Goal: Task Accomplishment & Management: Use online tool/utility

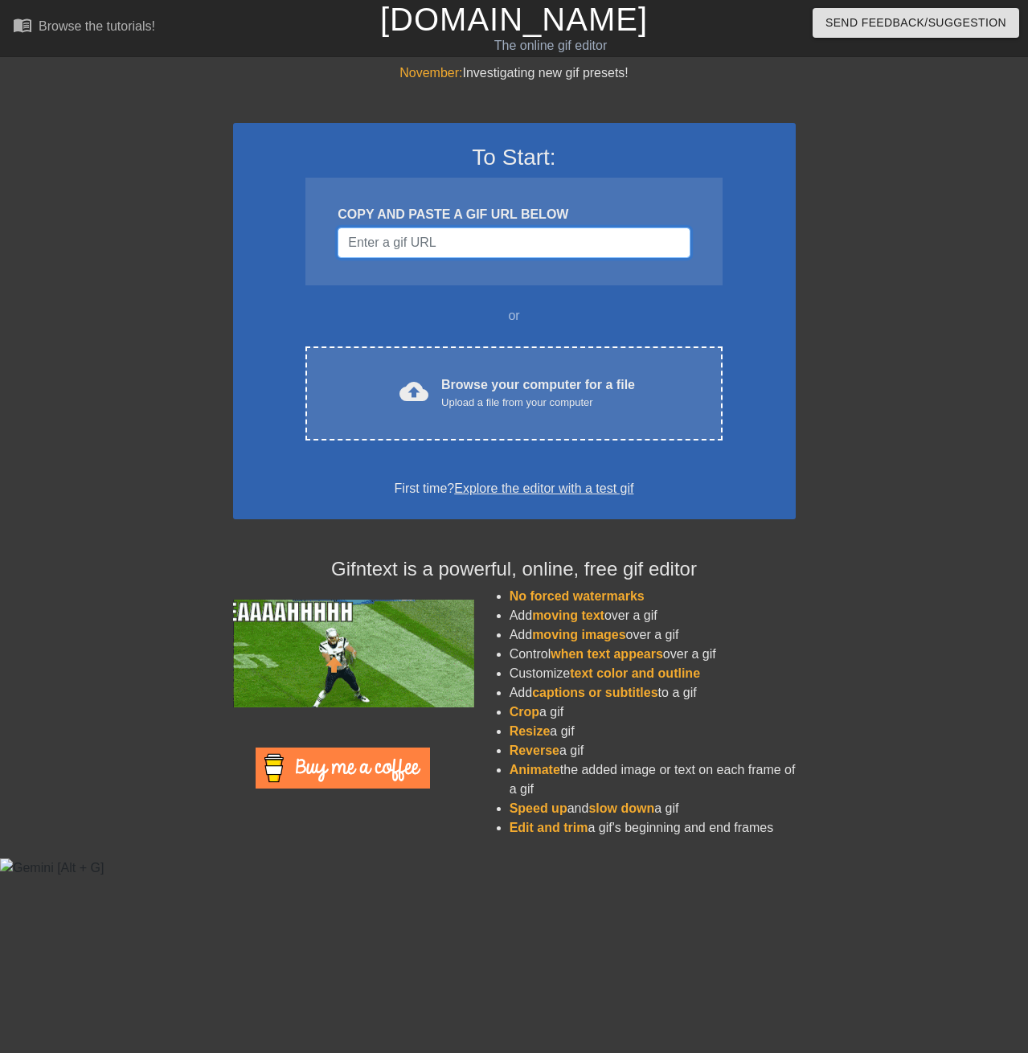
click at [447, 238] on input "Username" at bounding box center [514, 242] width 352 height 31
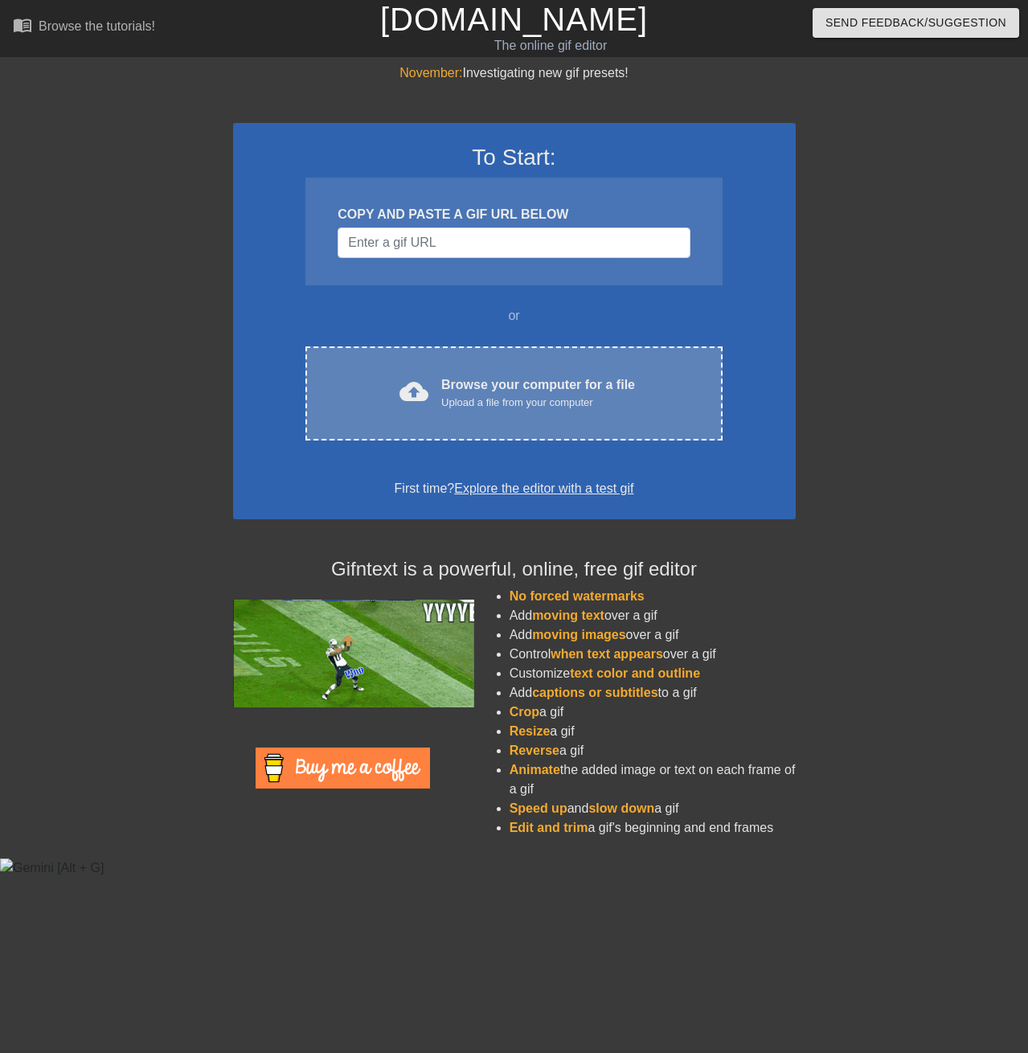
click at [516, 387] on div "Browse your computer for a file Upload a file from your computer" at bounding box center [538, 392] width 194 height 35
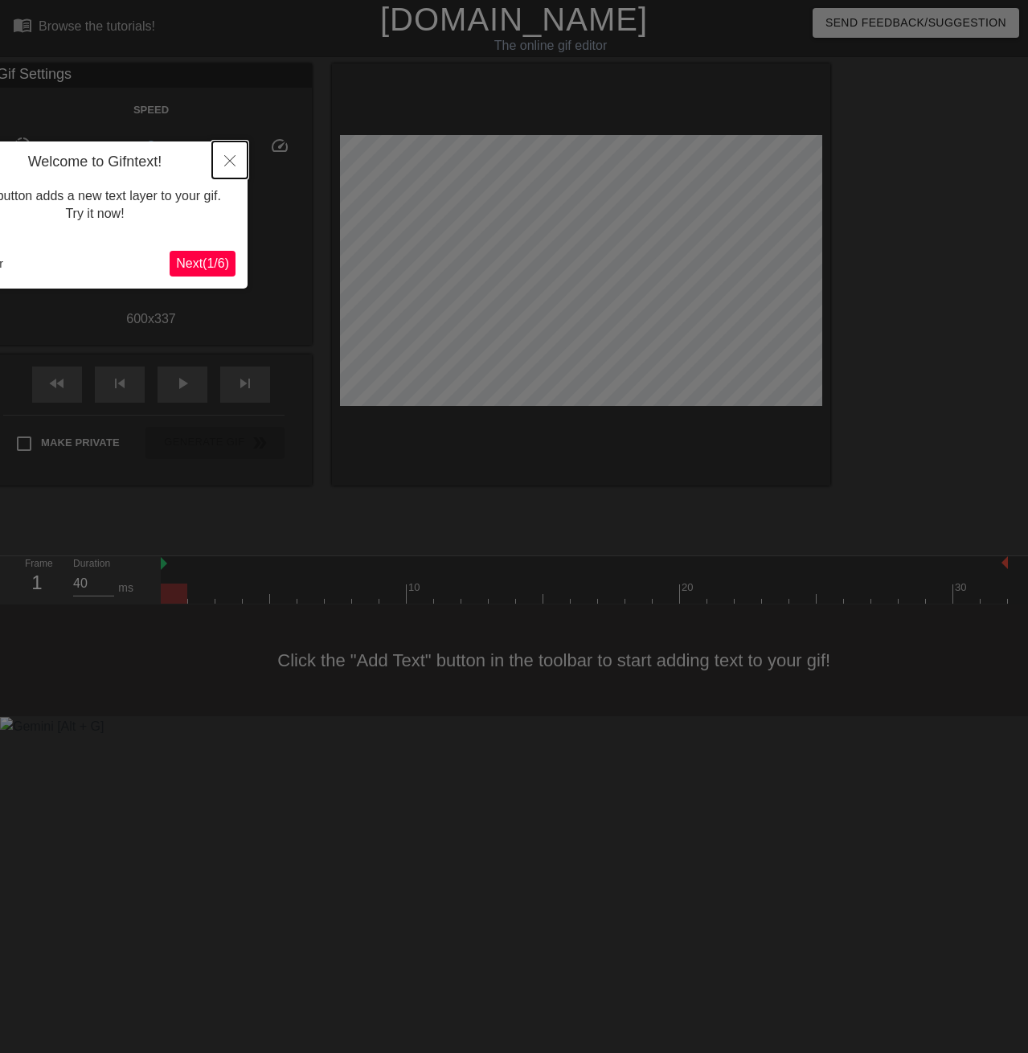
click at [230, 158] on icon "Close" at bounding box center [229, 160] width 11 height 11
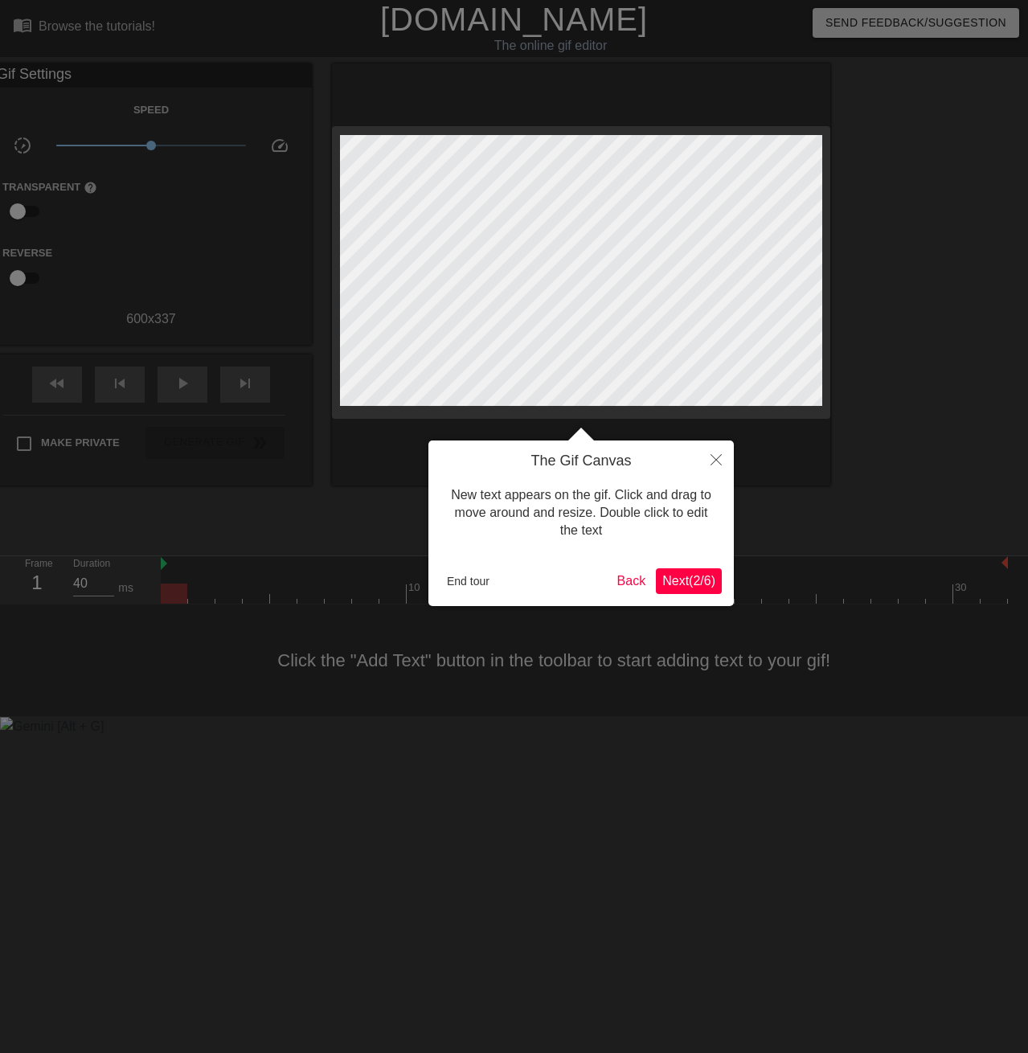
click at [670, 583] on span "Next ( 2 / 6 )" at bounding box center [688, 581] width 53 height 14
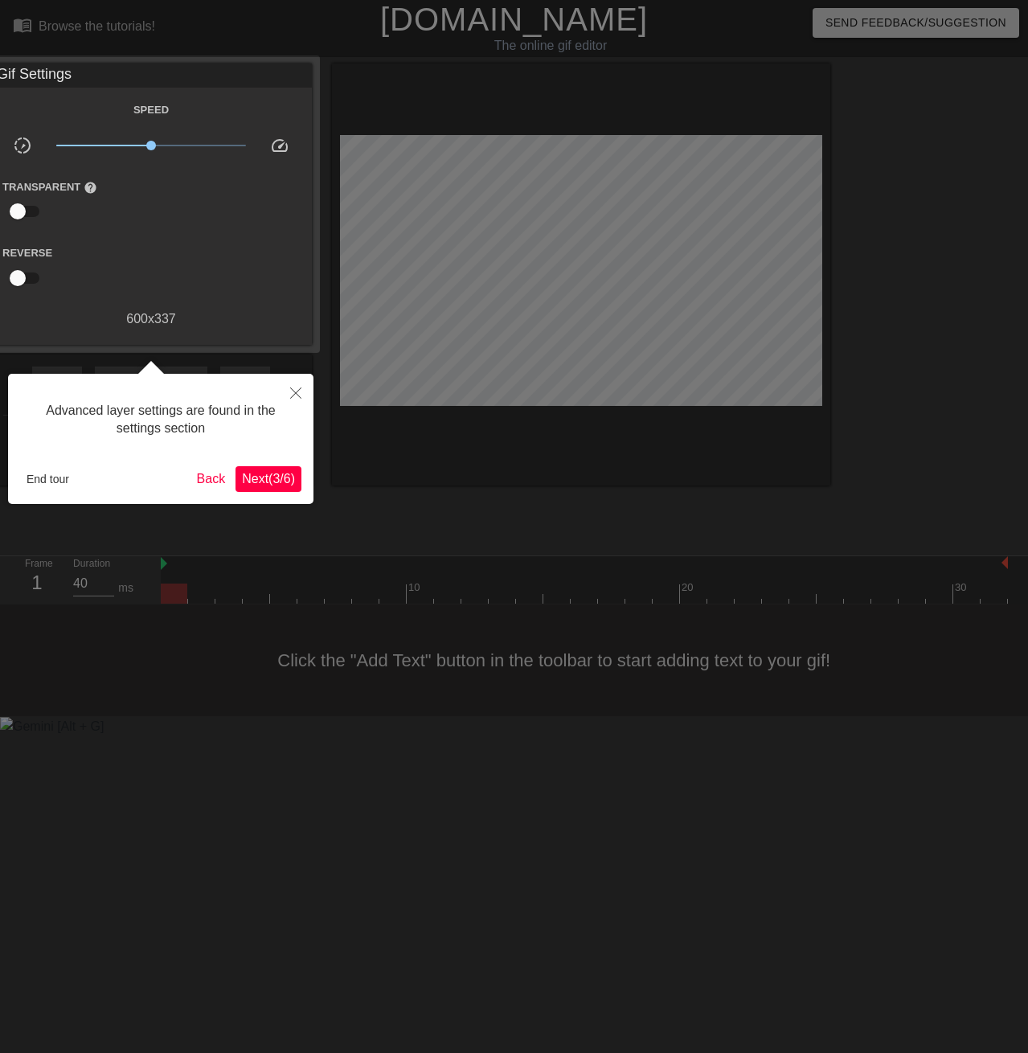
click at [271, 489] on button "Next ( 3 / 6 )" at bounding box center [268, 479] width 66 height 26
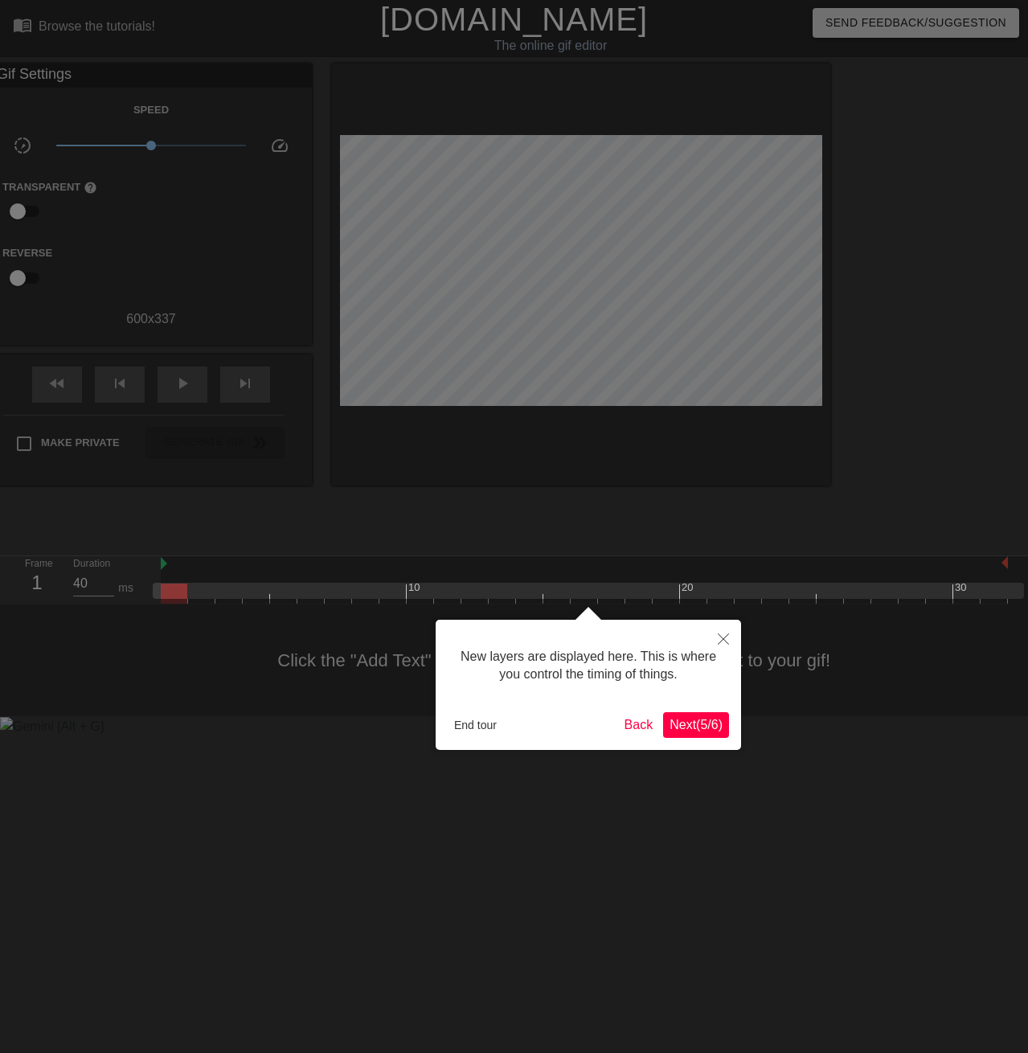
click at [702, 731] on span "Next ( 5 / 6 )" at bounding box center [695, 725] width 53 height 14
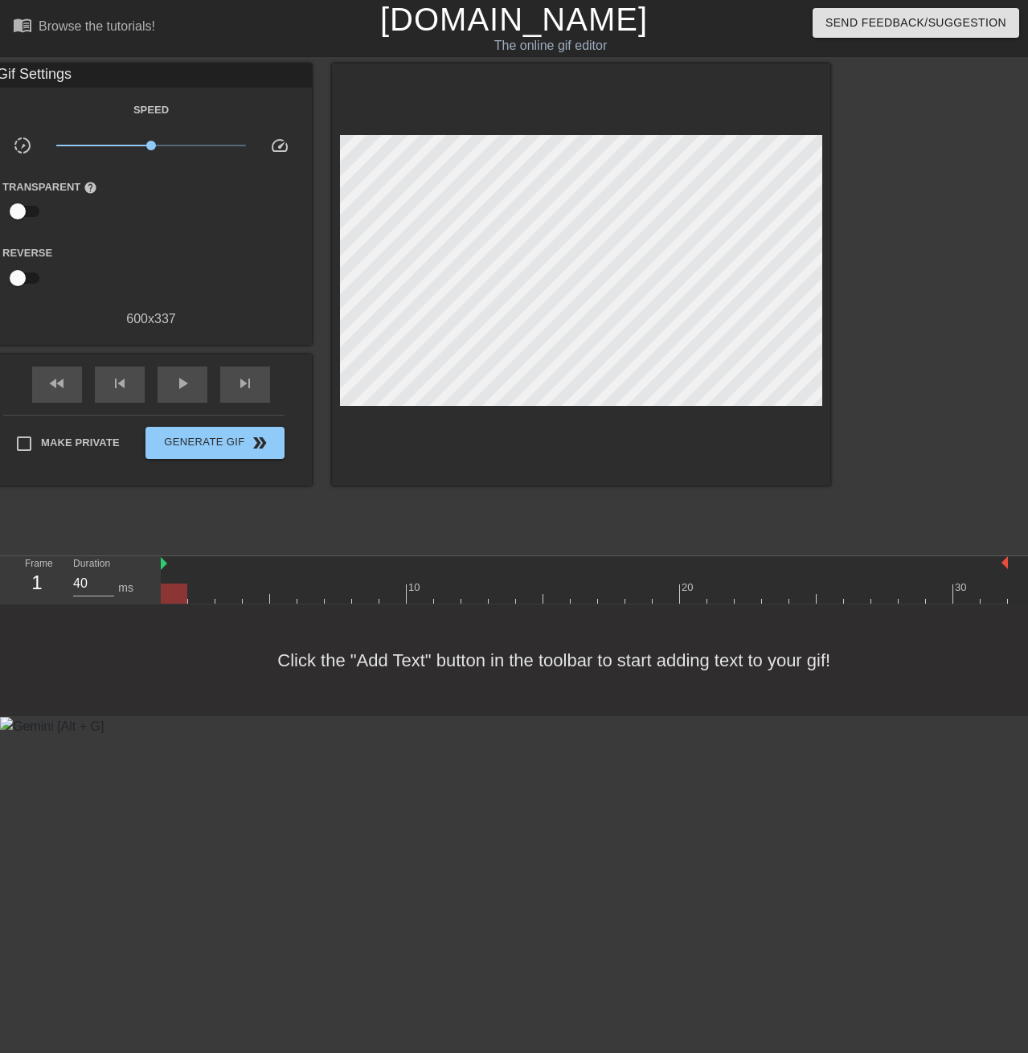
click at [287, 509] on div "title add_circle image add_circle crop photo_size_select_large help keyboard Gi…" at bounding box center [383, 304] width 893 height 482
click at [587, 652] on div "Click the "Add Text" button in the toolbar to start adding text to your gif!" at bounding box center [514, 660] width 1028 height 112
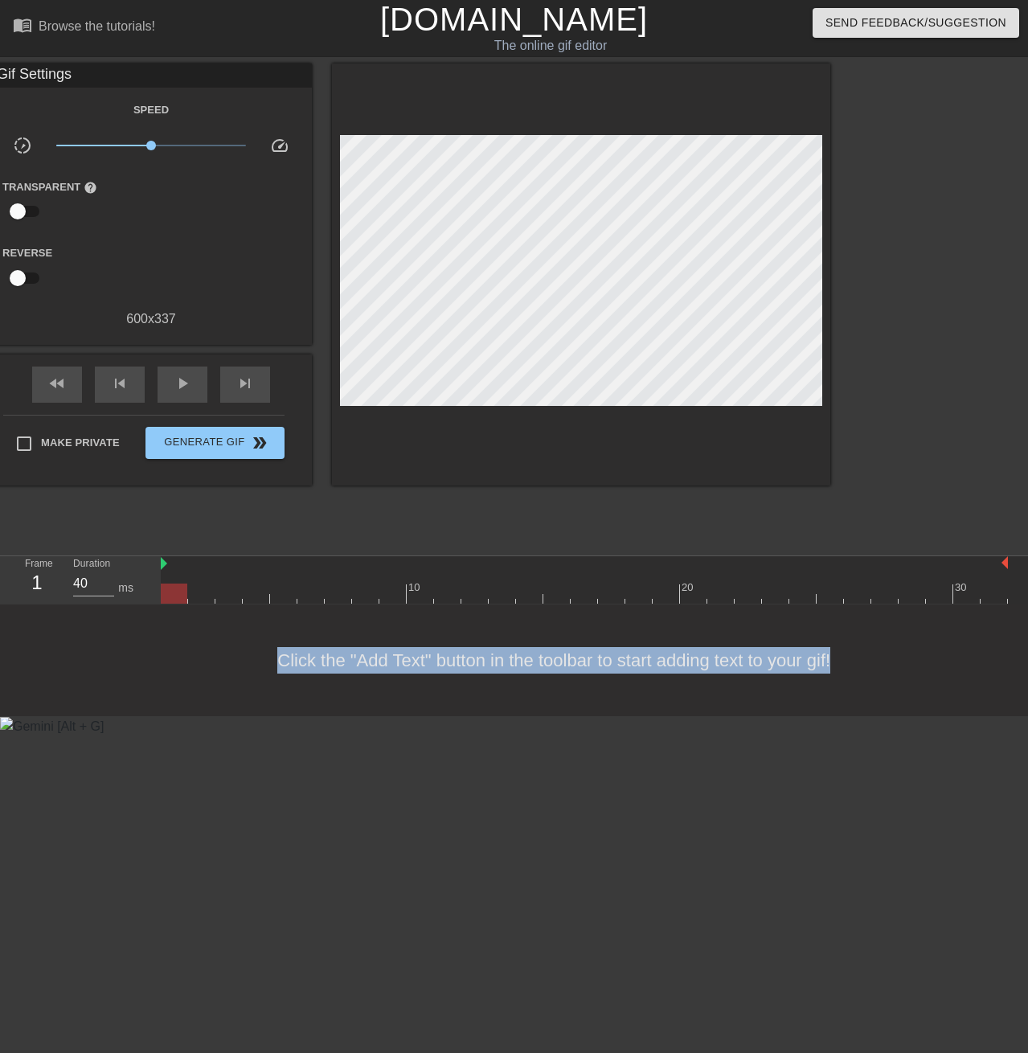
click at [587, 653] on div "Click the "Add Text" button in the toolbar to start adding text to your gif!" at bounding box center [514, 660] width 1028 height 112
click at [244, 736] on html "menu_book Browse the tutorials! Gifntext.com The online gif editor Send Feedbac…" at bounding box center [514, 368] width 1028 height 736
click at [204, 713] on div "Click the "Add Text" button in the toolbar to start adding text to your gif!" at bounding box center [514, 660] width 1028 height 112
click at [266, 616] on div "Click the "Add Text" button in the toolbar to start adding text to your gif!" at bounding box center [514, 660] width 1028 height 112
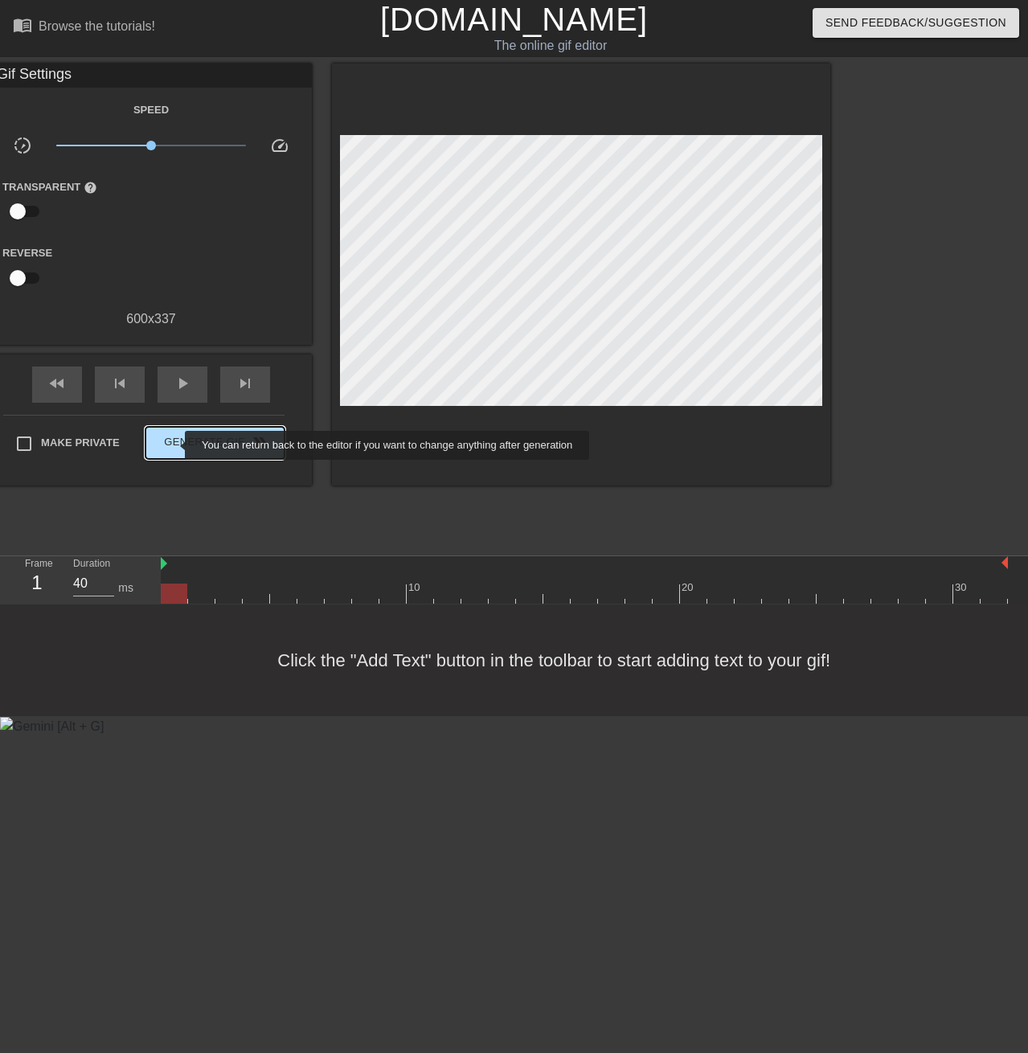
click at [174, 445] on span "Generate Gif double_arrow" at bounding box center [215, 442] width 126 height 19
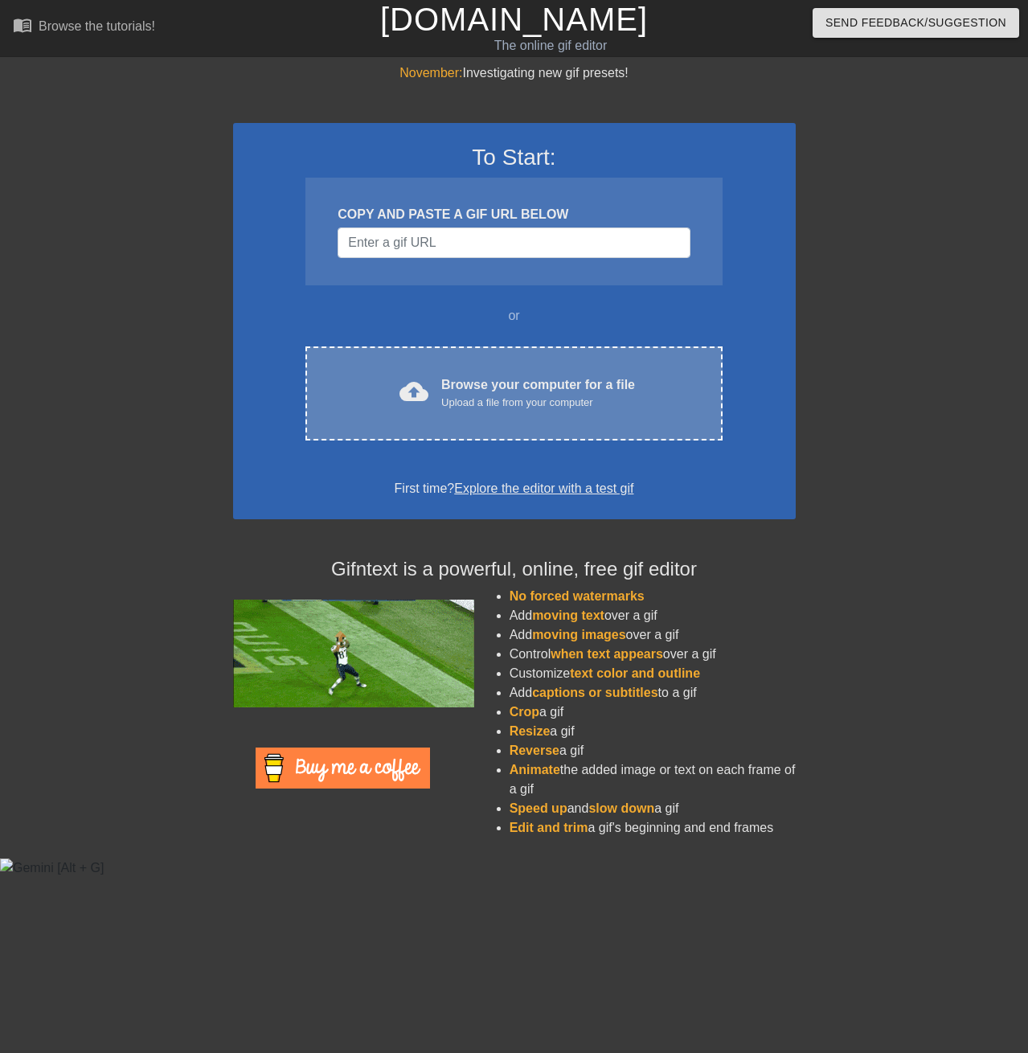
click at [490, 397] on div "Upload a file from your computer" at bounding box center [538, 403] width 194 height 16
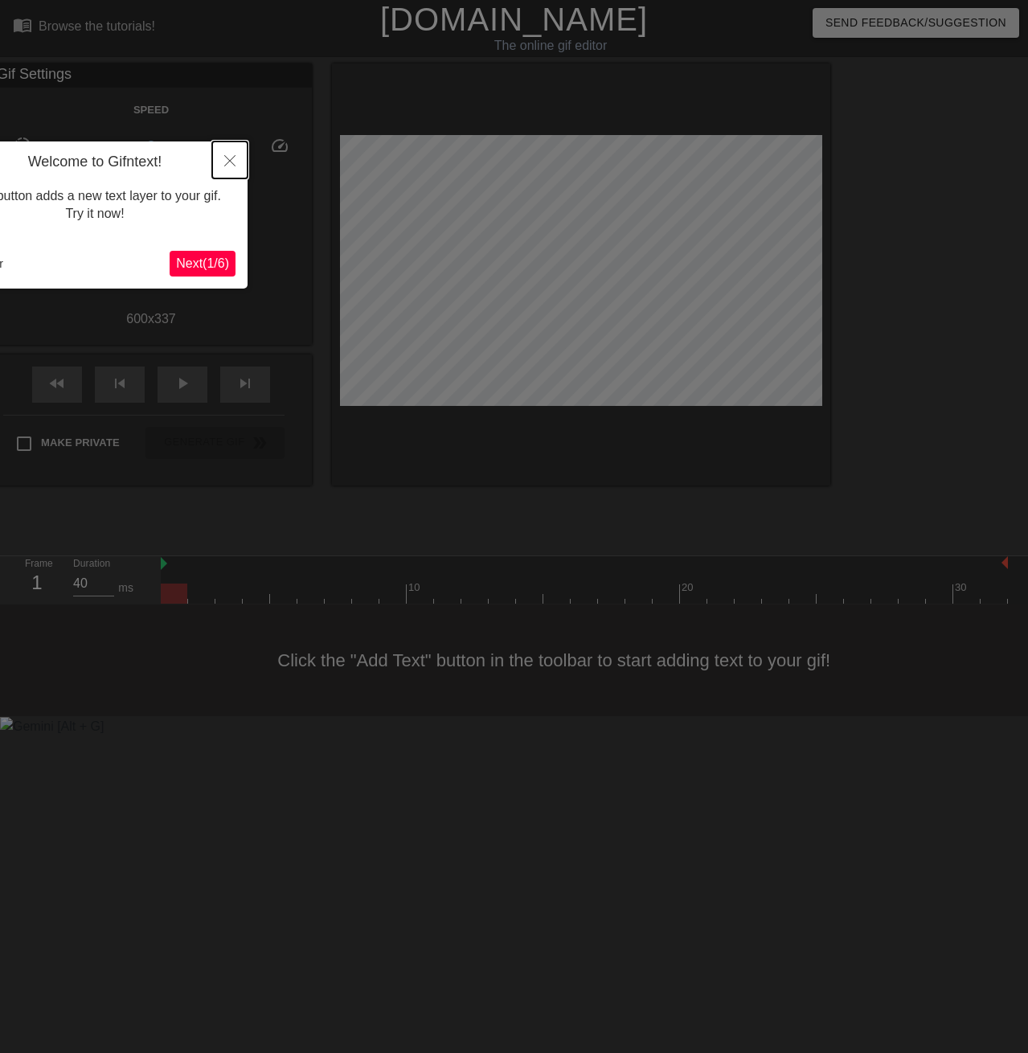
click at [221, 157] on button "Close" at bounding box center [229, 159] width 35 height 37
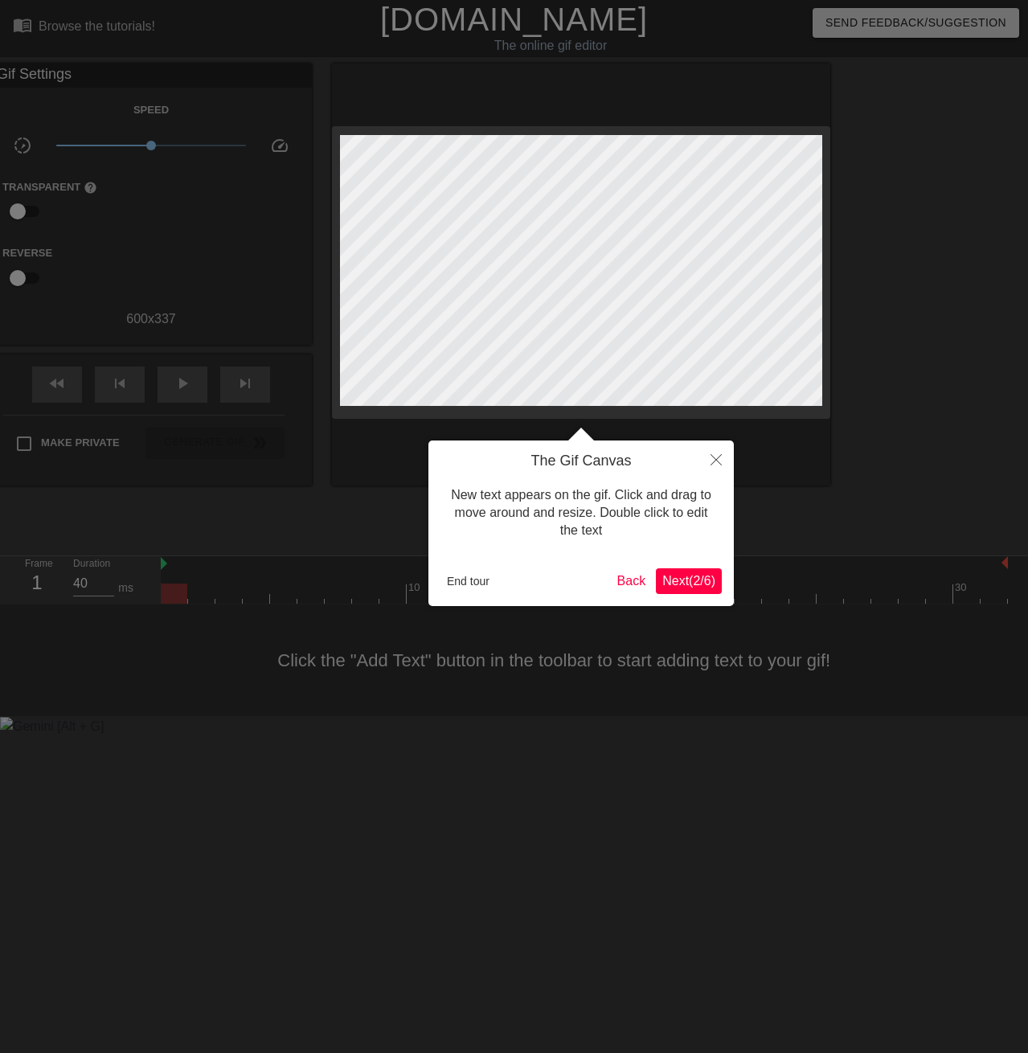
click at [670, 587] on button "Next ( 2 / 6 )" at bounding box center [689, 581] width 66 height 26
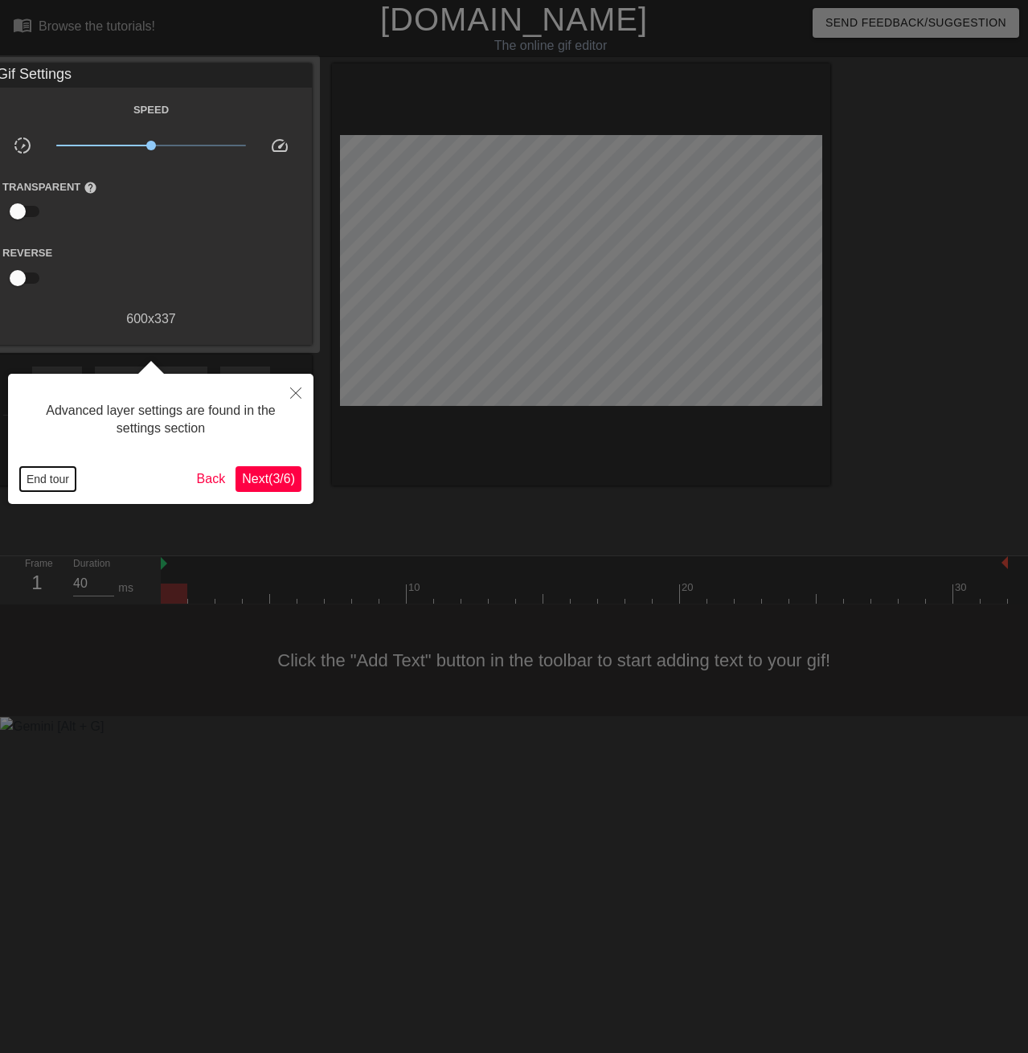
click at [43, 482] on button "End tour" at bounding box center [47, 479] width 55 height 24
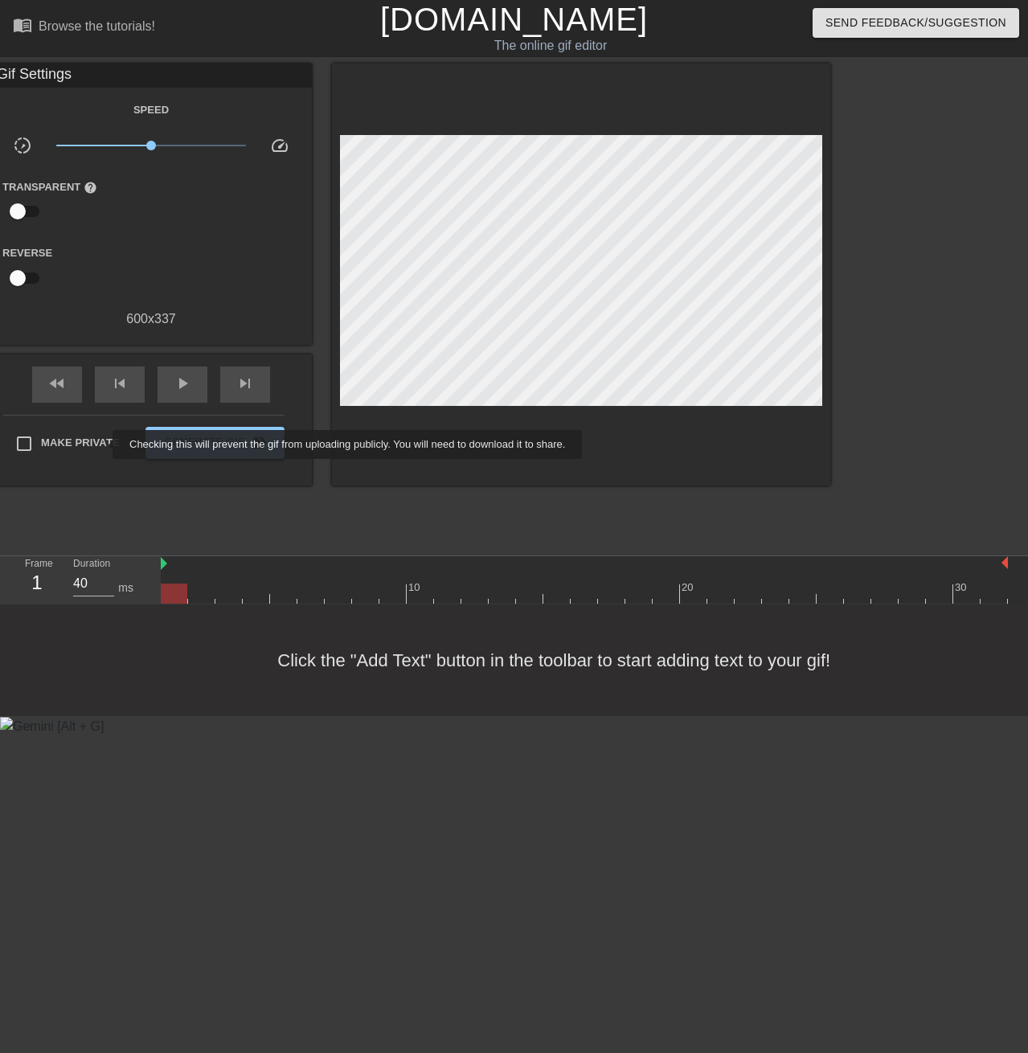
click at [102, 444] on span "Make Private" at bounding box center [80, 443] width 79 height 16
click at [41, 444] on input "Make Private" at bounding box center [24, 444] width 34 height 34
click at [100, 444] on span "Make Private" at bounding box center [80, 443] width 79 height 16
click at [41, 444] on input "Make Private" at bounding box center [24, 444] width 34 height 34
click at [87, 438] on span "Make Private" at bounding box center [80, 443] width 79 height 16
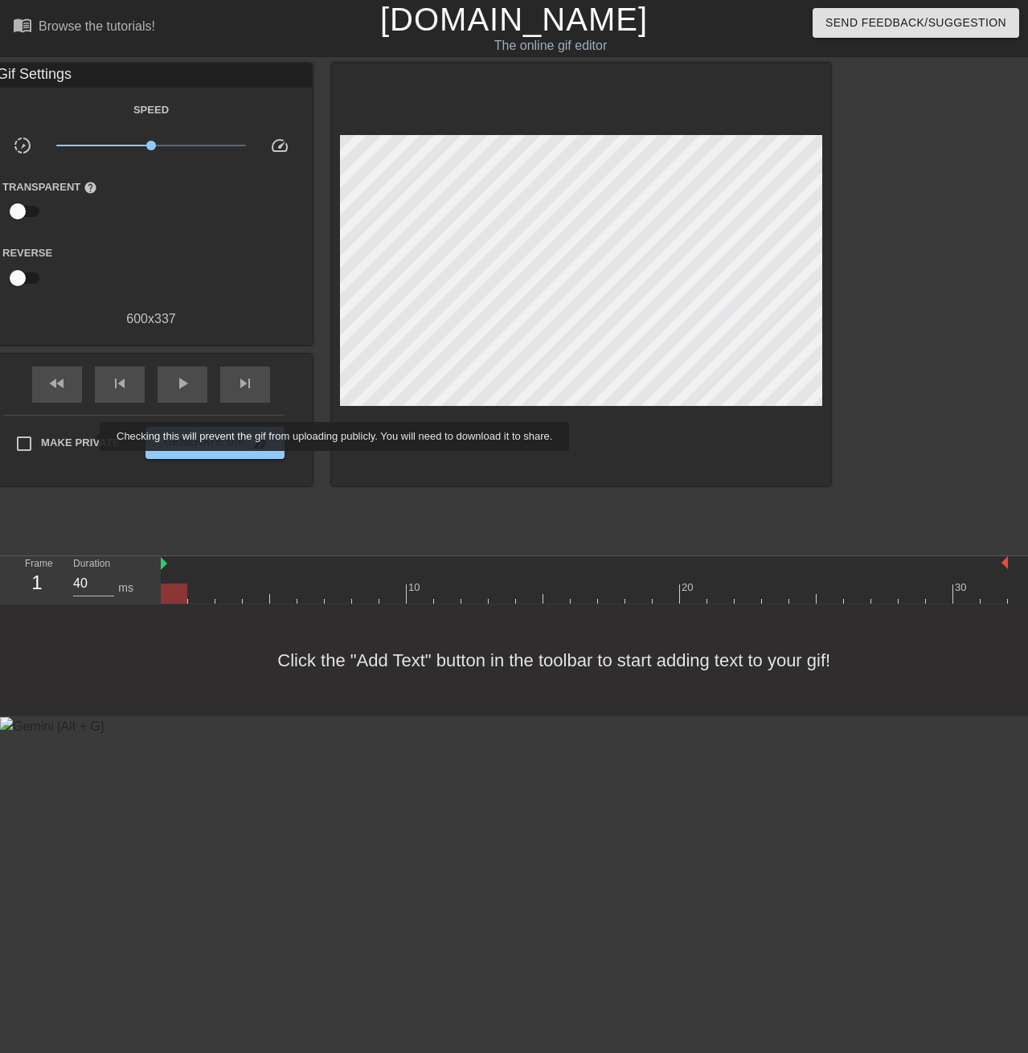
click at [41, 438] on input "Make Private" at bounding box center [24, 444] width 34 height 34
checkbox input "true"
click at [554, 40] on div "The online gif editor" at bounding box center [549, 45] width 399 height 19
click at [864, 298] on div "title add_circle image add_circle crop photo_size_select_large help keyboard Gi…" at bounding box center [514, 304] width 1028 height 482
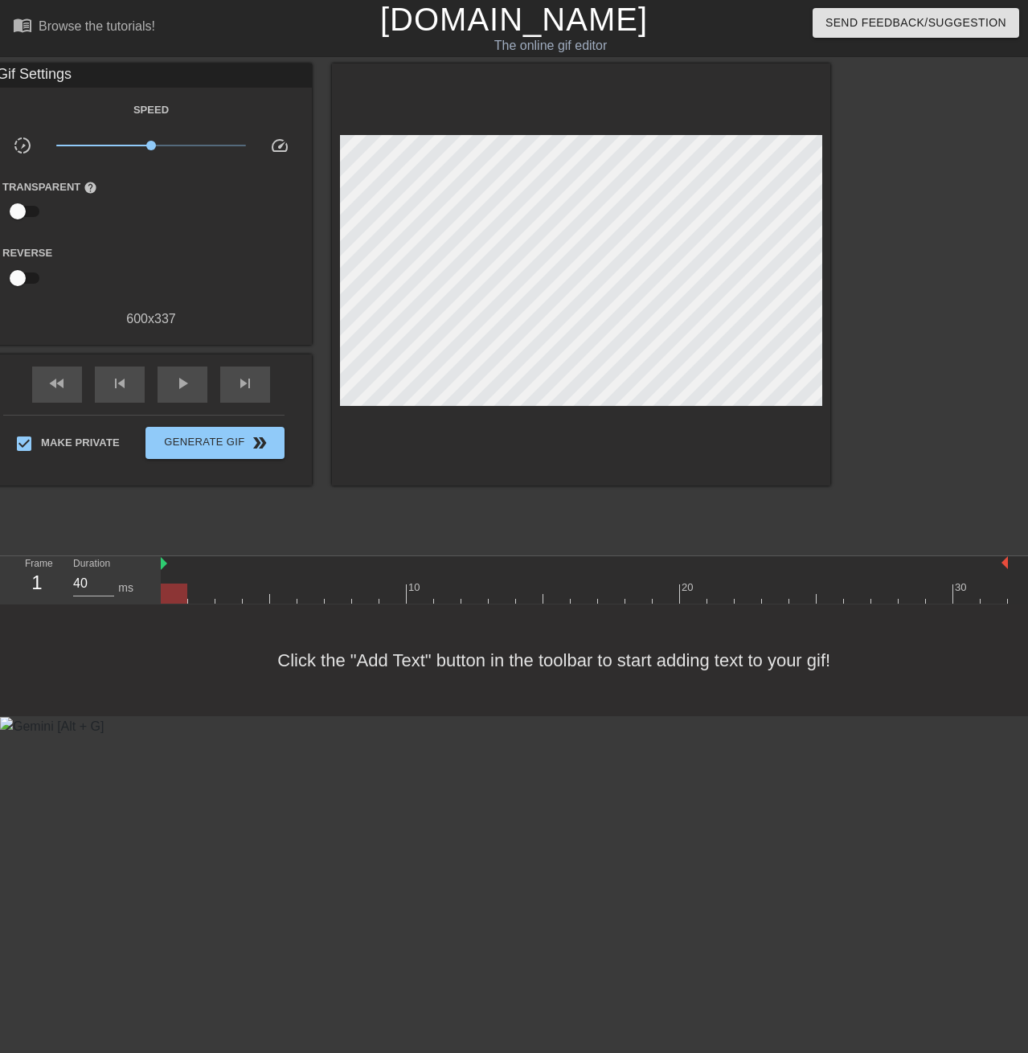
click at [581, 40] on div "The online gif editor" at bounding box center [549, 45] width 399 height 19
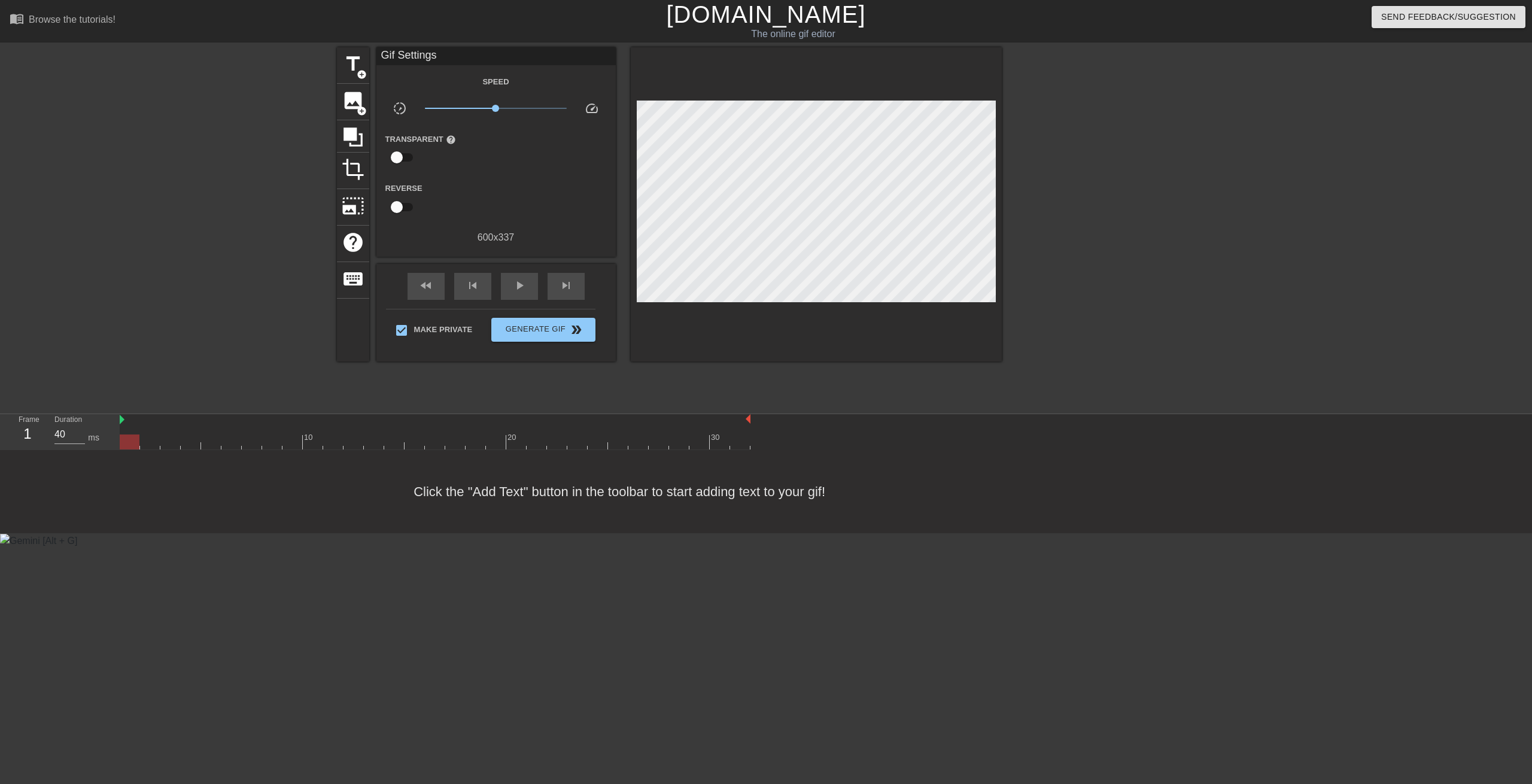
click at [765, 127] on div at bounding box center [1106, 226] width 179 height 359
click at [358, 109] on span "add_circle" at bounding box center [362, 111] width 10 height 10
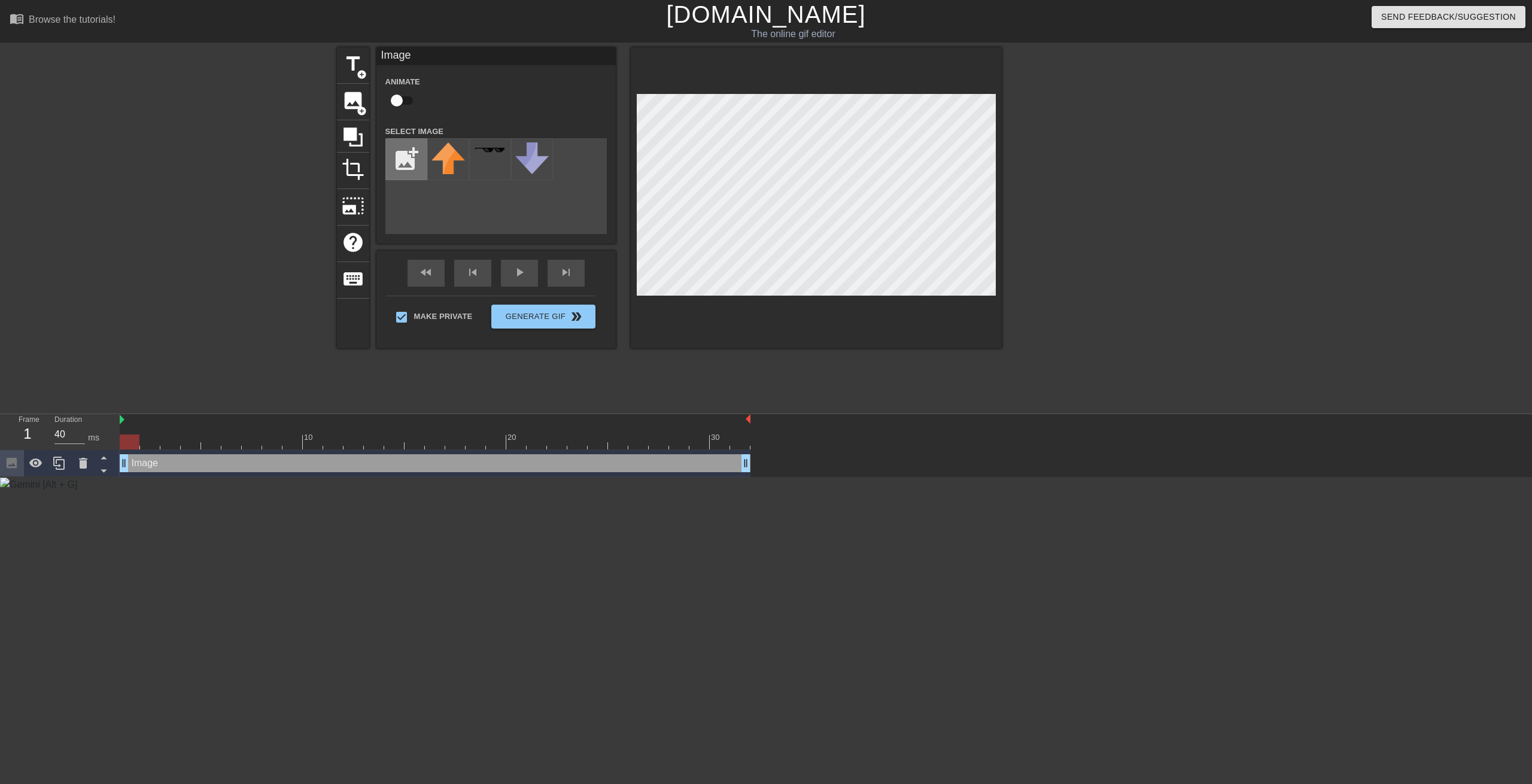
click at [419, 173] on input "file" at bounding box center [406, 159] width 41 height 41
type input "C:\fakepath\screenshot_2025-09-02-14:32:23.png"
click at [450, 150] on img at bounding box center [448, 153] width 34 height 21
click at [765, 161] on div at bounding box center [1106, 226] width 179 height 359
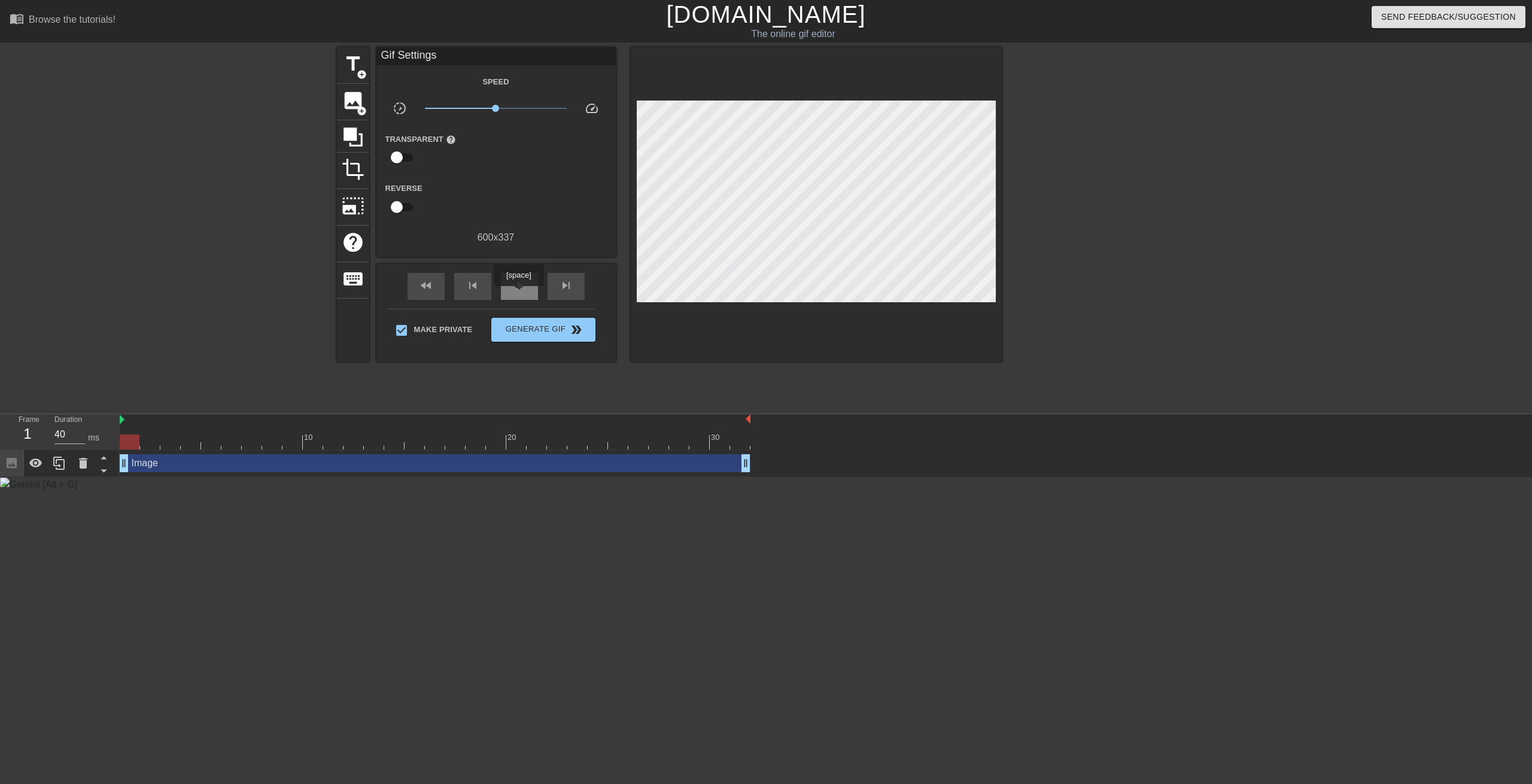
click at [523, 281] on span "play_arrow" at bounding box center [519, 285] width 14 height 14
click at [547, 333] on span "Generate Gif double_arrow" at bounding box center [543, 329] width 94 height 14
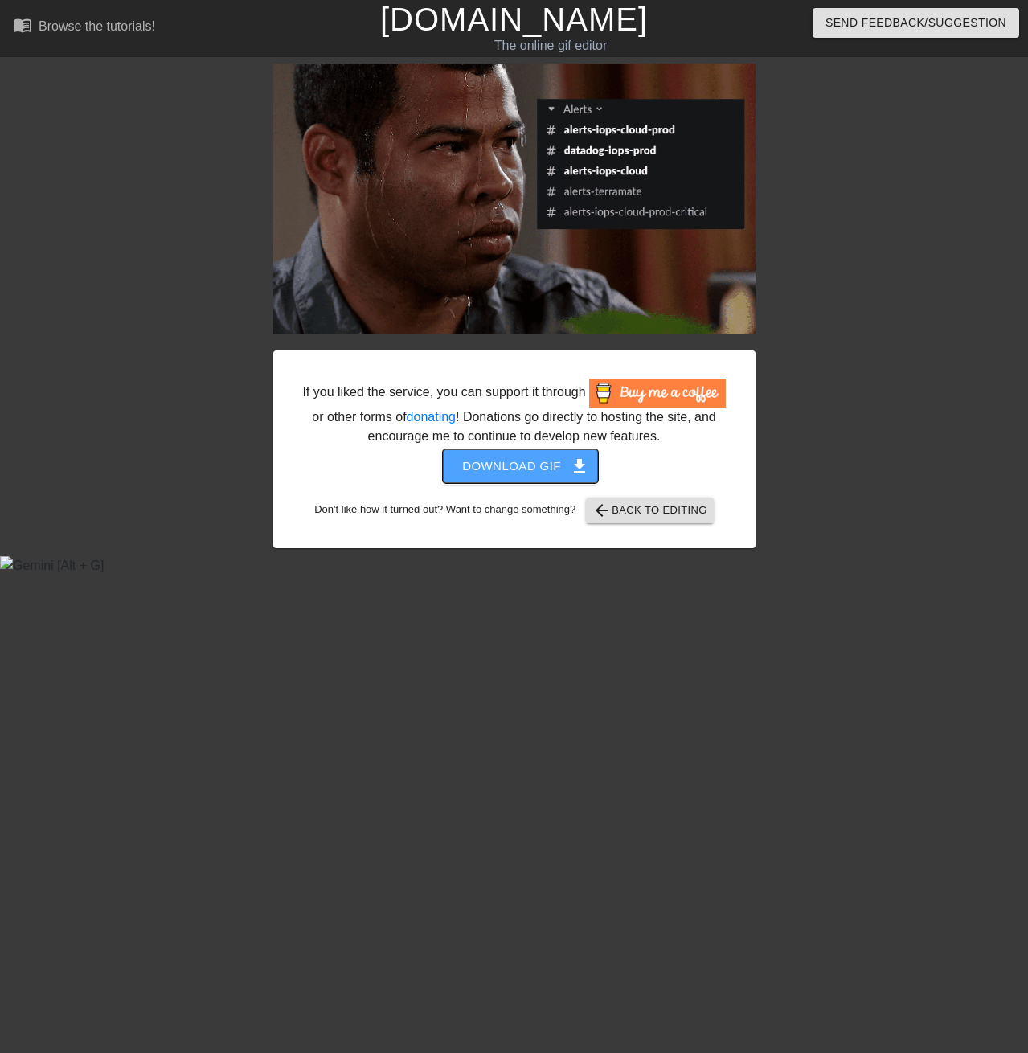
click at [570, 475] on span "get_app" at bounding box center [579, 465] width 19 height 19
click at [904, 288] on div at bounding box center [895, 304] width 241 height 482
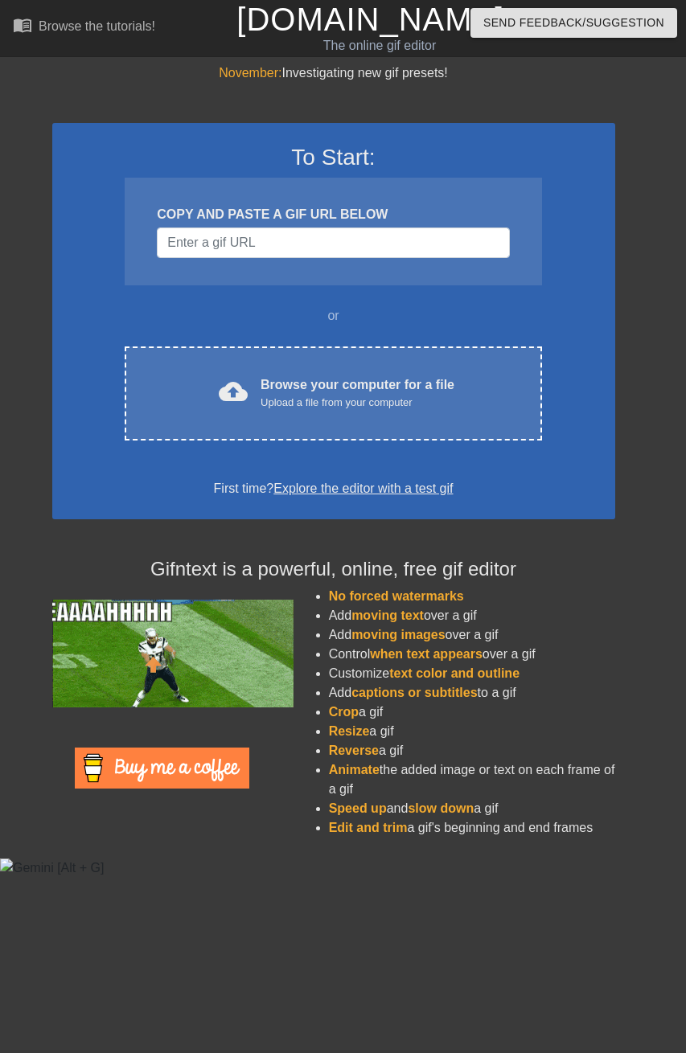
click at [321, 546] on div "To Start: COPY AND PASTE A GIF URL BELOW or cloud_upload Browse your computer f…" at bounding box center [333, 466] width 563 height 767
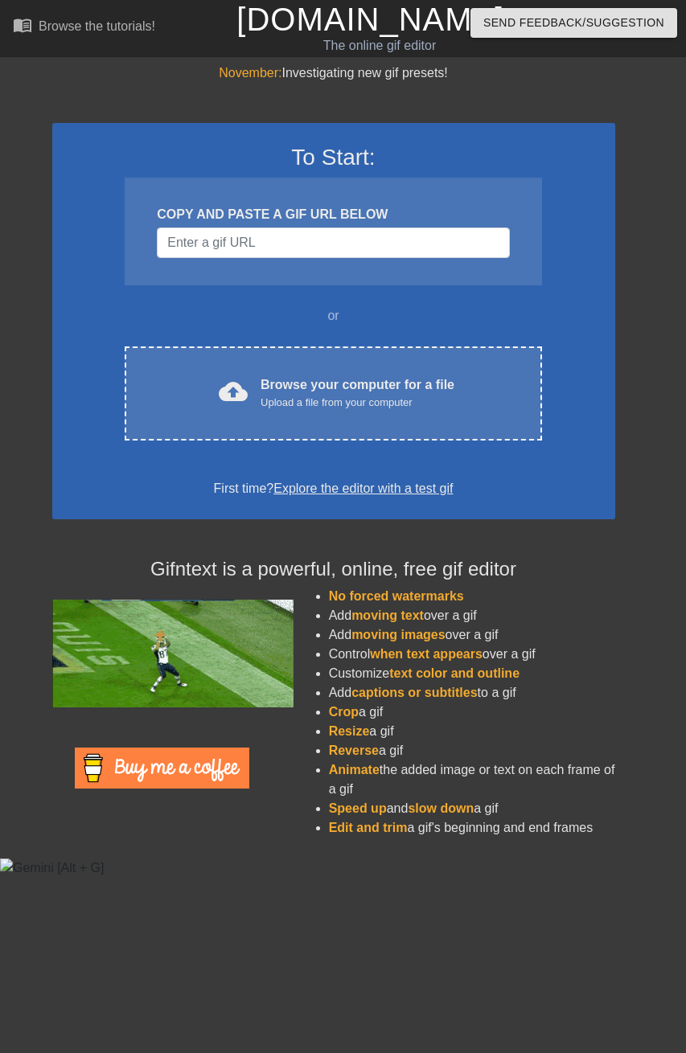
click at [230, 90] on div "To Start: COPY AND PASTE A GIF URL BELOW or cloud_upload Browse your computer f…" at bounding box center [333, 466] width 563 height 767
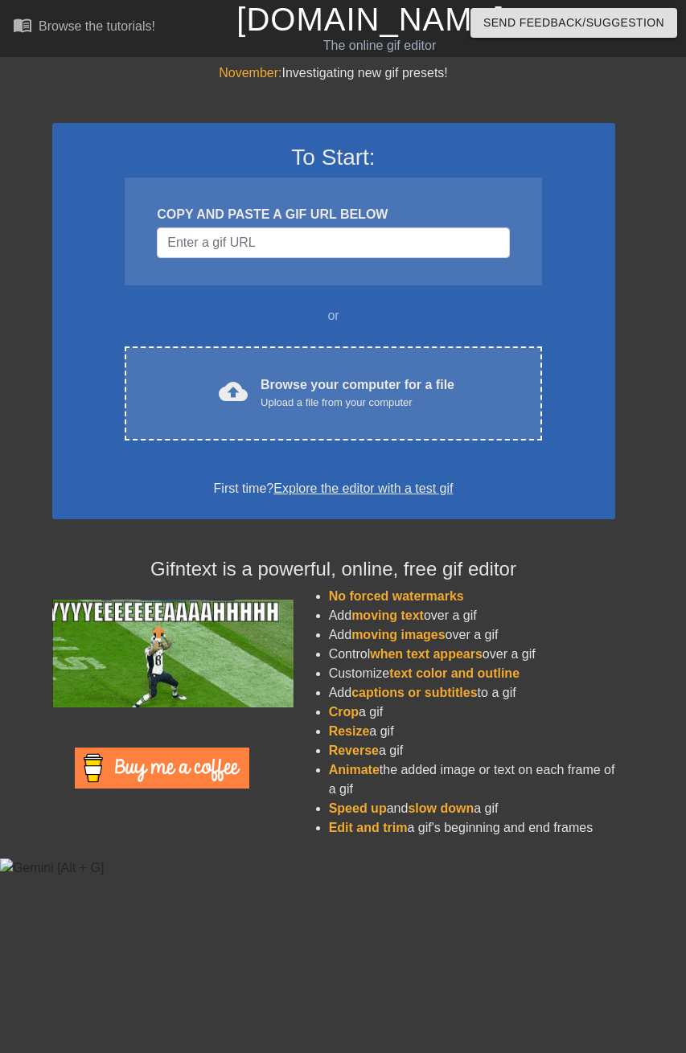
click at [262, 12] on link "[DOMAIN_NAME]" at bounding box center [370, 19] width 268 height 35
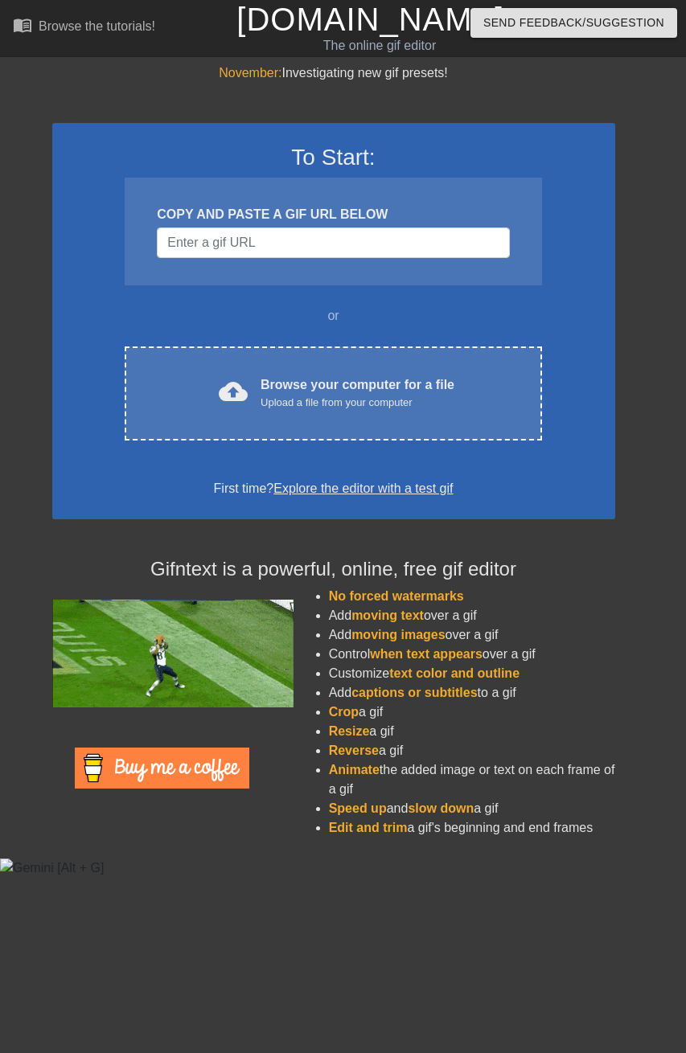
click at [63, 102] on div "To Start: COPY AND PASTE A GIF URL BELOW or cloud_upload Browse your computer f…" at bounding box center [333, 466] width 563 height 767
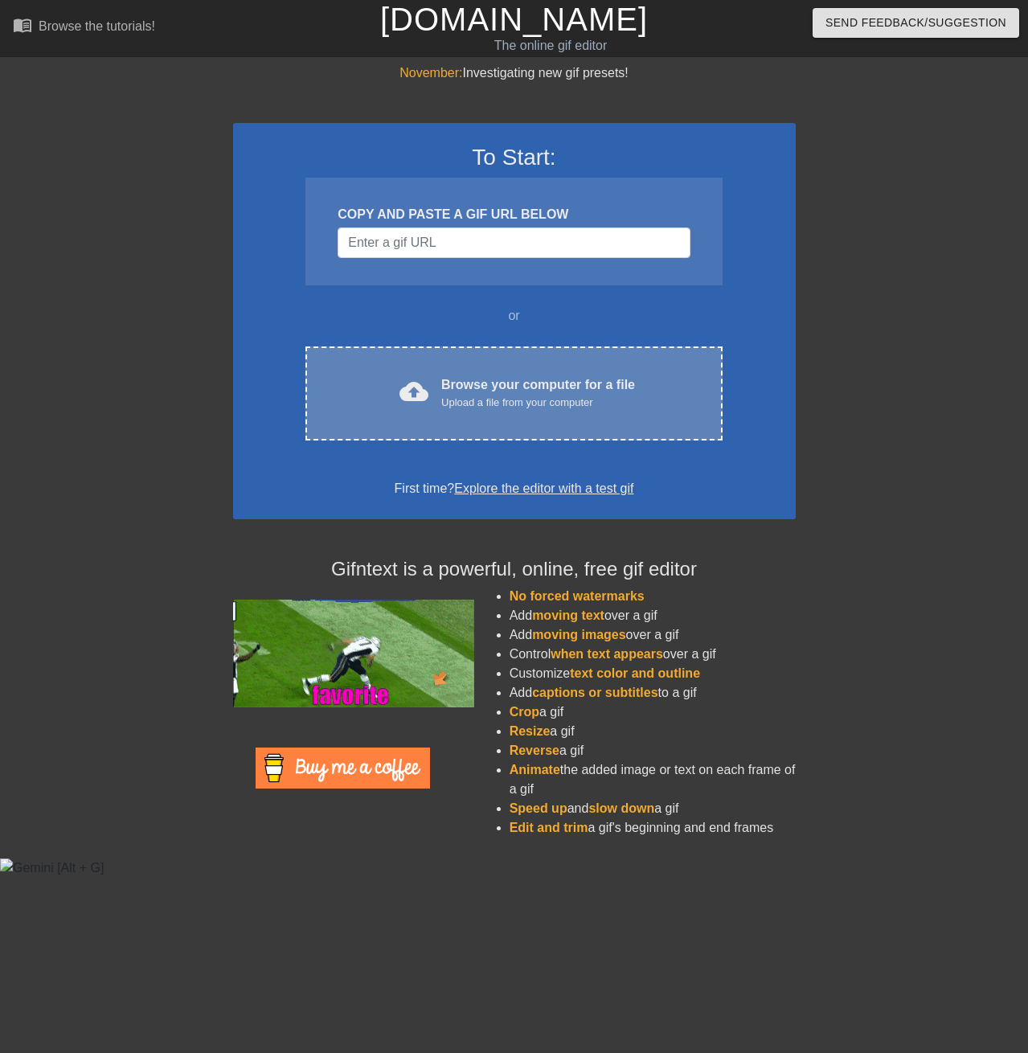
click at [554, 354] on div "cloud_upload Browse your computer for a file Upload a file from your computer C…" at bounding box center [513, 393] width 416 height 94
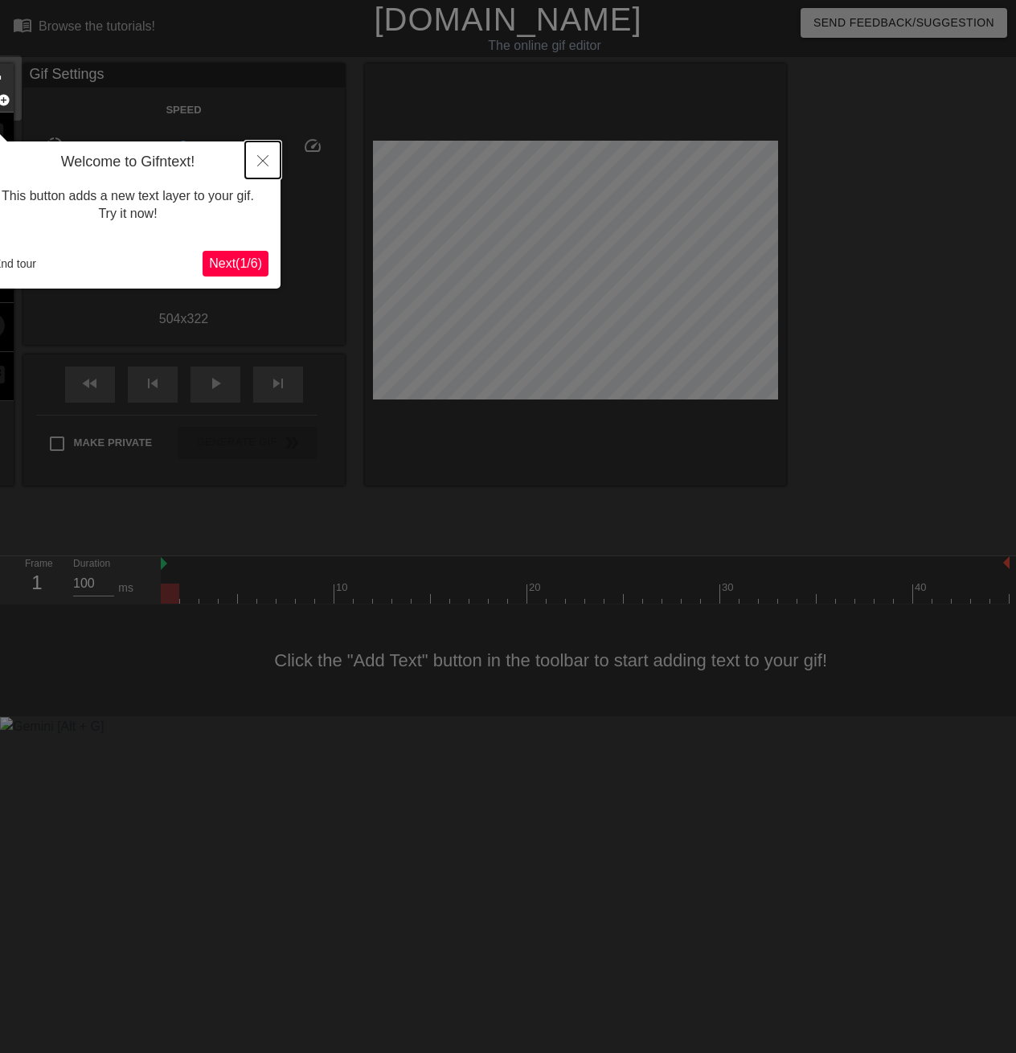
click at [258, 142] on button "Close" at bounding box center [262, 159] width 35 height 37
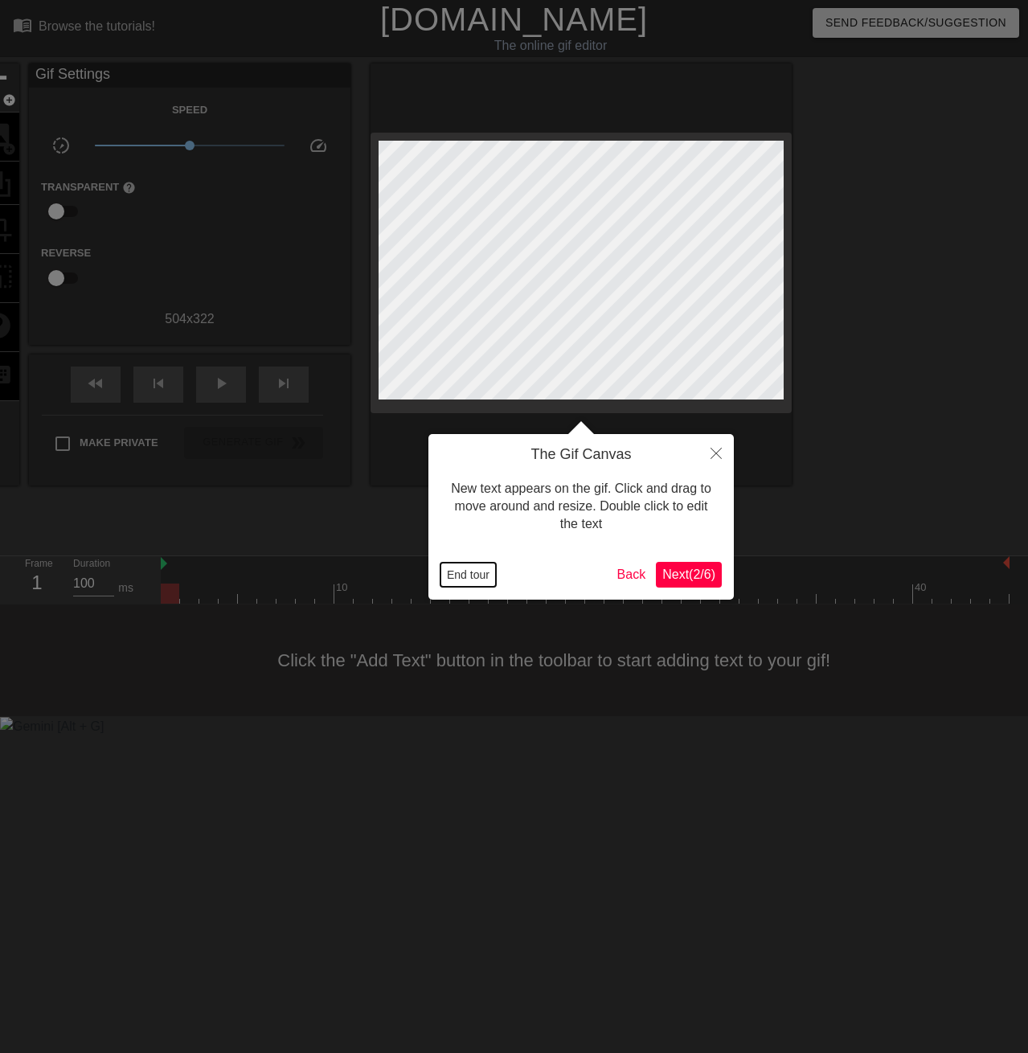
click at [464, 568] on button "End tour" at bounding box center [467, 575] width 55 height 24
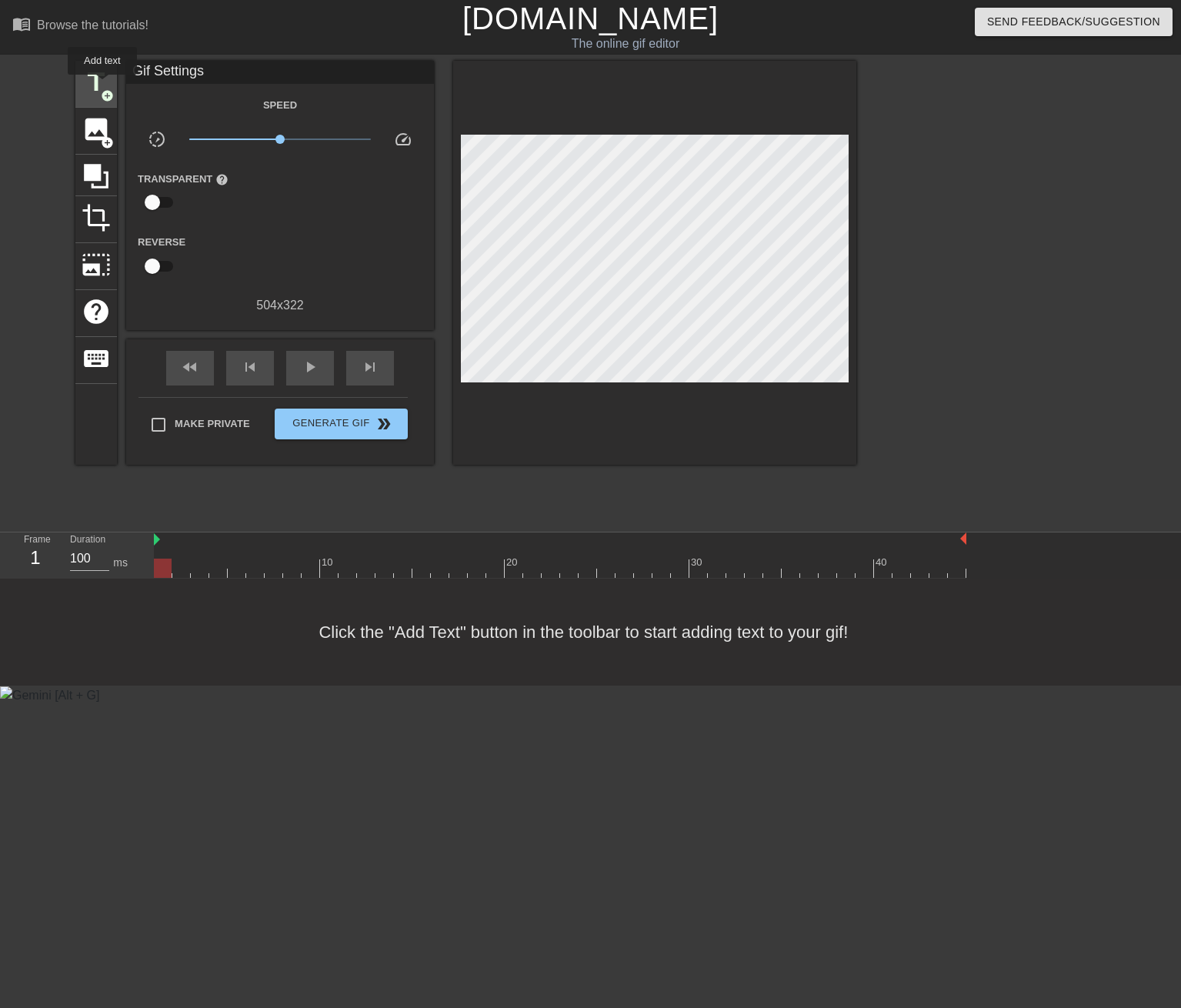
click at [100, 82] on span "title" at bounding box center [96, 82] width 30 height 30
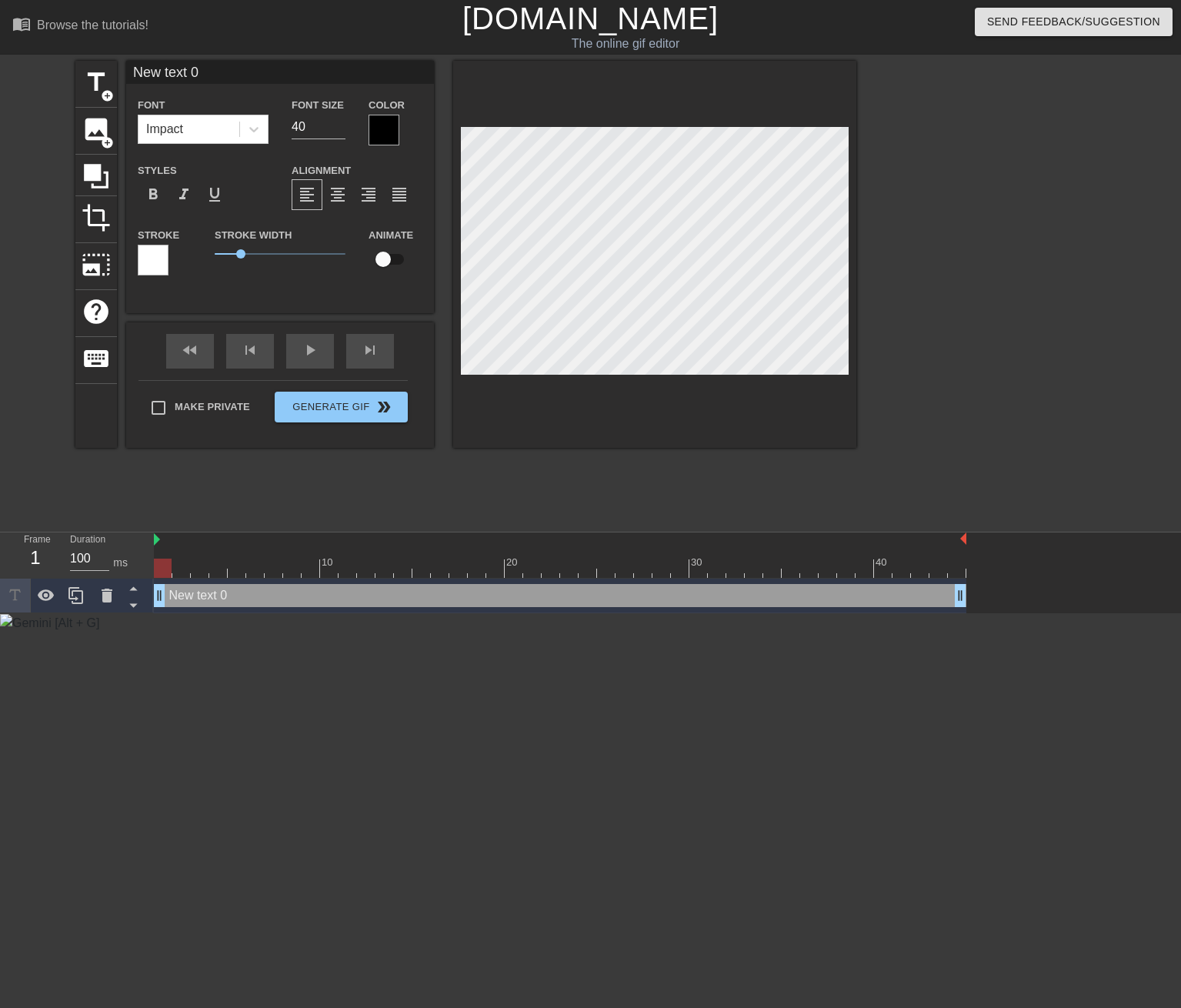
click at [309, 597] on div "New text 0 drag_handle drag_handle" at bounding box center [560, 595] width 813 height 23
type input "d"
type textarea "dw"
type input "dwe"
type textarea "dwed"
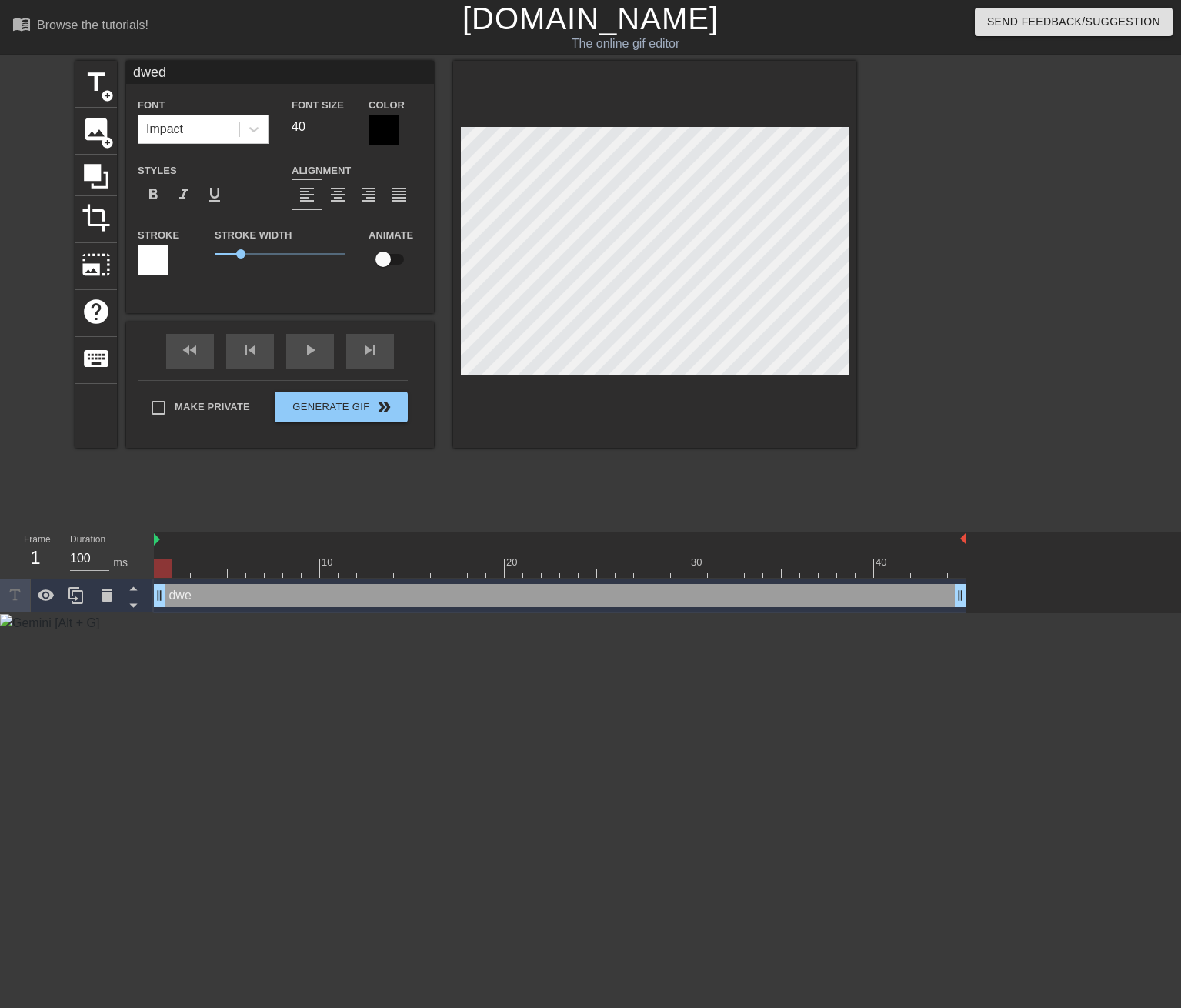
scroll to position [2, 2]
type input "<"
type textarea "<"
type input "<e"
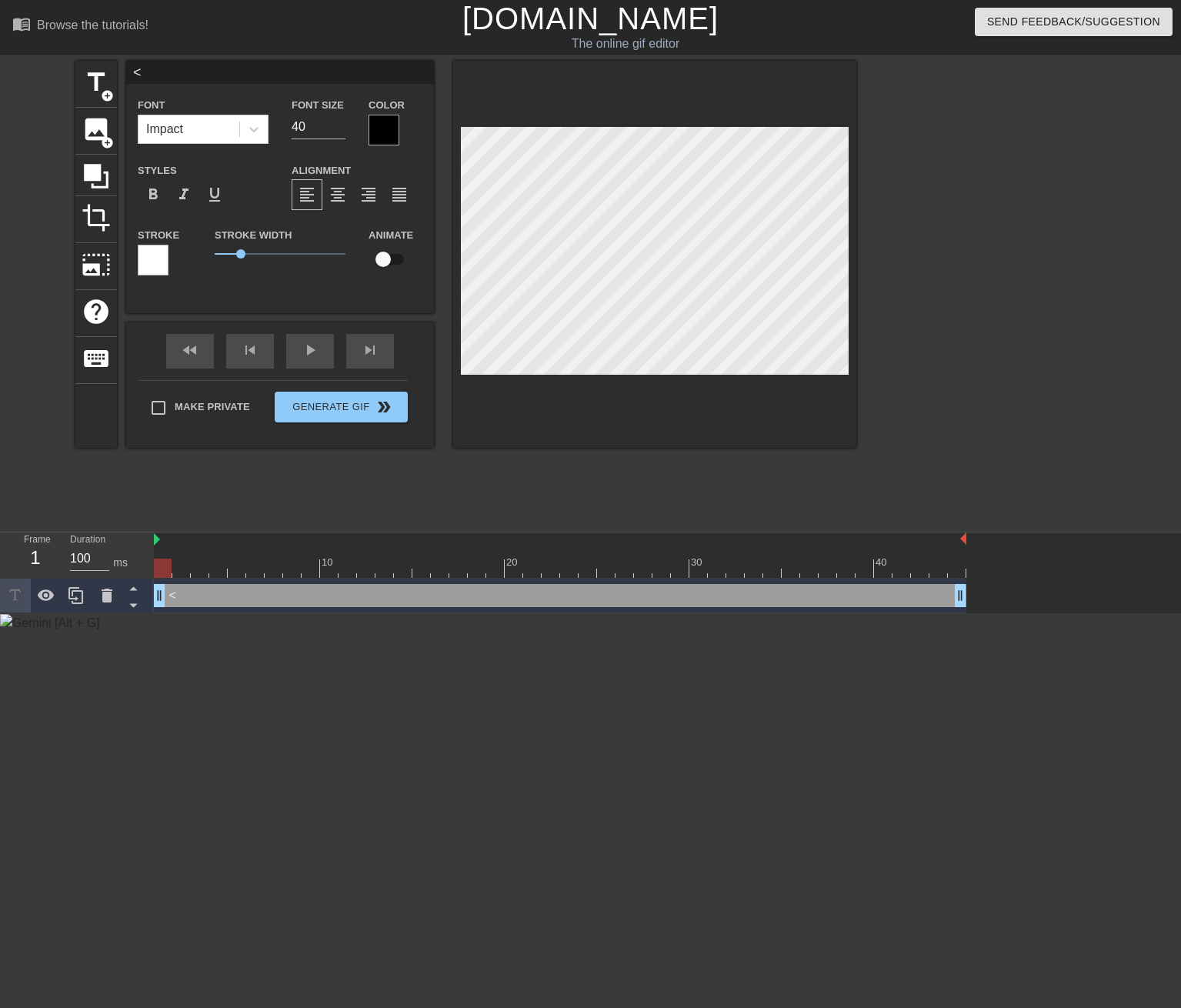
type textarea "<e"
type input "<e"
type textarea "<e"
type input "<e"
type textarea "<e"
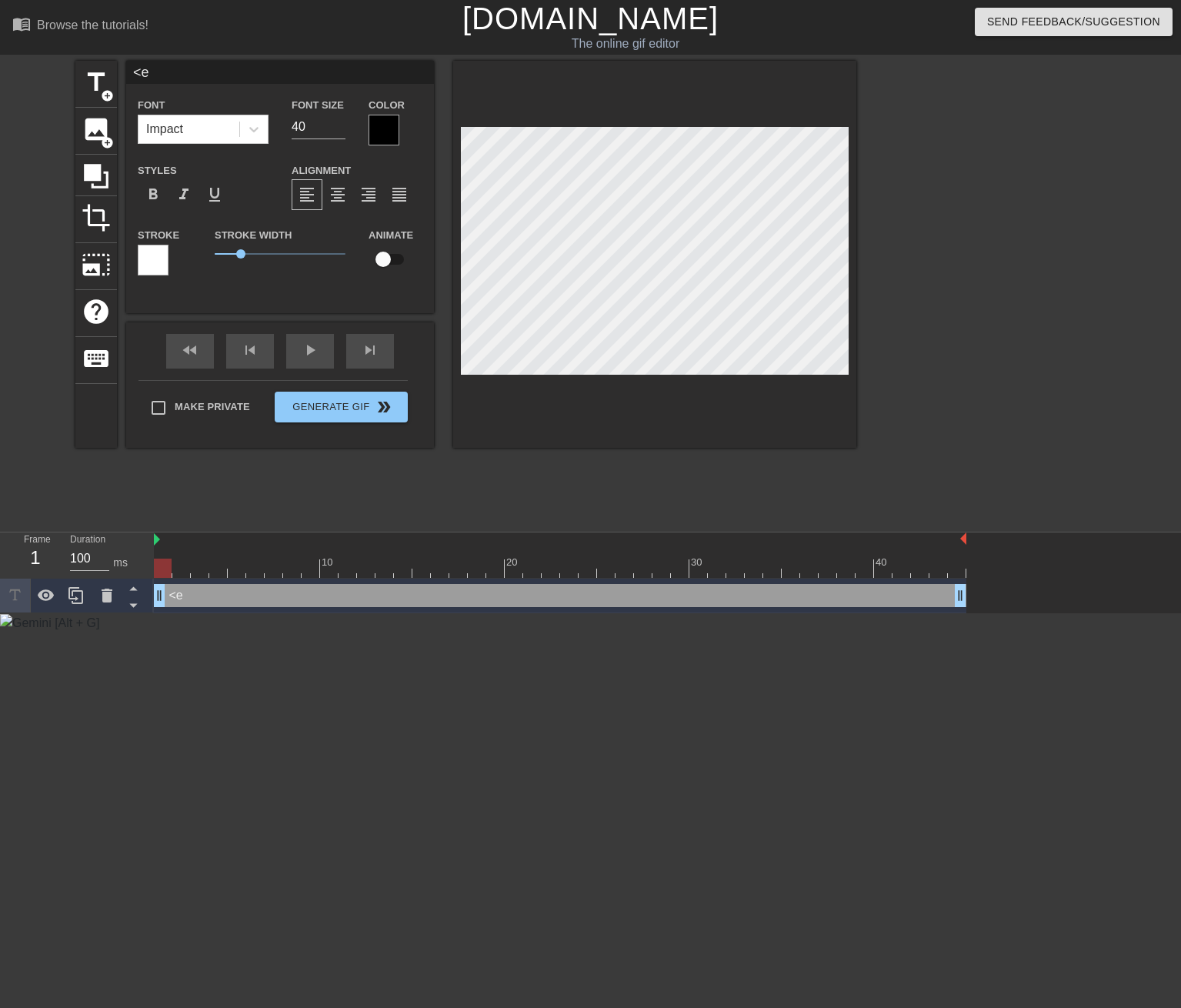
type input "<"
type textarea "<"
type input "M"
type textarea "M"
type input "Me"
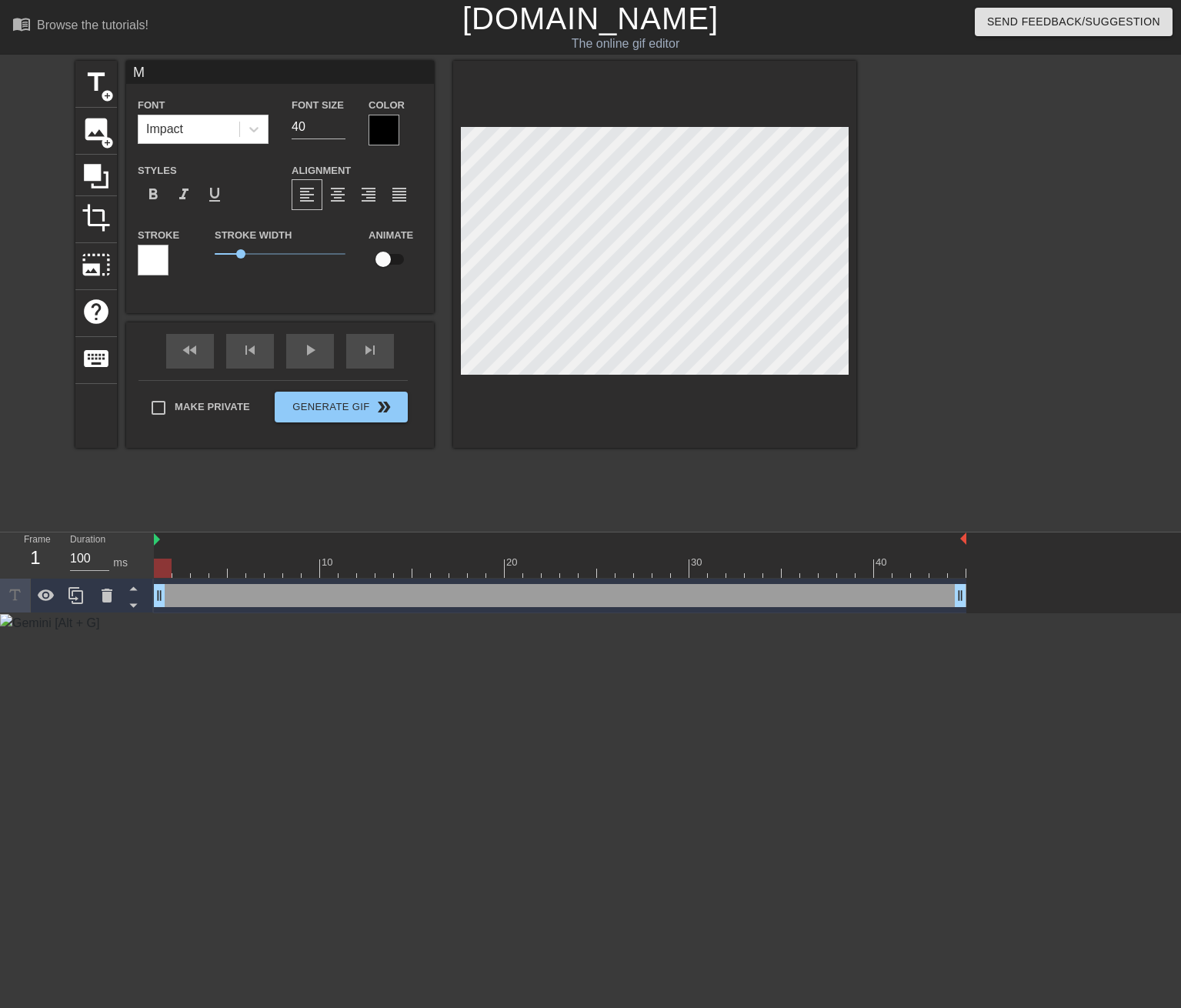
type textarea "Me"
type input "M"
type textarea "M"
type input "M"
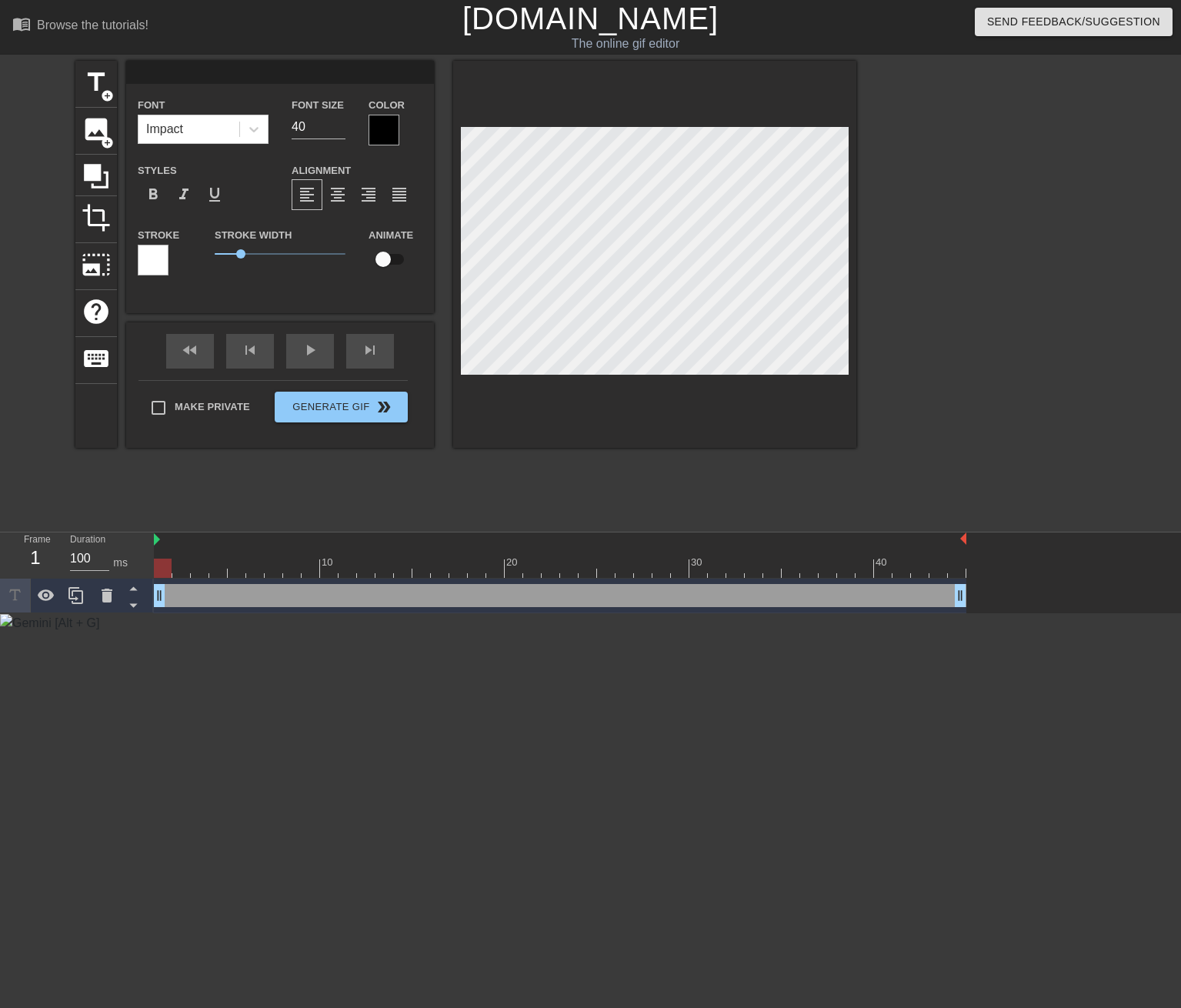
type textarea "M"
type input "Me"
type textarea "Me"
type input "Me"
type textarea "Me"
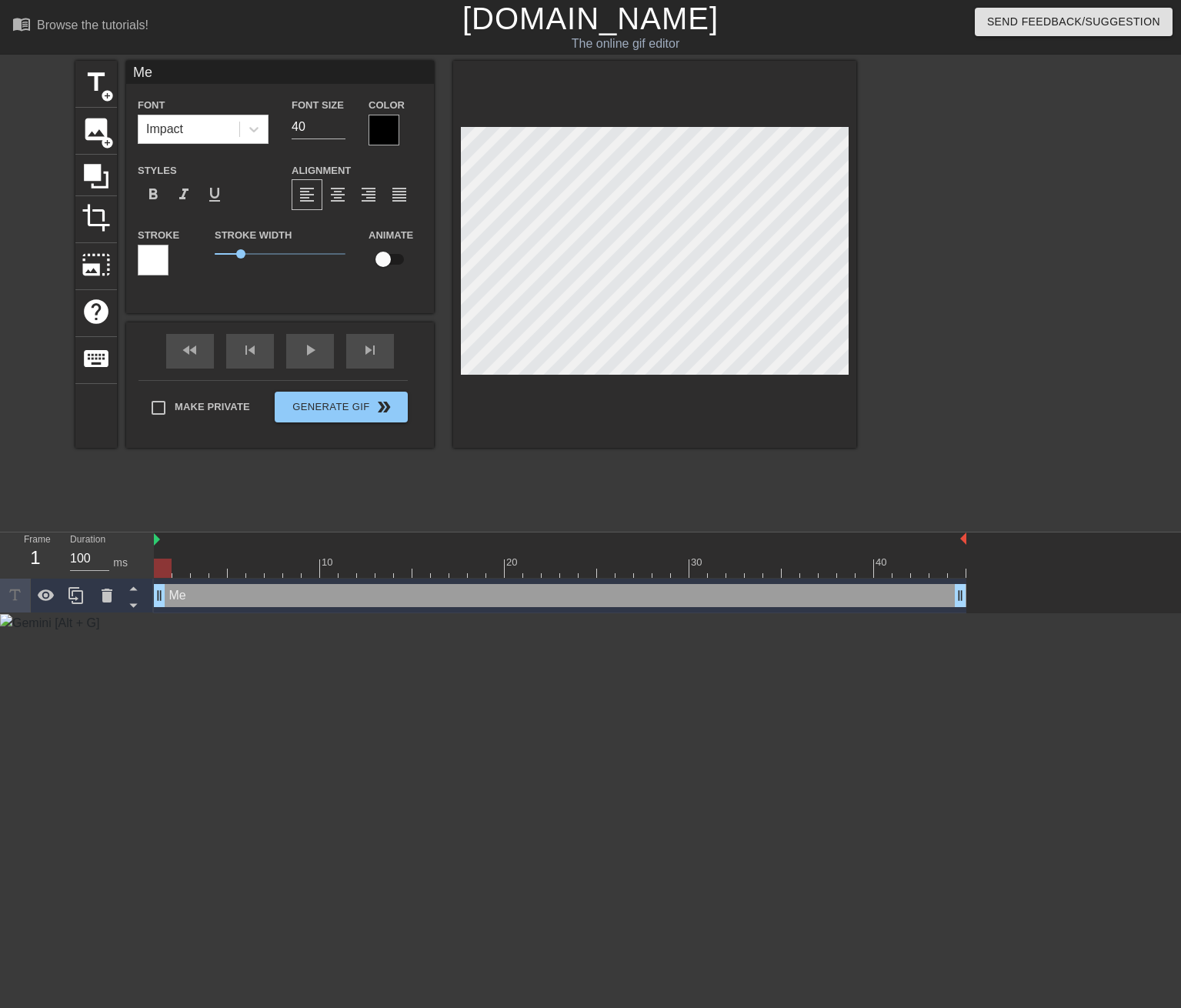
type input "Me l"
type textarea "Me l"
type input "Me lo"
type textarea "Me lo"
type input "Me loo"
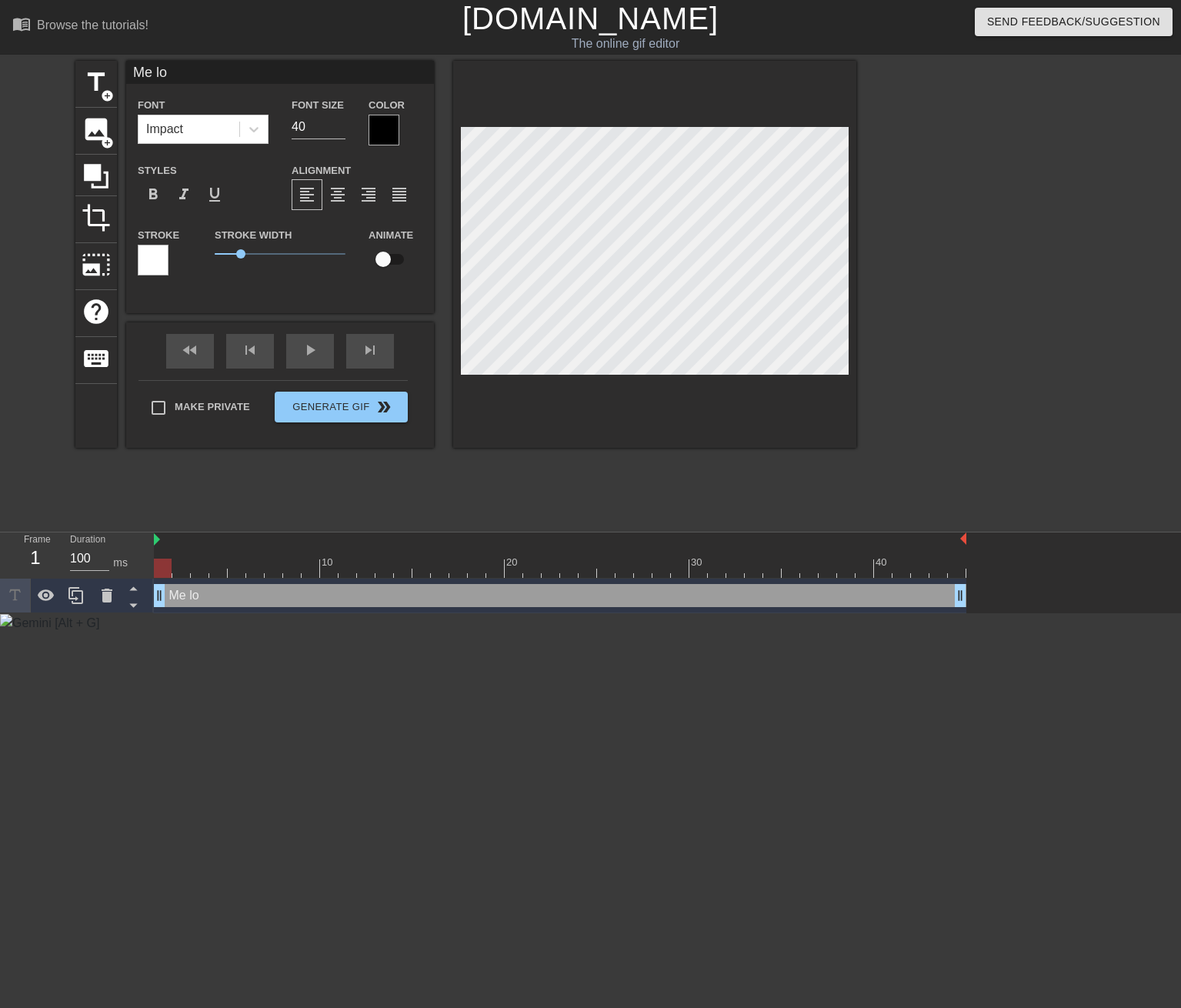
type textarea "Me loo"
type input "Me look"
type textarea "Me look"
type input "Me looki"
type textarea "Me looki"
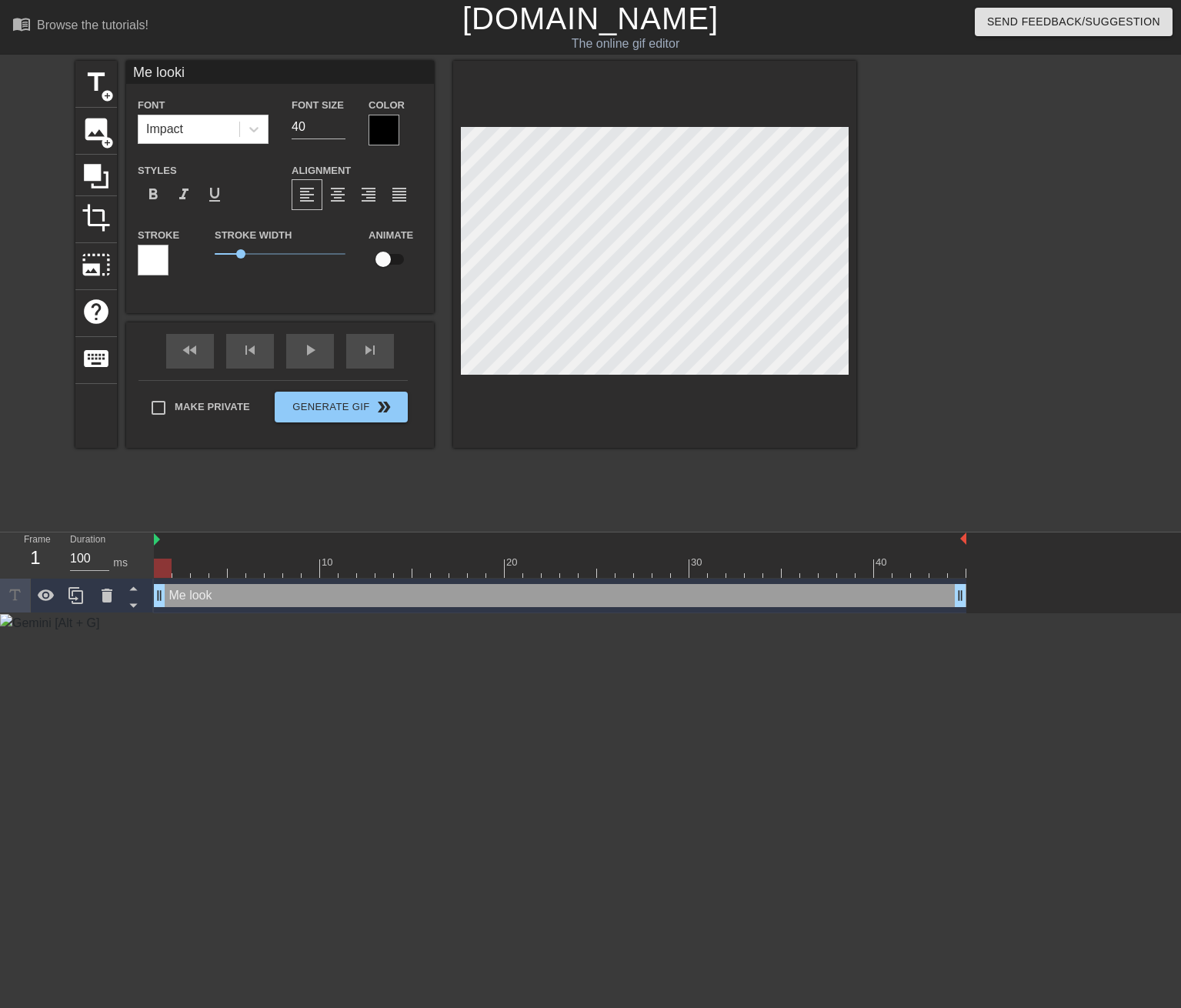
type input "Me lookin"
type textarea "Me lookin"
type input "Me looking"
type textarea "Me looking"
type input "Me looking"
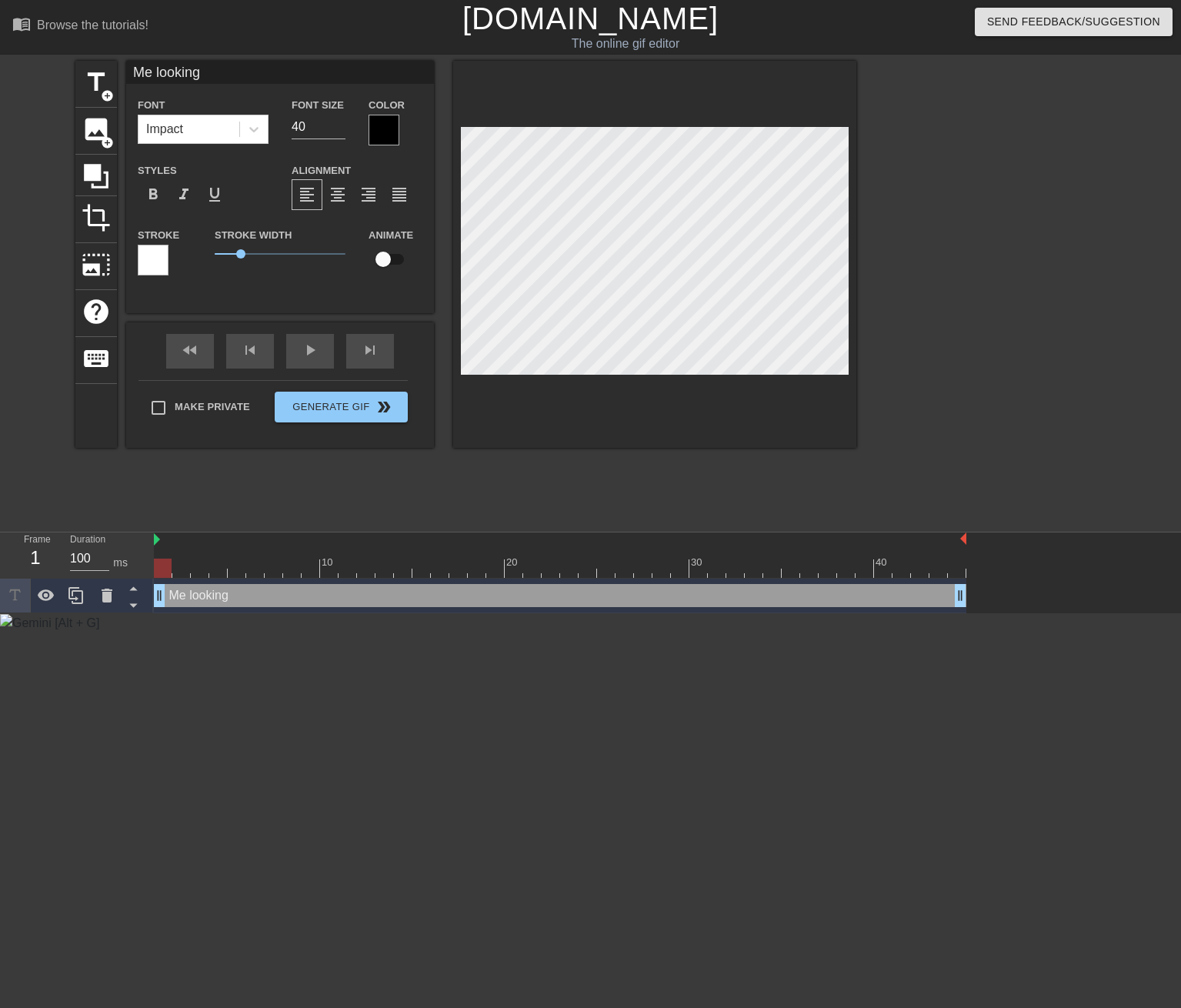
type textarea "Me looking"
type input "Me looking a"
type textarea "Me looking a"
type input "Me looking at"
type textarea "Me looking at"
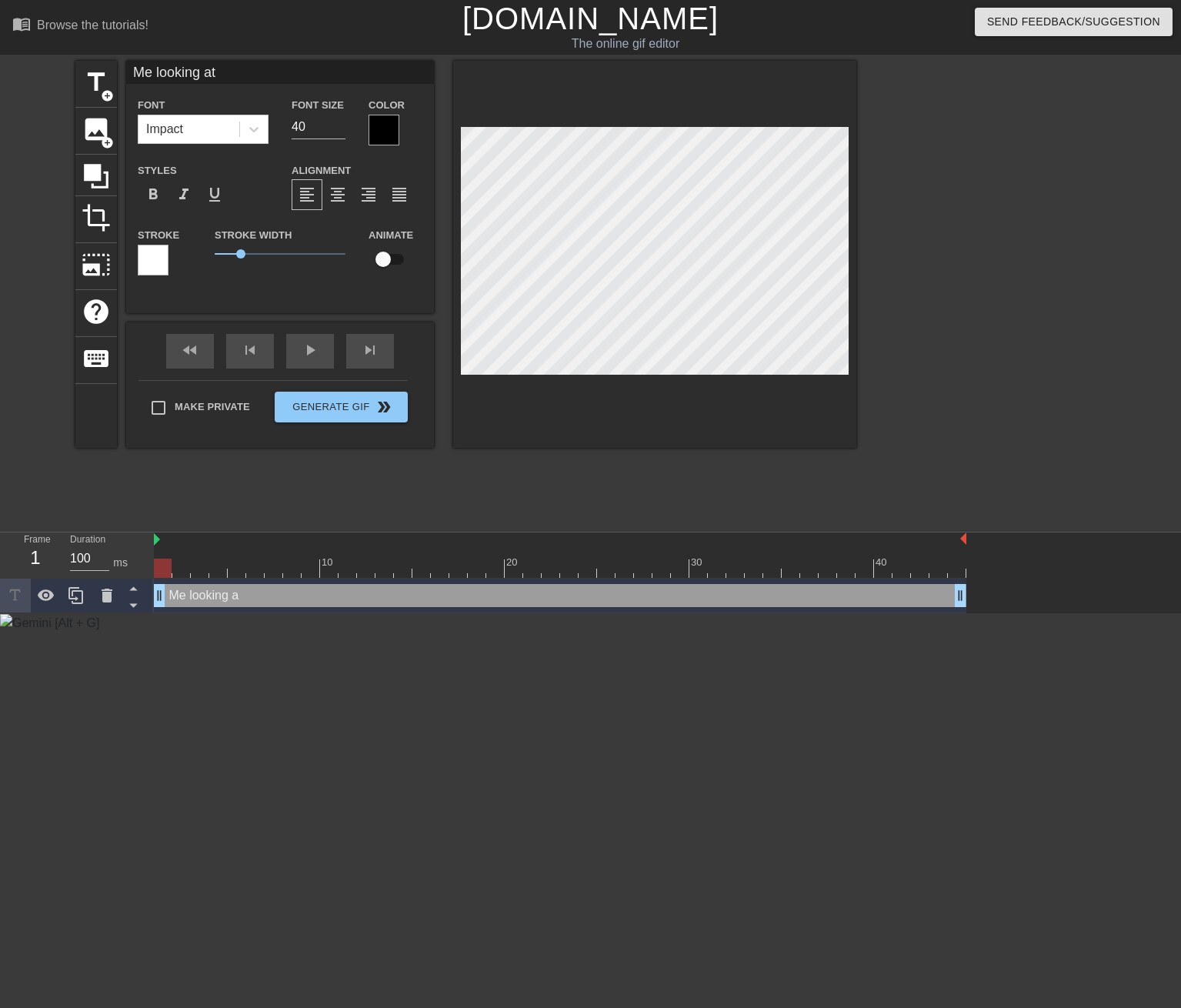
type input "Me looking at"
type textarea "Me looking at"
type input "Me looking at H"
type textarea "Me looking at H"
type input "Me looking at He"
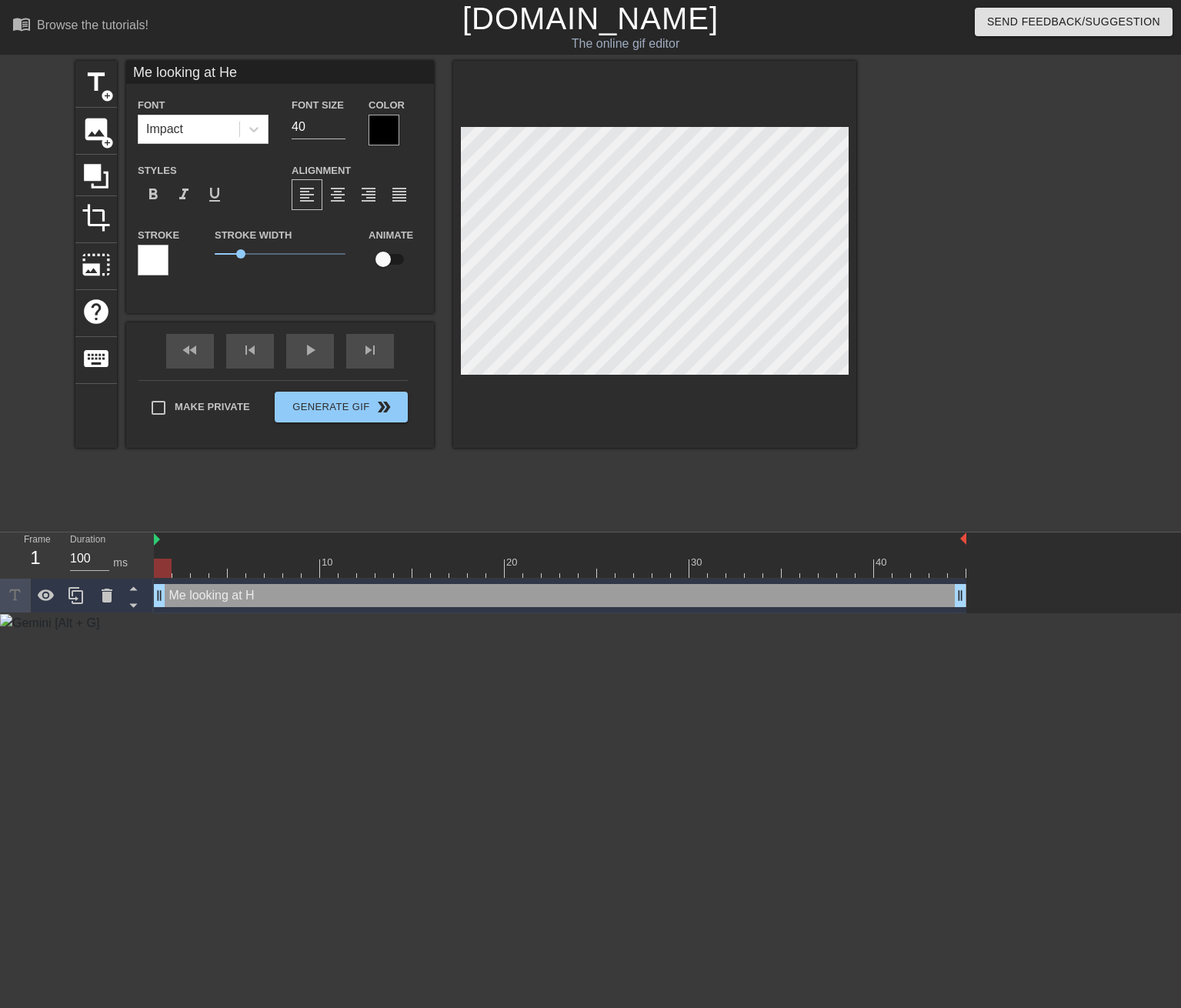
type textarea "Me looking at He"
type input "Me looking at Hel"
type textarea "Me looking at Hel"
type input "Me looking at Helm"
type textarea "Me looking at Helm"
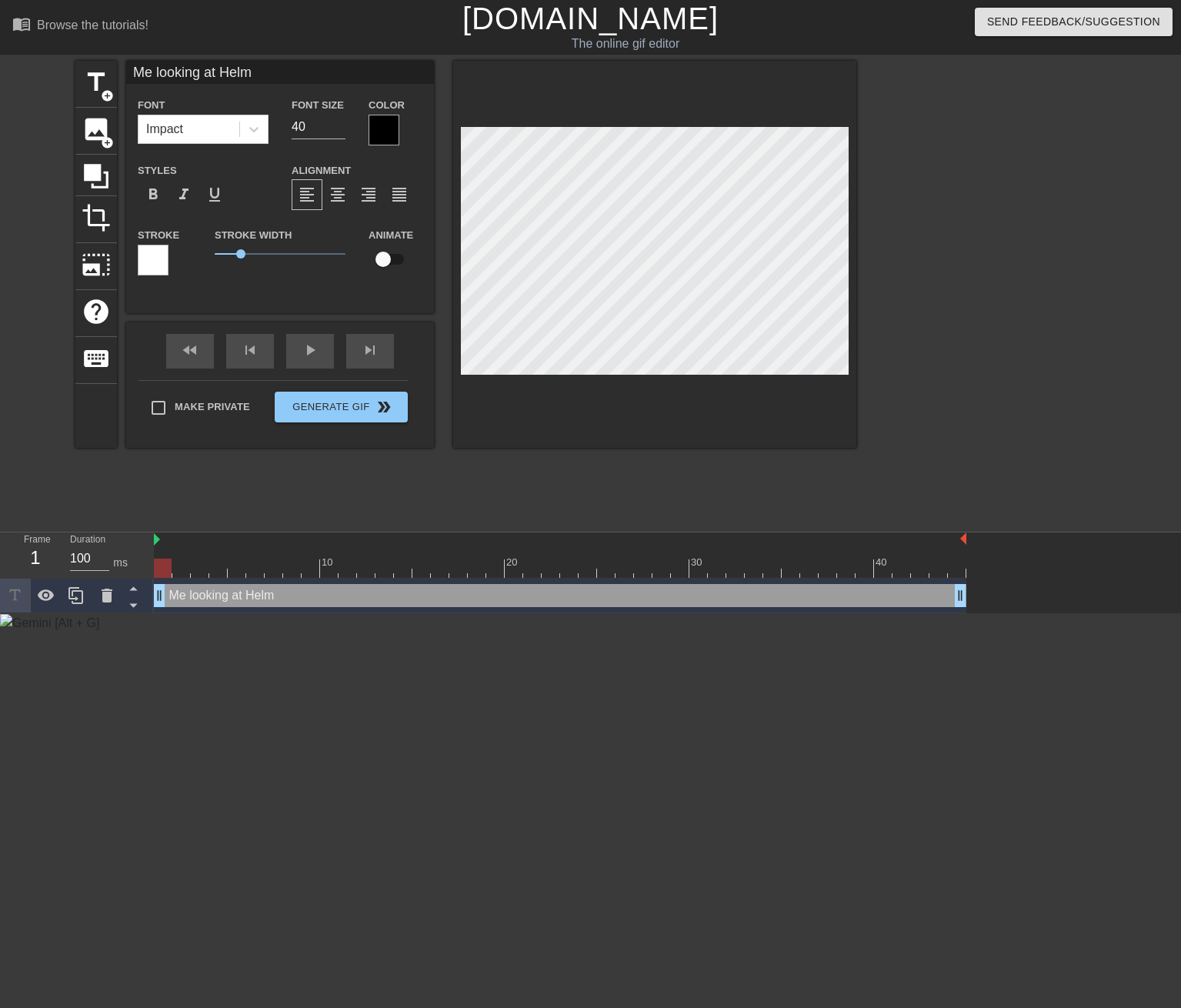
type input "Me looking at Helm"
type textarea "Me looking at Helm"
type input "Me looking at Helm U"
type textarea "Me looking at Helm U"
type input "Me looking at Helm Un"
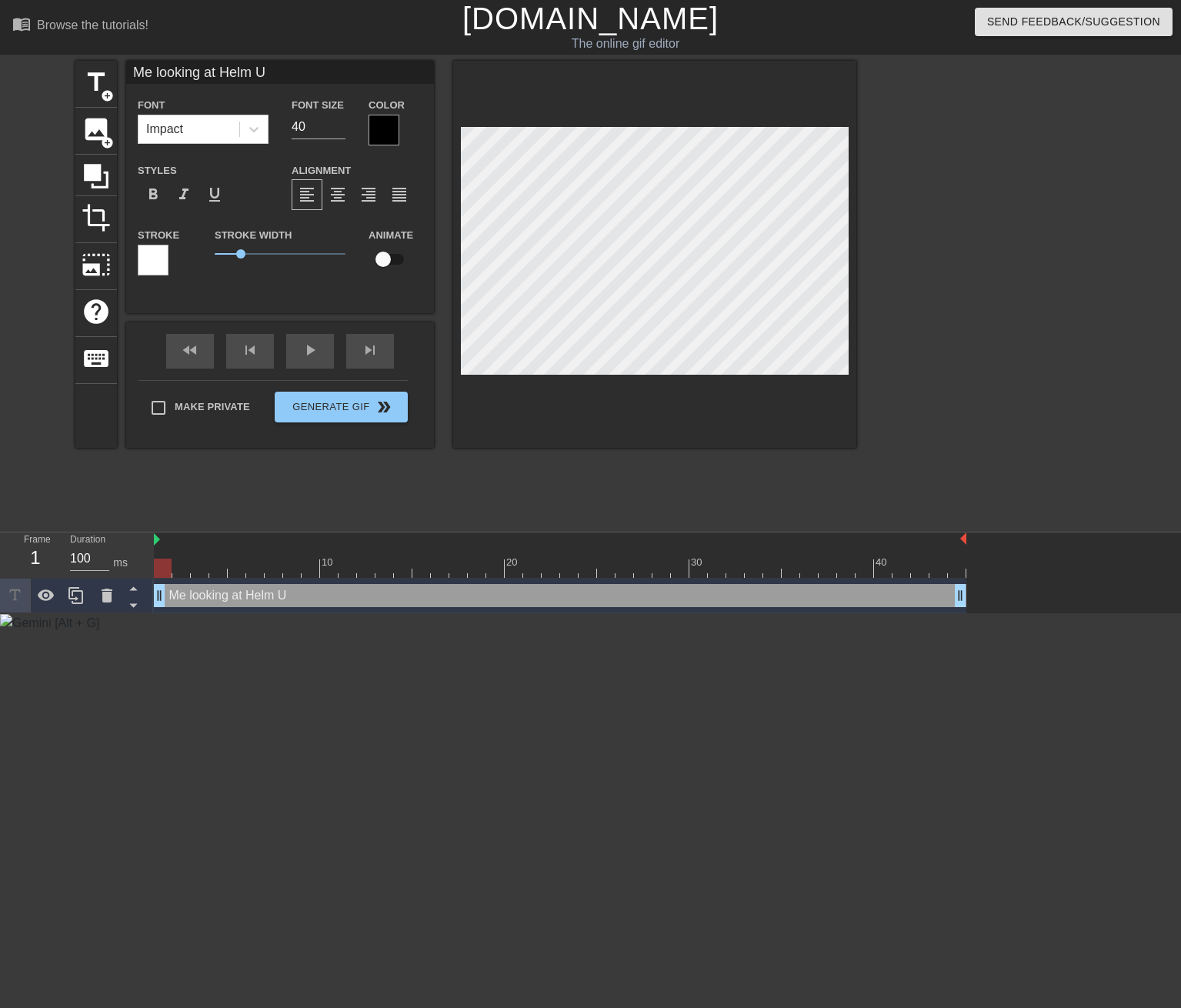
type textarea "Me looking at Helm Un"
type input "Me looking at [GEOGRAPHIC_DATA]"
type textarea "Me looking at [GEOGRAPHIC_DATA]"
type input "Me looking at Helm Un"
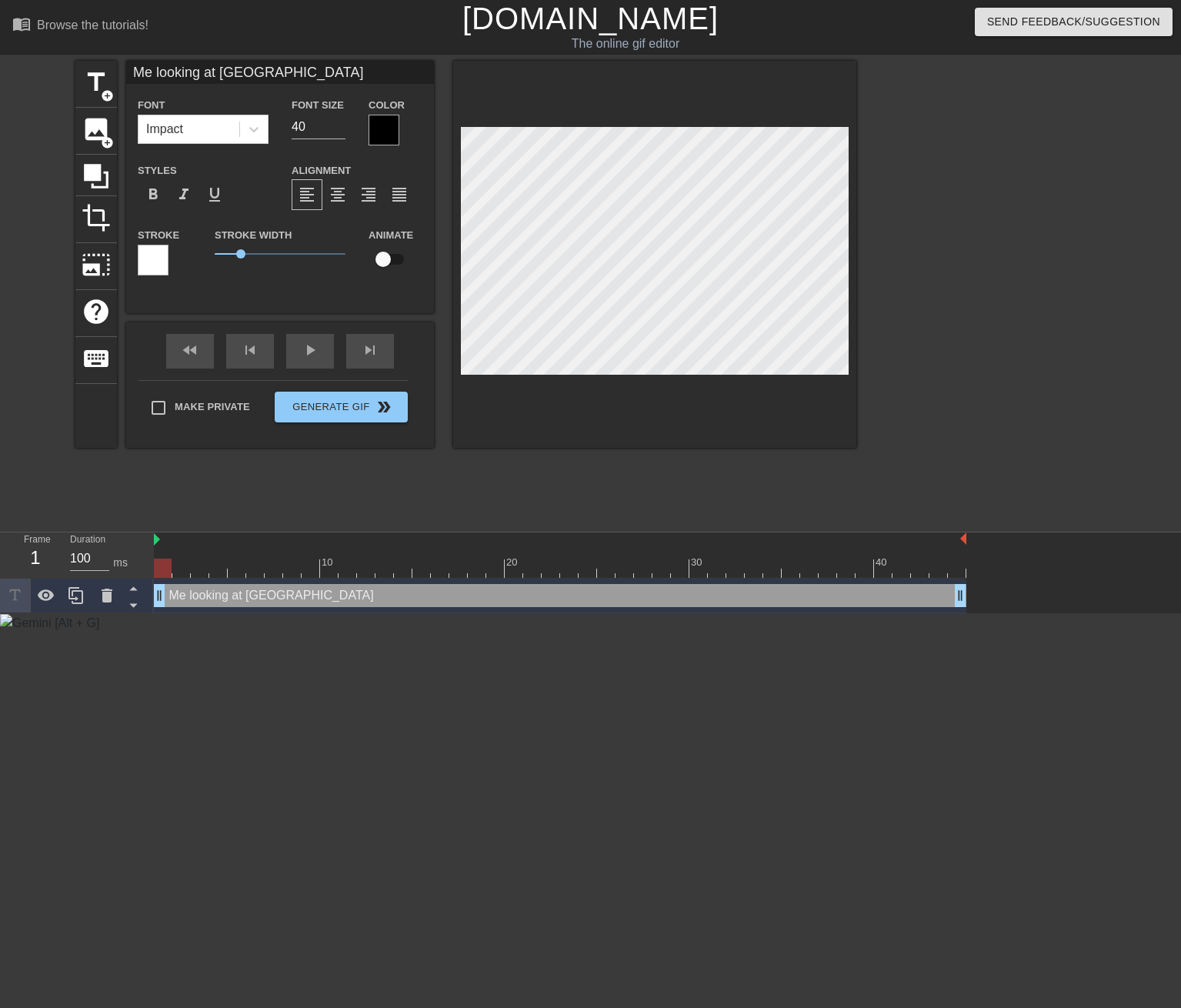
type textarea "Me looking at Helm Un"
type input "Me looking at Helm U"
type textarea "Me looking at Helm U"
type input "Me looking at Helm"
type textarea "Me looking at Helm"
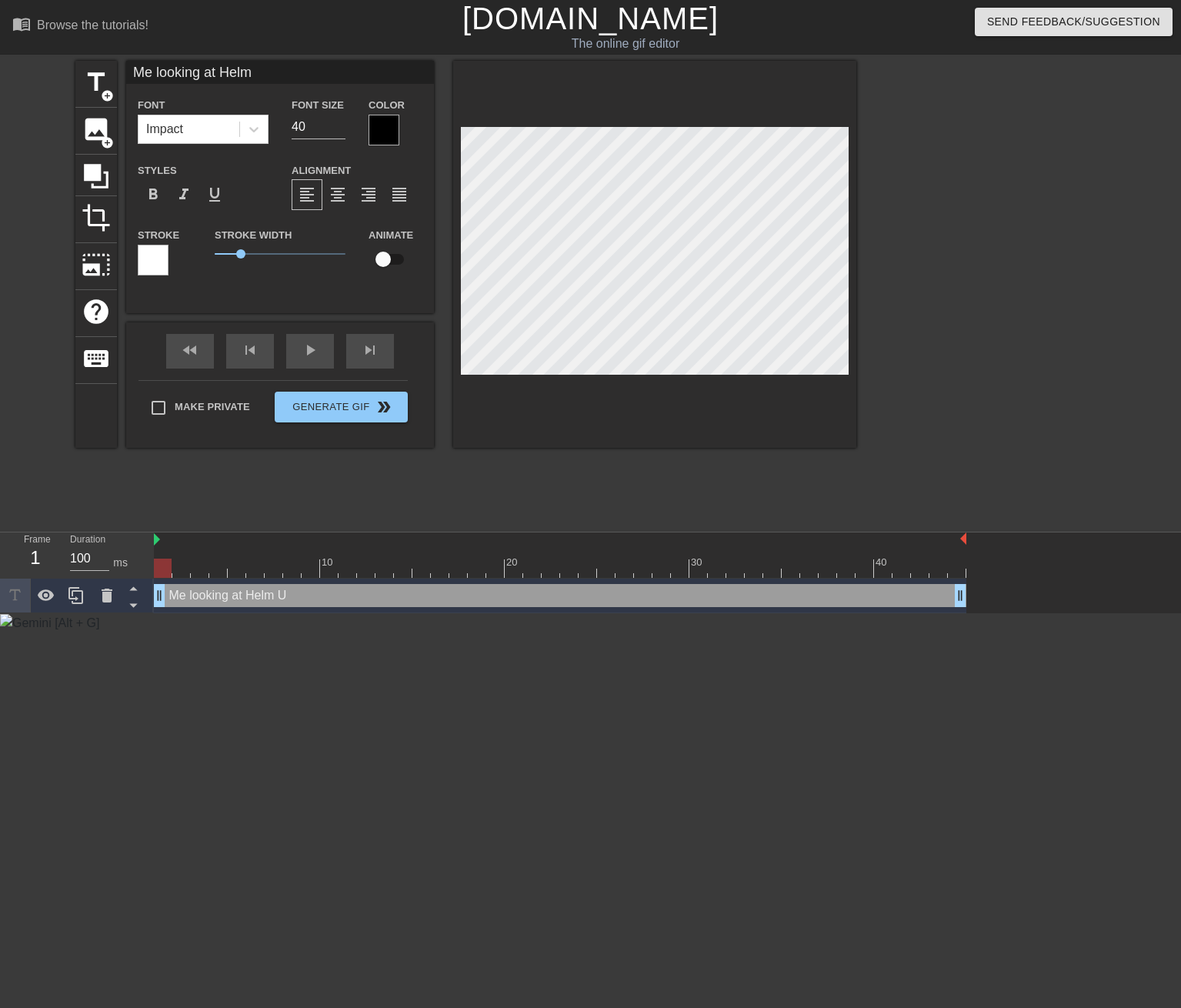
scroll to position [2, 8]
type input "Me looking at Helm"
type textarea "Me looking at Helm"
paste textarea "helm-universal"
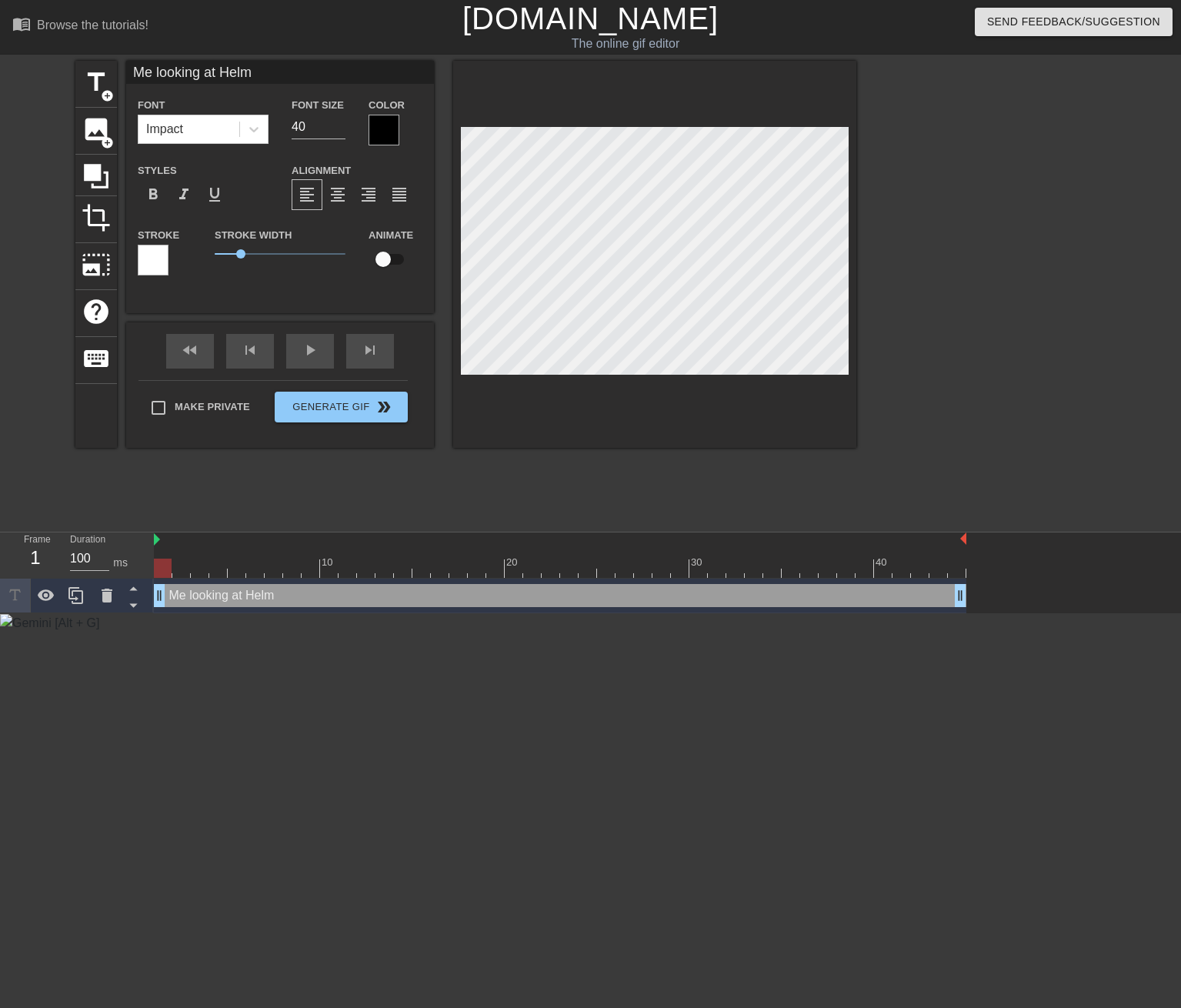
type input "Me looking at helm-universal"
type textarea "Me looking at helm-universal"
type input "Me looking at helm-universal"
type textarea "Me looking at helm-universal"
type input "Me looking at helm-universal d"
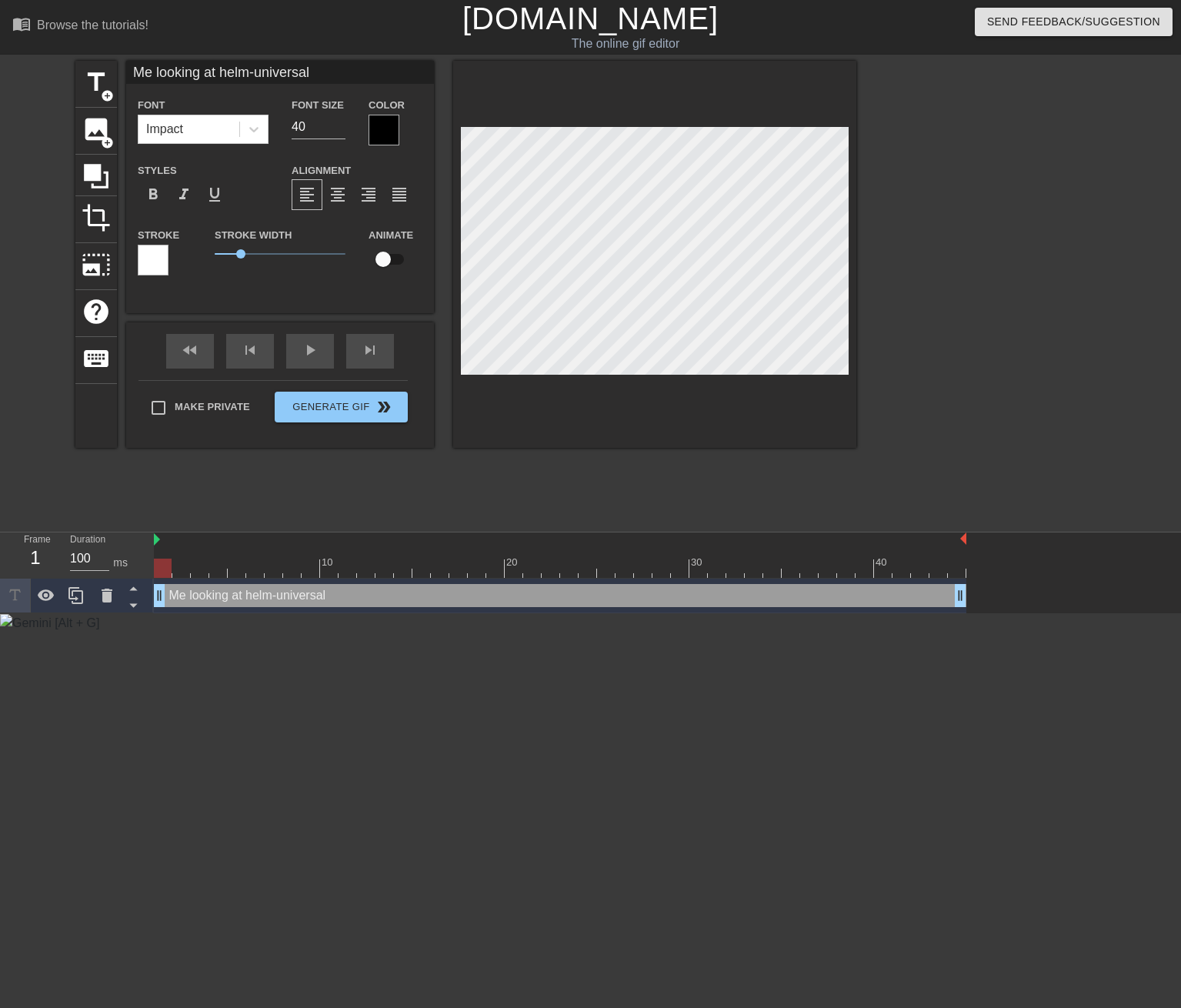
type textarea "Me looking at helm-universal d"
type input "Me looking at helm-universal do"
type textarea "Me looking at helm-universal do"
type input "Me looking at helm-universal do"
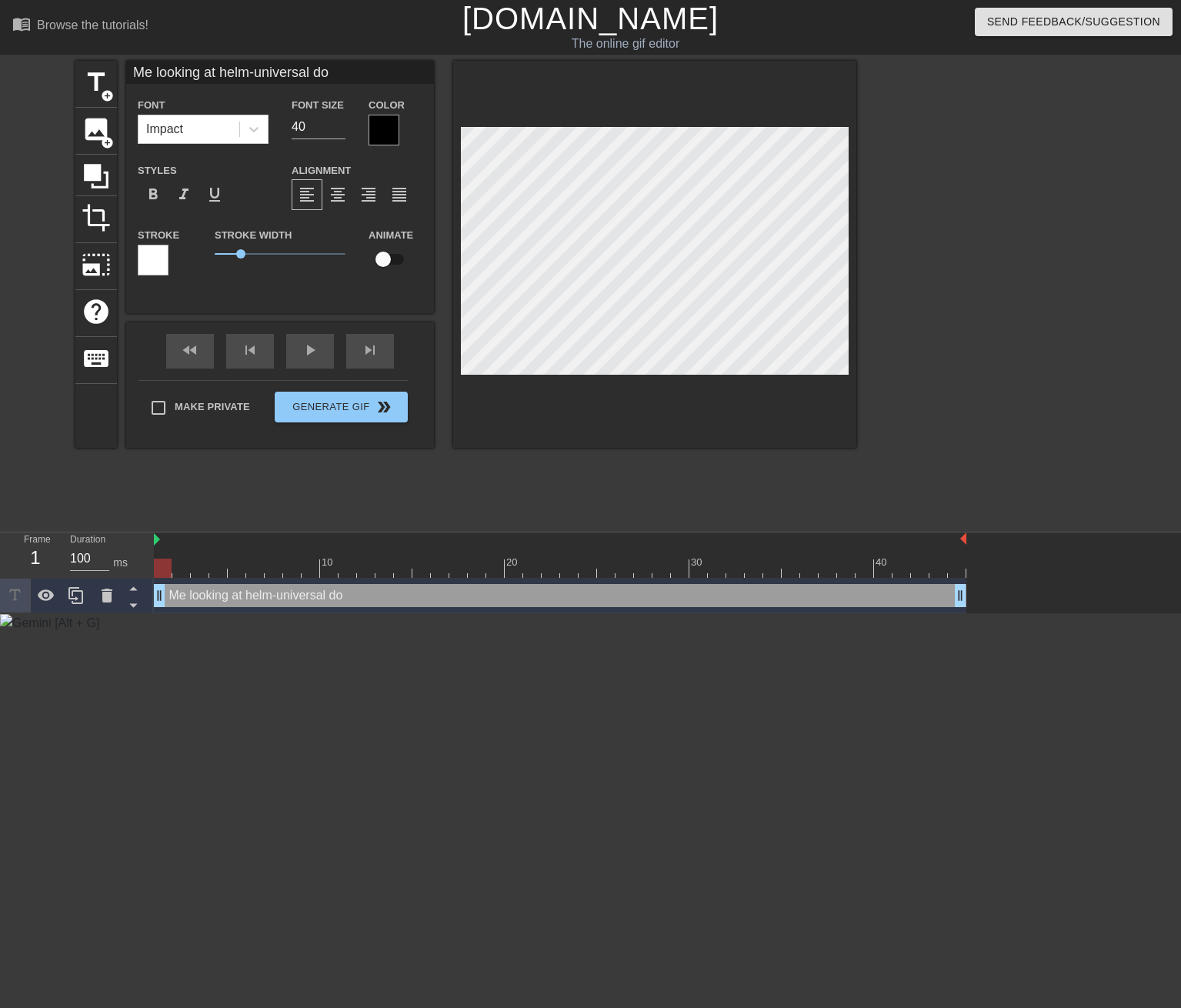
type textarea "Me looking at helm-universal do"
type input "Me looking at helm-universal do"
type textarea "Me looking at helm-universal do"
type input "Me looking at helm-universal d"
type textarea "Me looking at helm-universal d"
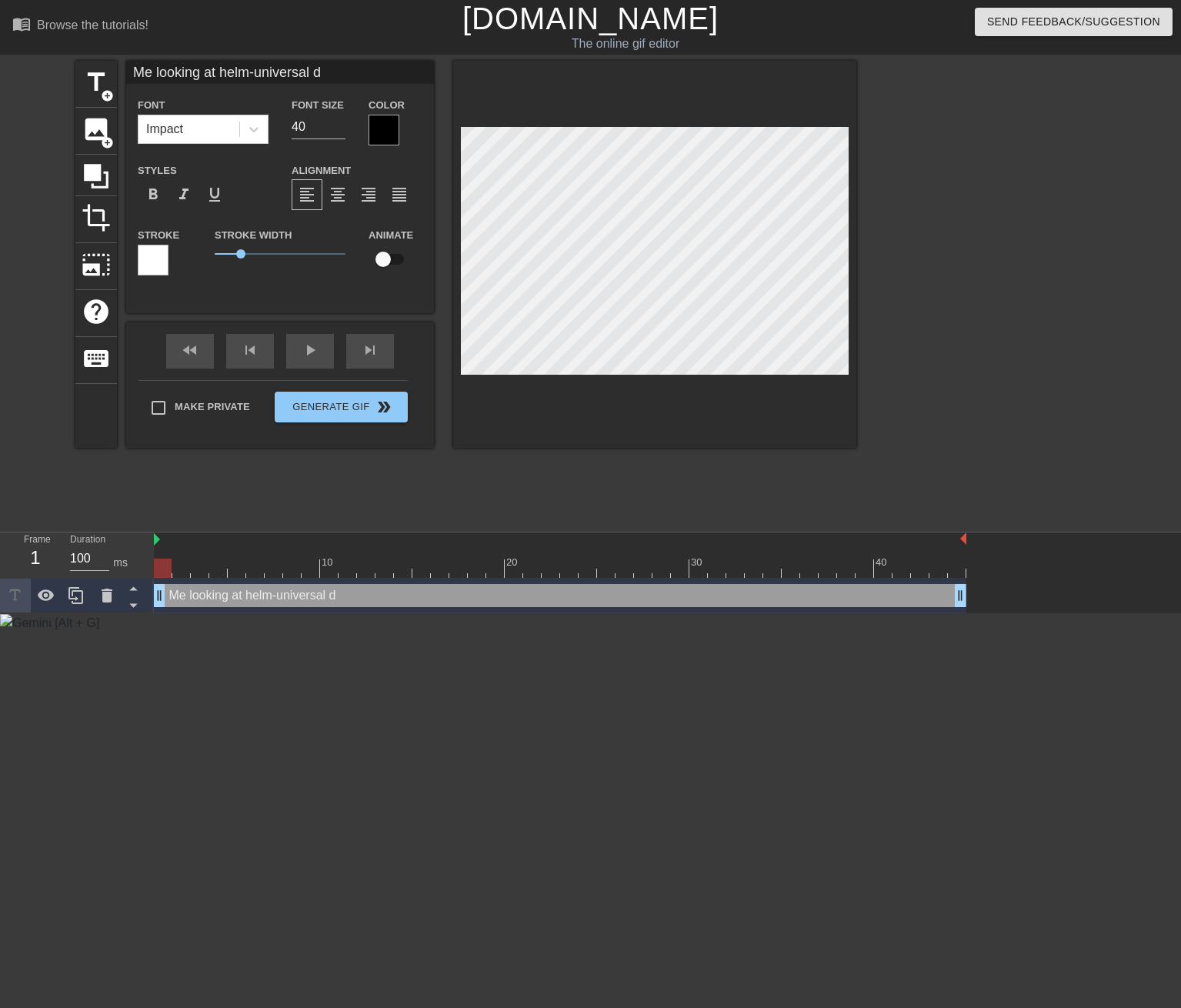
type input "Me looking at helm-universal"
type textarea "Me looking at helm-universal"
type input "Me looking at helm-universal f"
type textarea "Me looking at helm-universal f"
type input "Me looking at helm-universal"
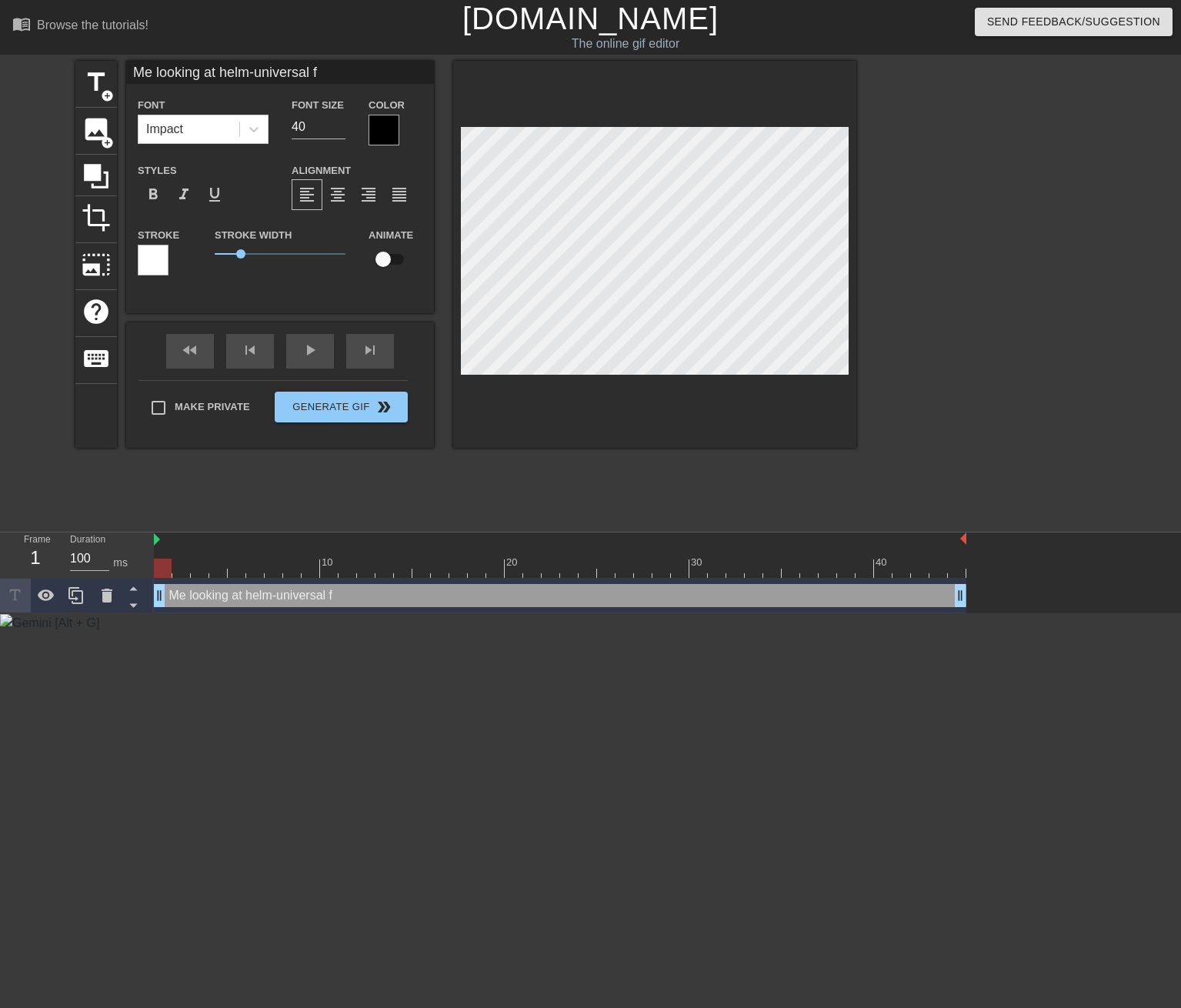
type textarea "Me looking at helm-universal"
type input "Me looking at helm-universal"
type textarea "Me looking at helm-universal"
type input "Me looking at helm-universal"
type textarea "Me looking at helm-universal"
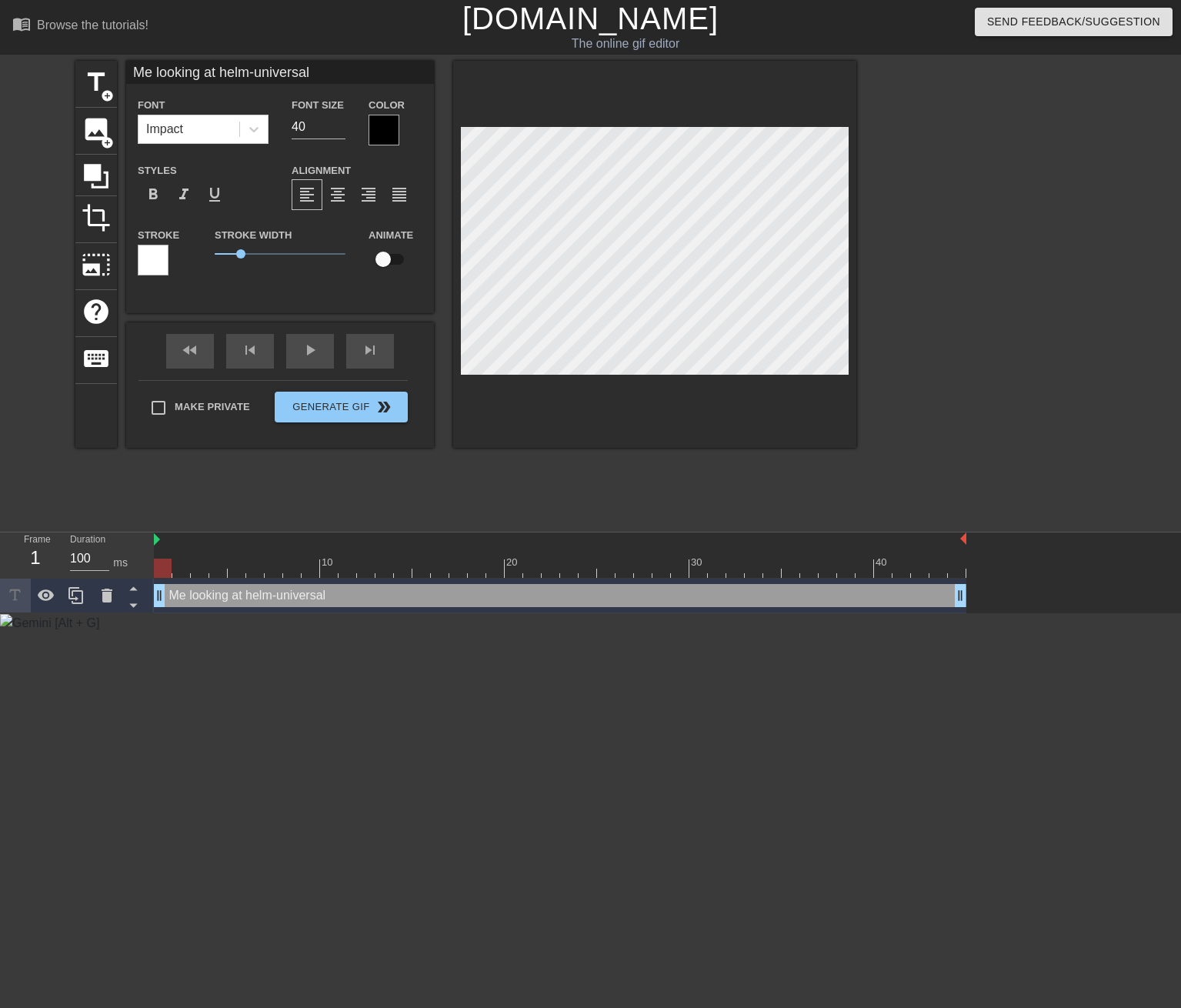
scroll to position [2, 2]
type input "Me looking at helm-universalf"
type textarea "Me looking at helm-universal f"
type input "Me looking at helm-universalfi"
type textarea "Me looking at helm-universal fi"
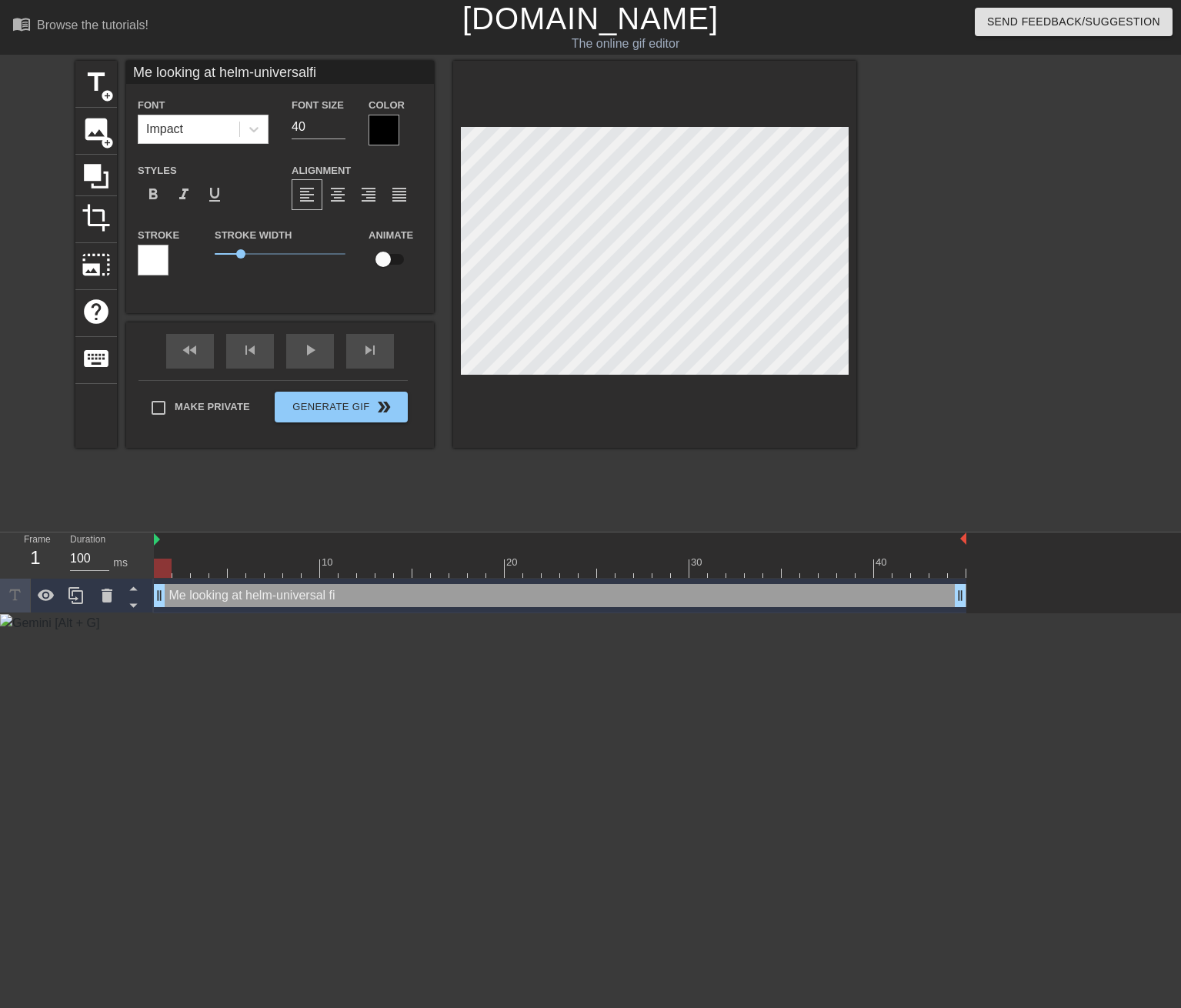
type input "Me looking at helm-universalfir"
type textarea "Me looking at helm-universal fir"
type input "Me looking at helm-universalfi"
type textarea "Me looking at helm-universal fi"
type input "Me looking at helm-universalf"
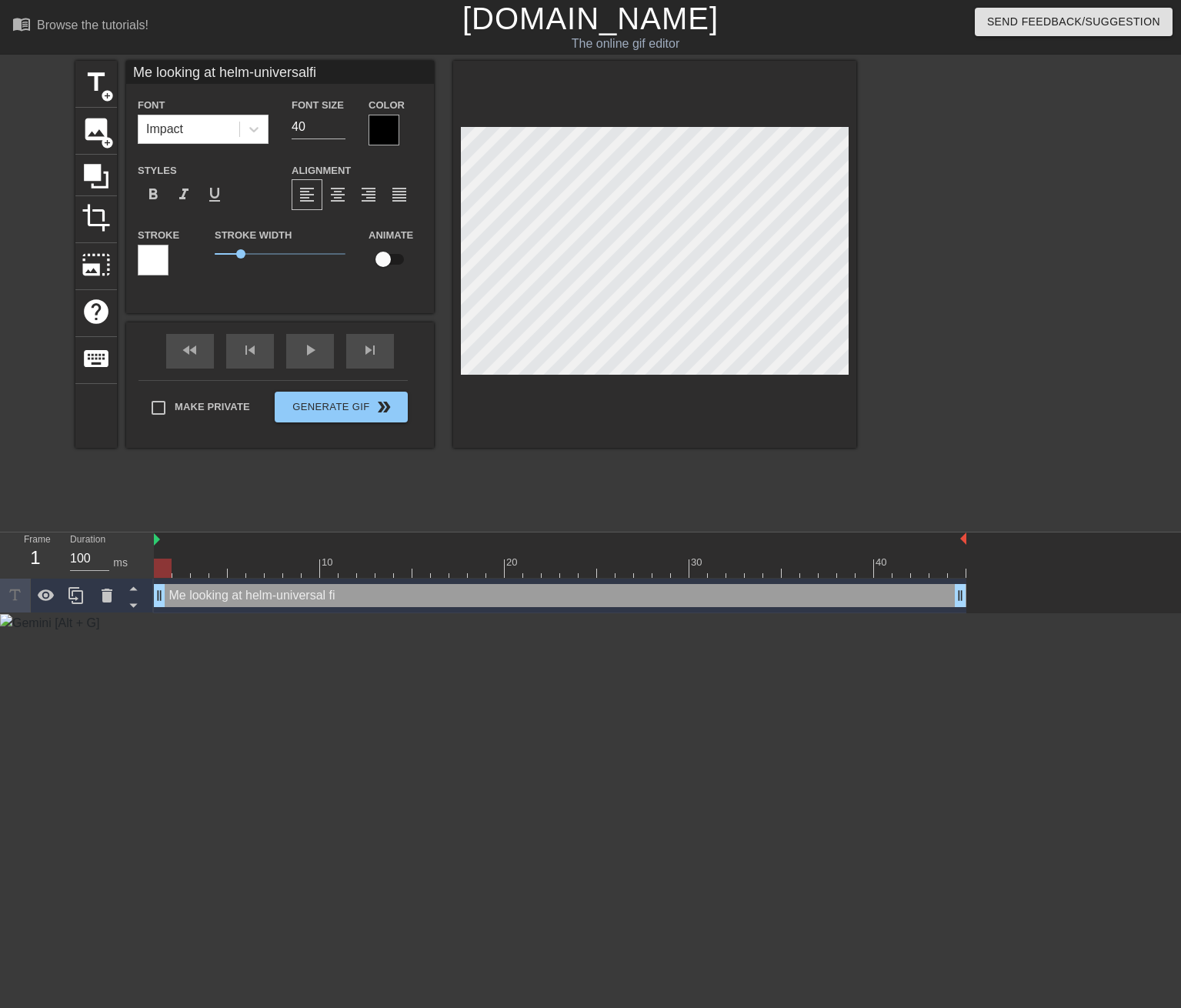
type textarea "Me looking at helm-universal f"
type input "Me looking at helm-universalfo"
type textarea "Me looking at helm-universal fo"
type input "Me looking at helm-universalfor"
type textarea "Me looking at helm-universal for"
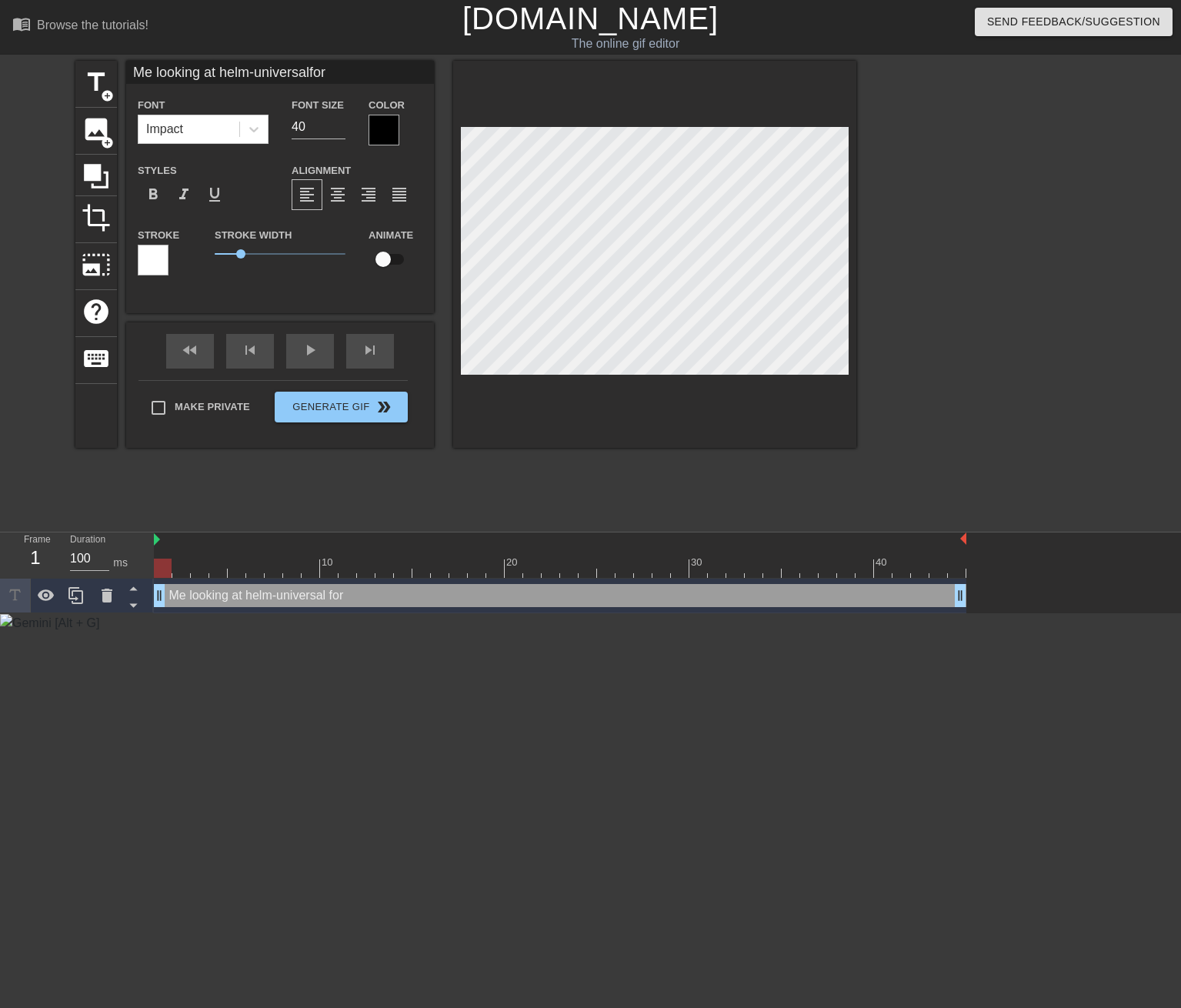
type input "Me looking at helm-universalfor"
type textarea "Me looking at helm-universal for"
type input "Me looking at helm-universalfor t"
type textarea "Me looking at helm-universal for t"
type input "Me looking at helm-universalfor th"
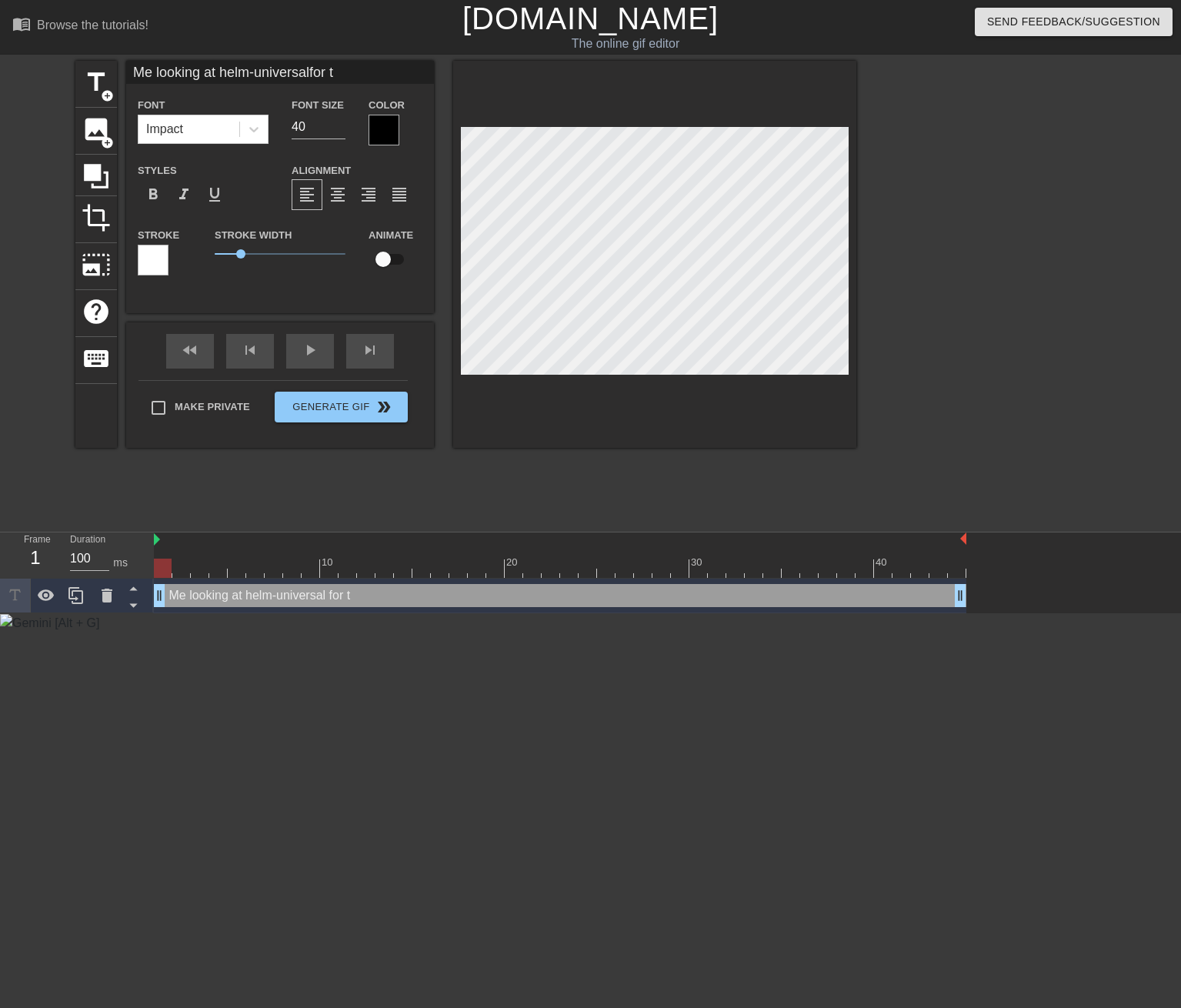
type textarea "Me looking at helm-universal for th"
type input "Me looking at helm-universalfor the"
type textarea "Me looking at helm-universal for the"
type input "Me looking at helm-universalfor the"
type textarea "Me looking at helm-universal for the"
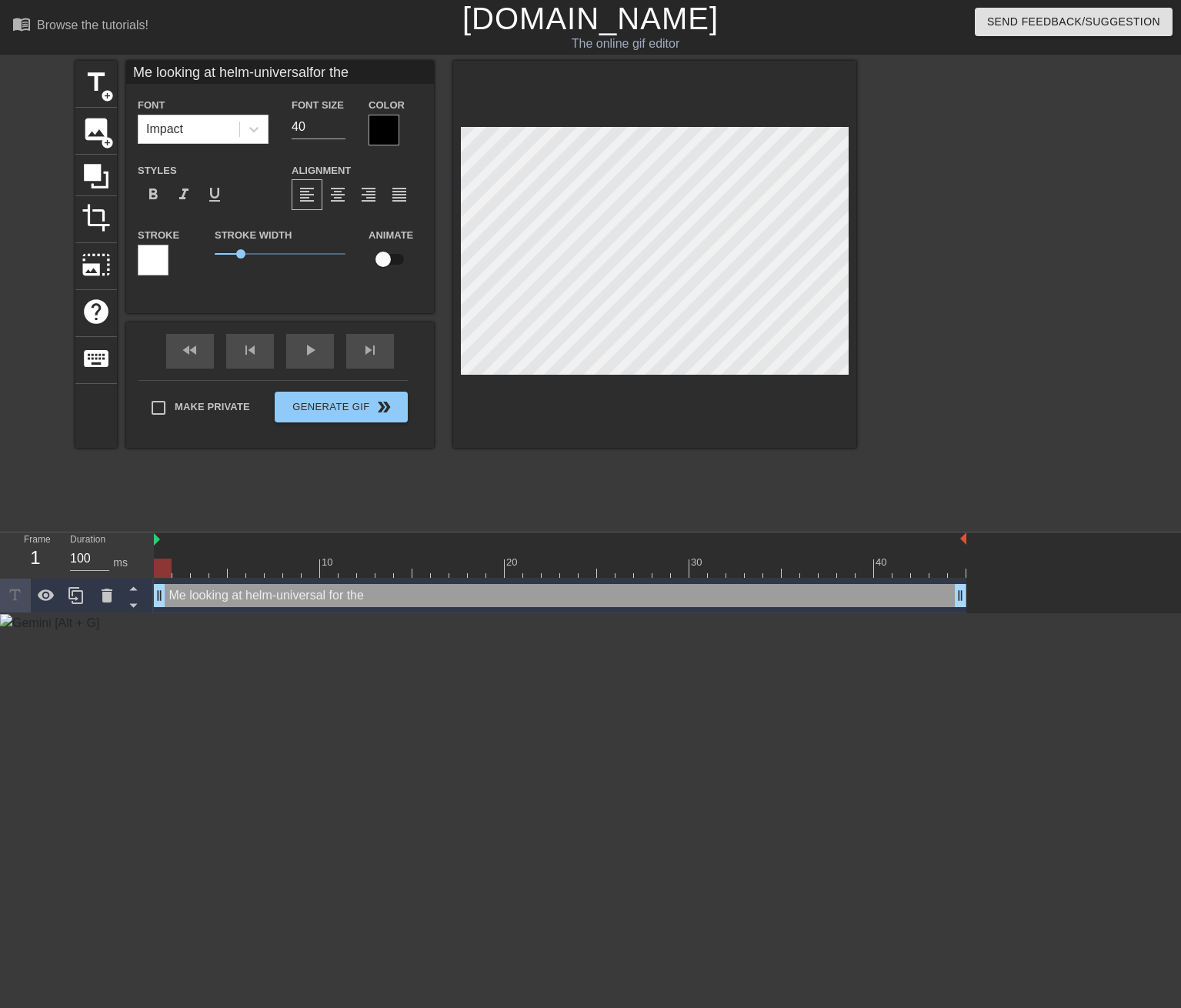
type input "Me looking at helm-universalfor the f"
type textarea "Me looking at helm-universal for the f"
type input "Me looking at helm-universalfor the fi"
type textarea "Me looking at helm-universal for the fi"
type input "Me looking at helm-universalfor the fir"
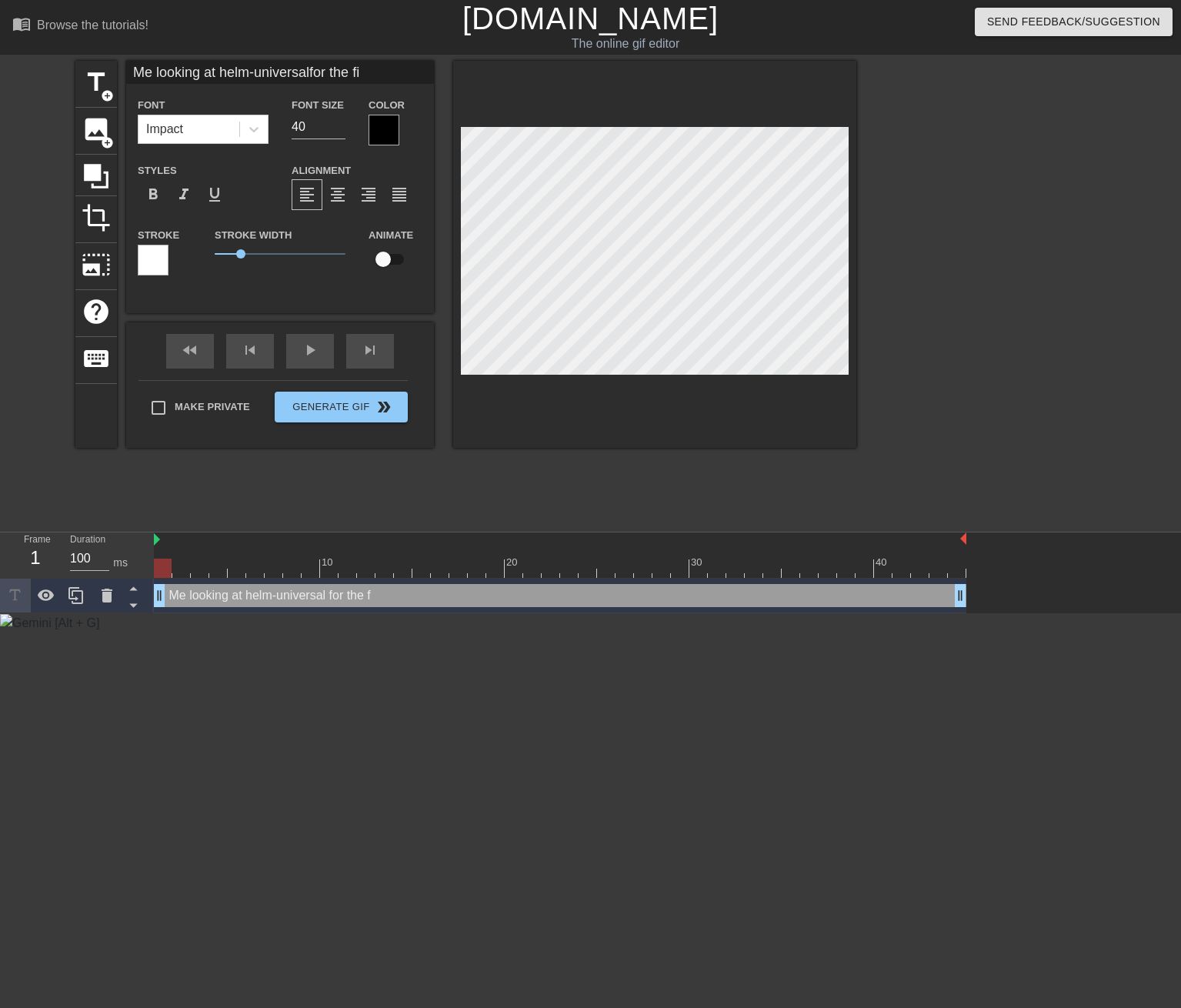
type textarea "Me looking at helm-universal for the fir"
type input "Me looking at helm-universalfor the firs"
type textarea "Me looking at helm-universal for the firs"
type input "Me looking at helm-universalfor the first"
type textarea "Me looking at helm-universal for the first"
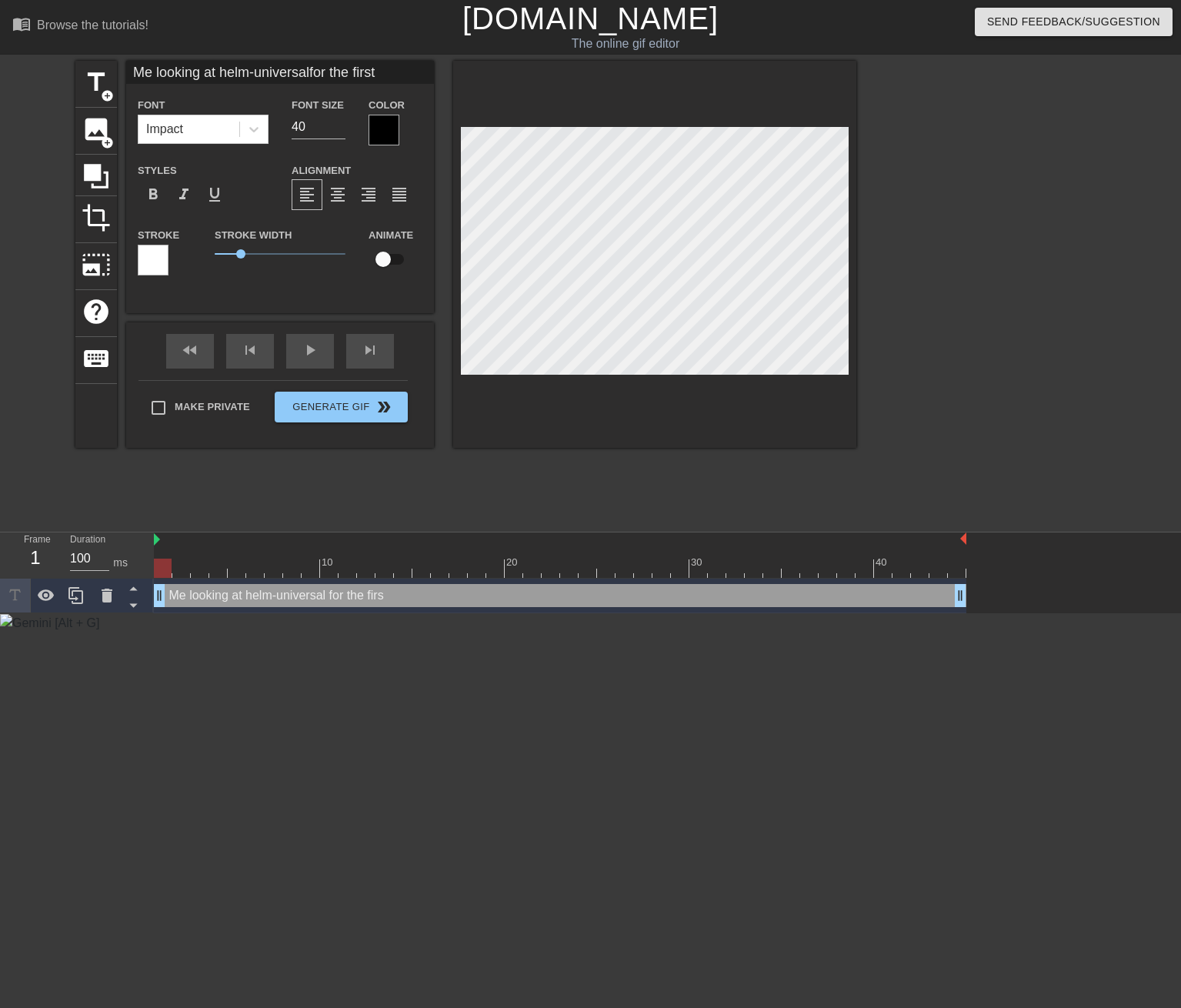
type input "Me looking at helm-universalfor the first"
type textarea "Me looking at helm-universal for the first"
type input "Me looking at helm-universalfor the first t"
type textarea "Me looking at helm-universal for the first t"
type input "Me looking at helm-universalfor the first ti"
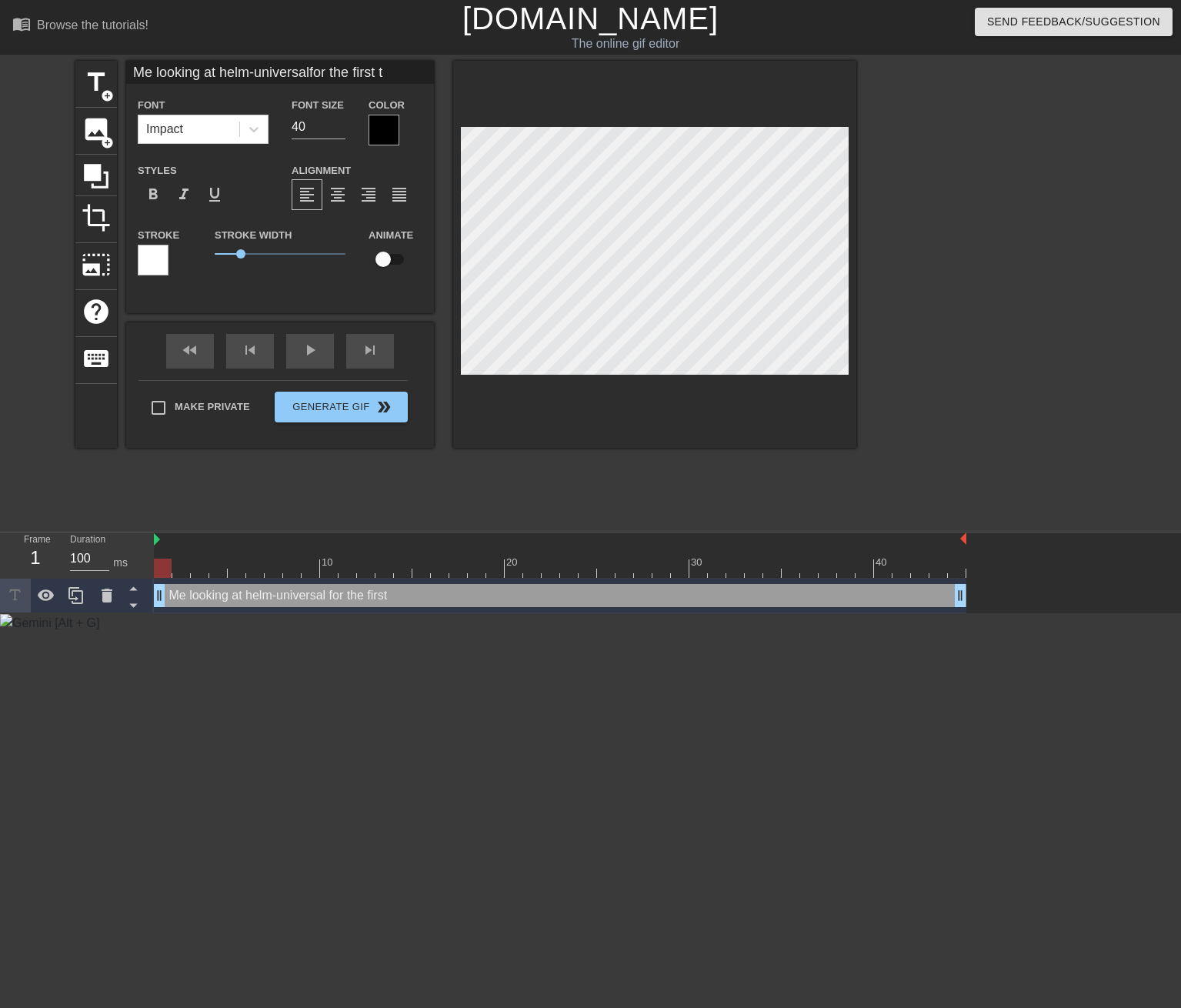
type textarea "Me looking at helm-universal for the first ti"
type input "Me looking at helm-universalfor the first [PERSON_NAME]"
type textarea "Me looking at helm-universal for the first [PERSON_NAME]"
type input "Me looking at helm-universalfor the first time"
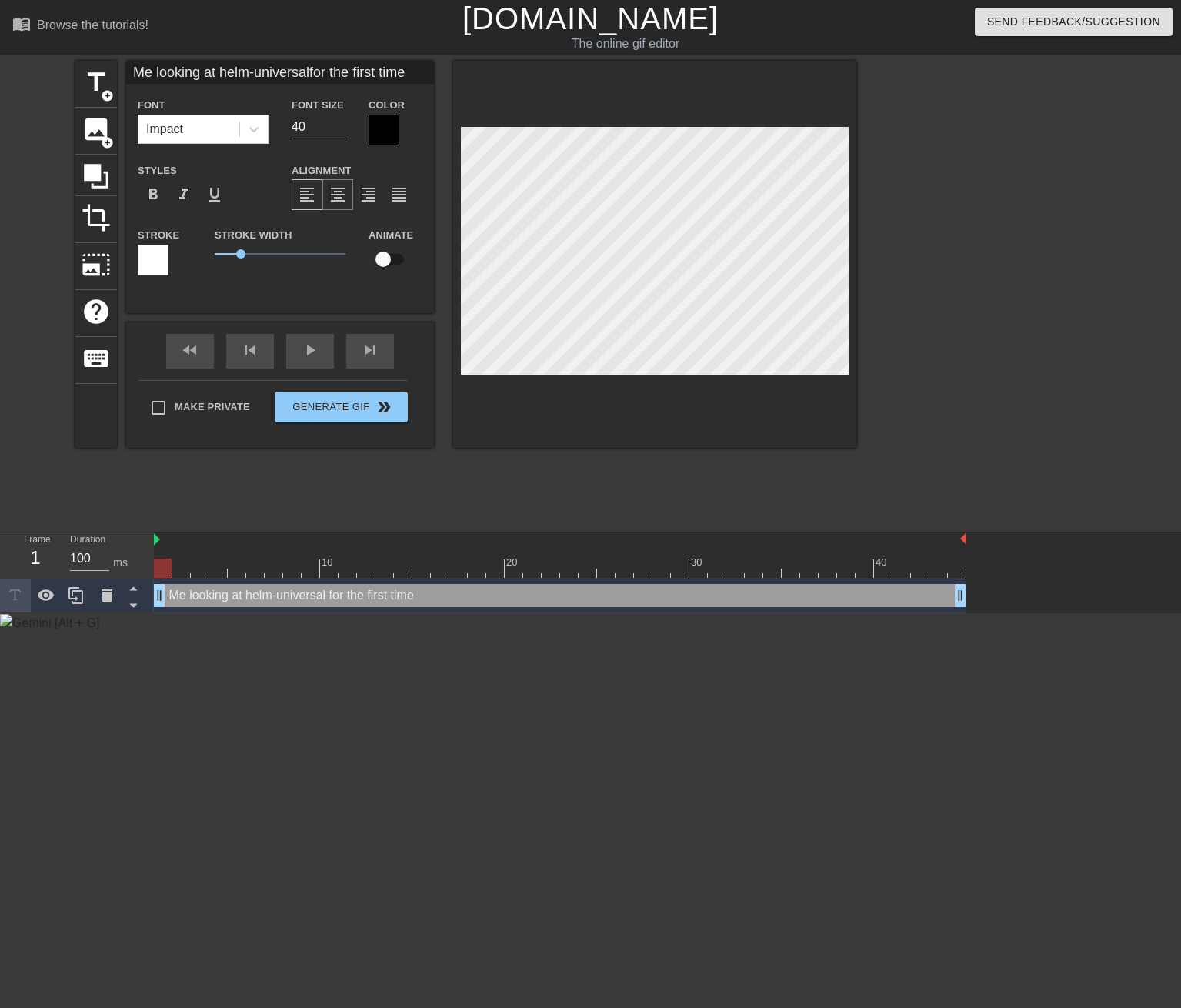
type textarea "Me looking at helm-universal for the first time"
click at [335, 200] on span "format_align_center" at bounding box center [337, 194] width 18 height 18
click at [295, 125] on input "40" at bounding box center [319, 127] width 54 height 25
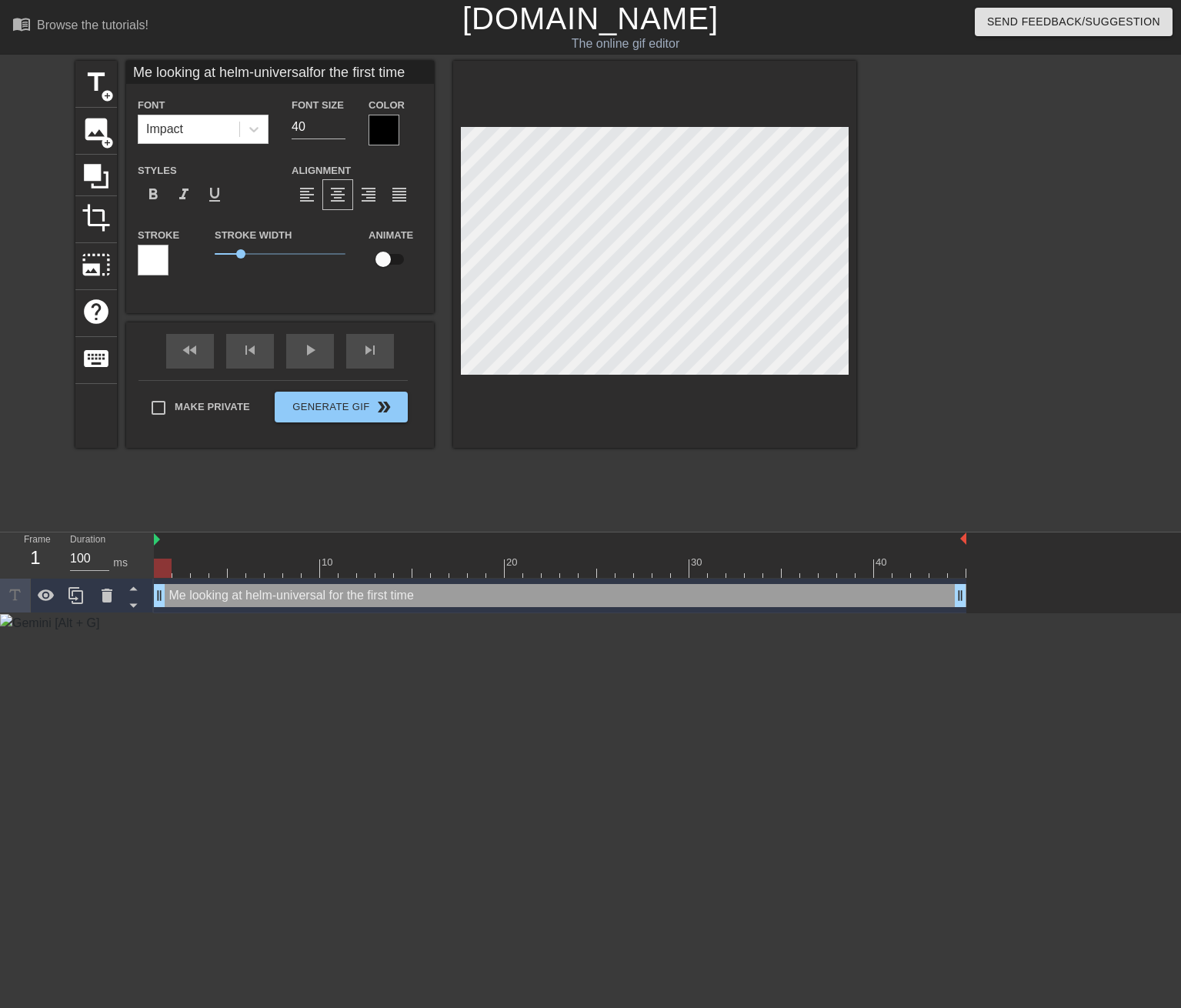
scroll to position [2, 9]
drag, startPoint x: 345, startPoint y: 140, endPoint x: 339, endPoint y: 128, distance: 13.4
click at [344, 139] on div "Font Size 40" at bounding box center [319, 121] width 77 height 50
type input "Me looking at helm-universalfor the first time"
type input "39"
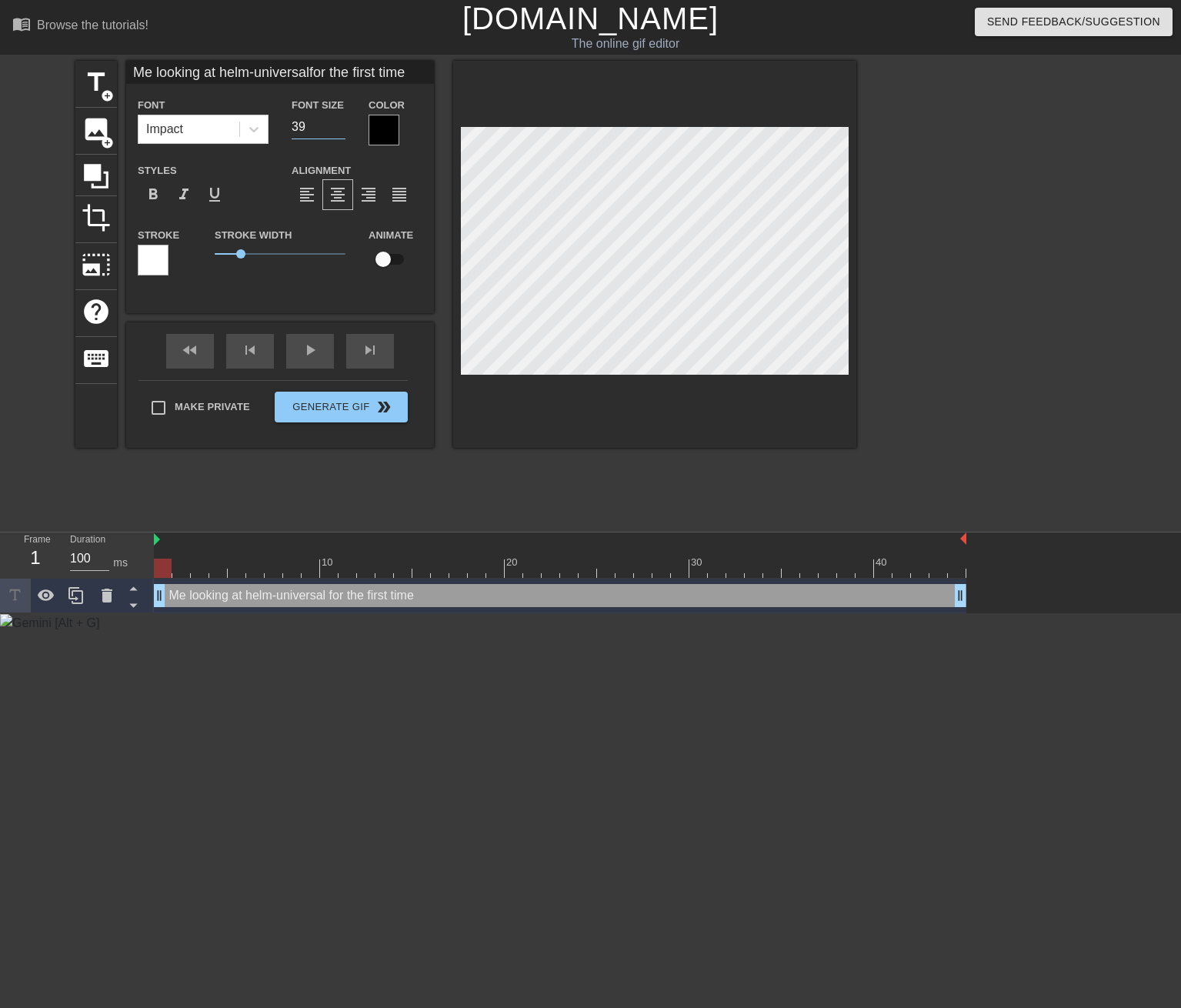
click at [339, 128] on input "39" at bounding box center [319, 127] width 54 height 25
type input "Me looking at helm-universalfor the first time"
type input "38"
click at [339, 128] on input "38" at bounding box center [319, 127] width 54 height 25
type input "Me looking at helm-universalfor the first time"
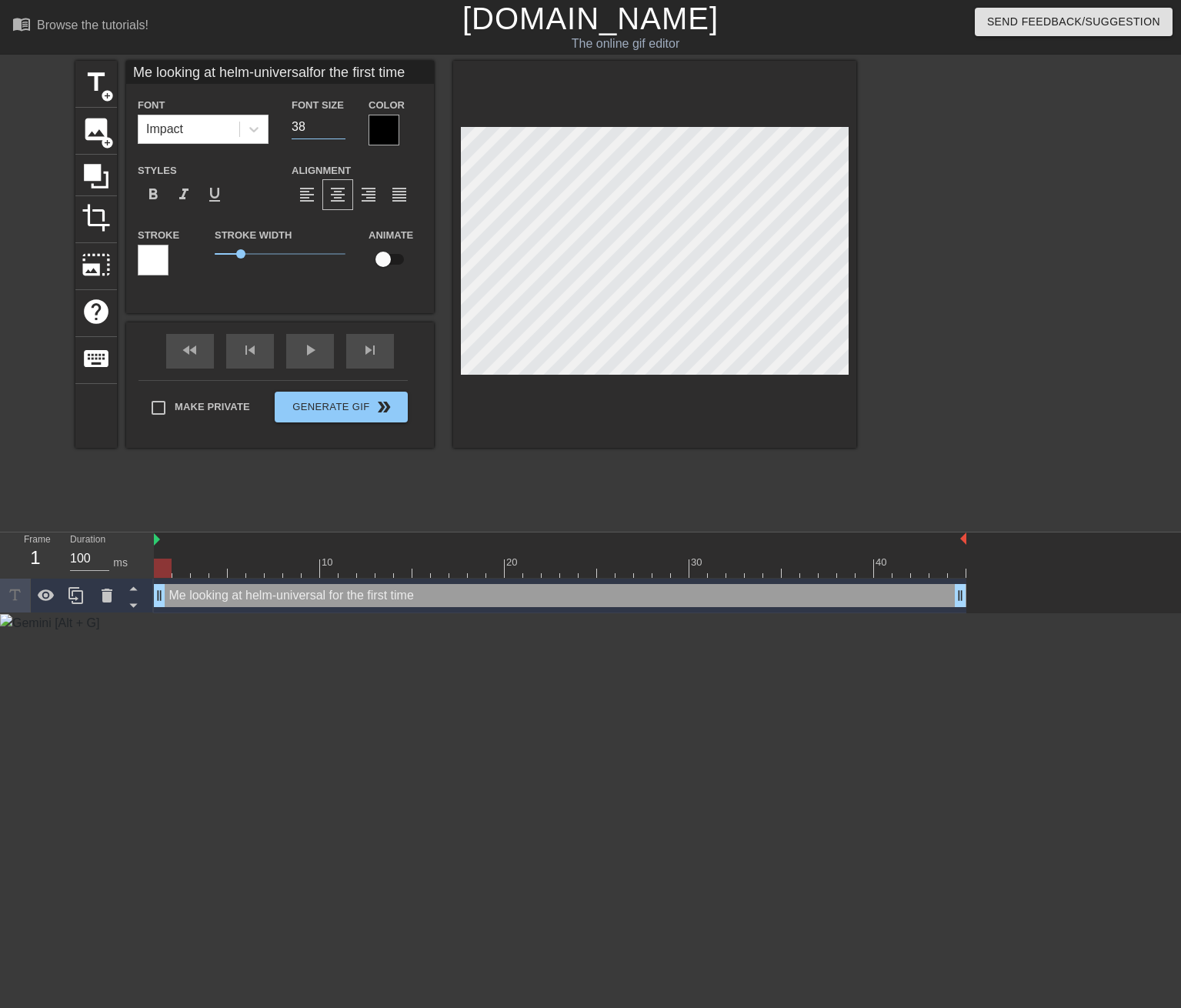
type input "37"
type input "Me looking at helm-universalfor the first time"
type input "36"
type input "Me looking at helm-universalfor the first time"
type input "35"
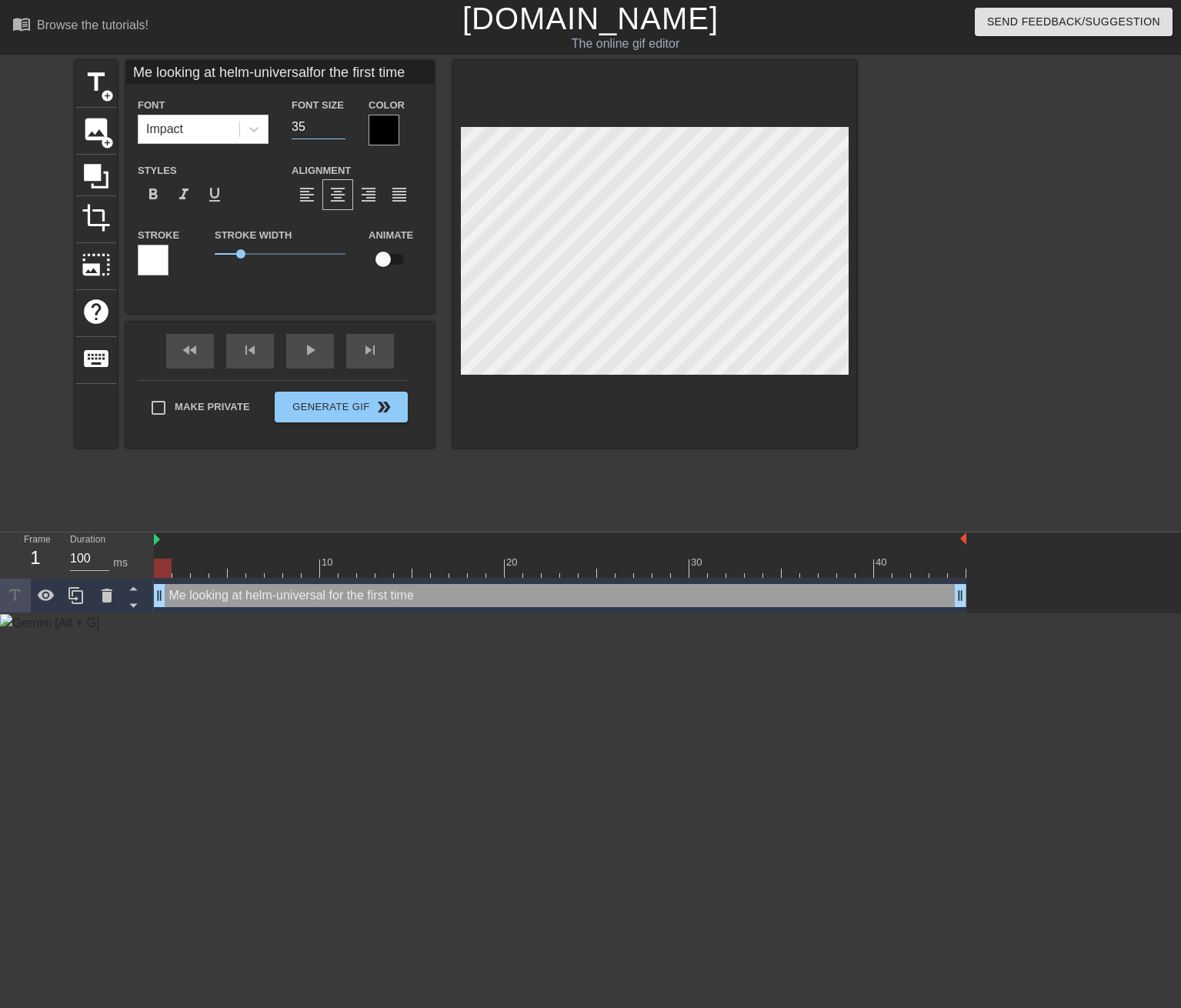
type input "Me looking at helm-universalfor the first time"
type input "34"
type input "Me looking at helm-universalfor the first time"
type input "33"
type input "Me looking at helm-universalfor the first time"
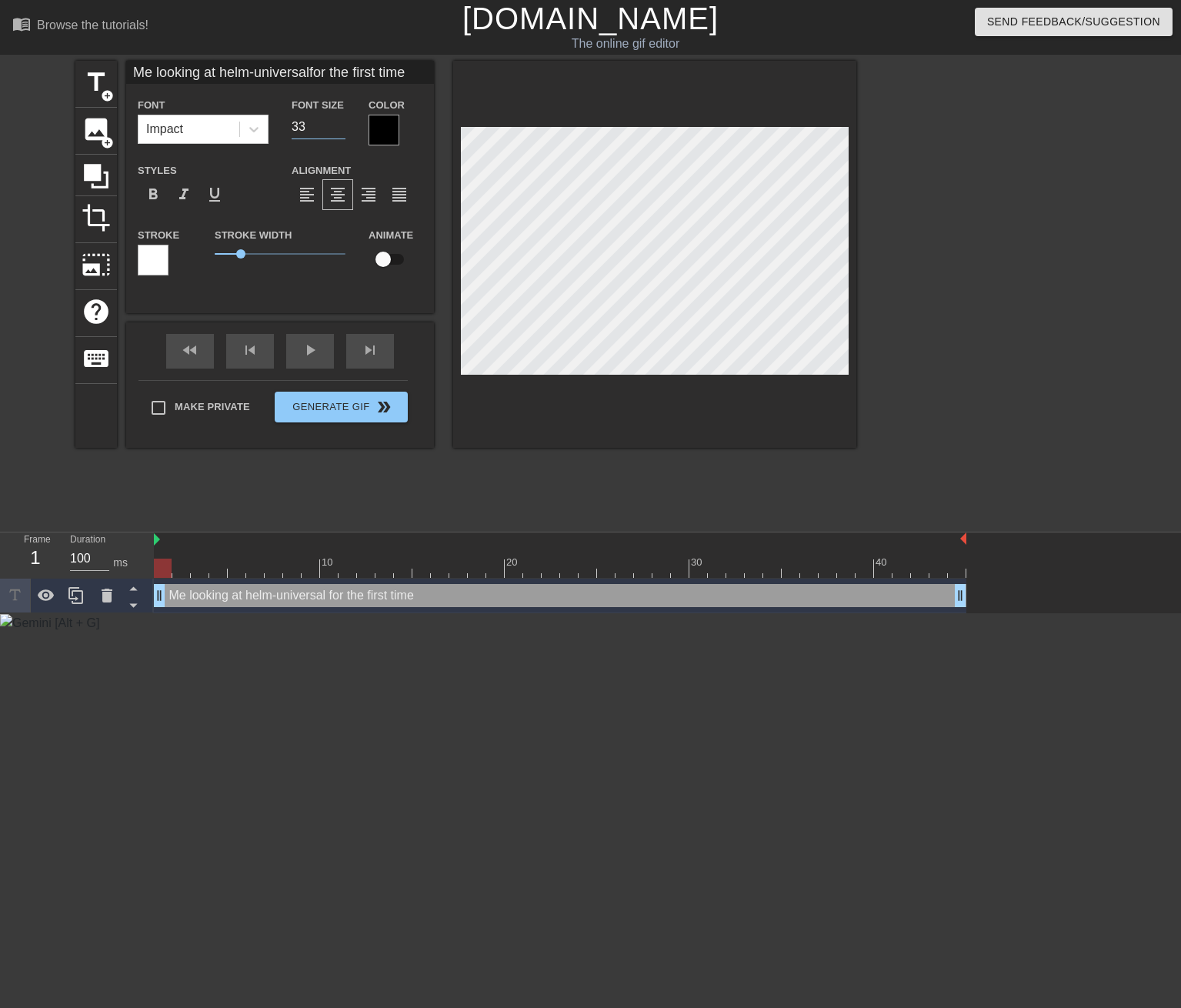
type input "32"
type input "Me looking at helm-universalfor the first time"
type input "31"
type input "Me looking at helm-universalfor the first time"
type input "30"
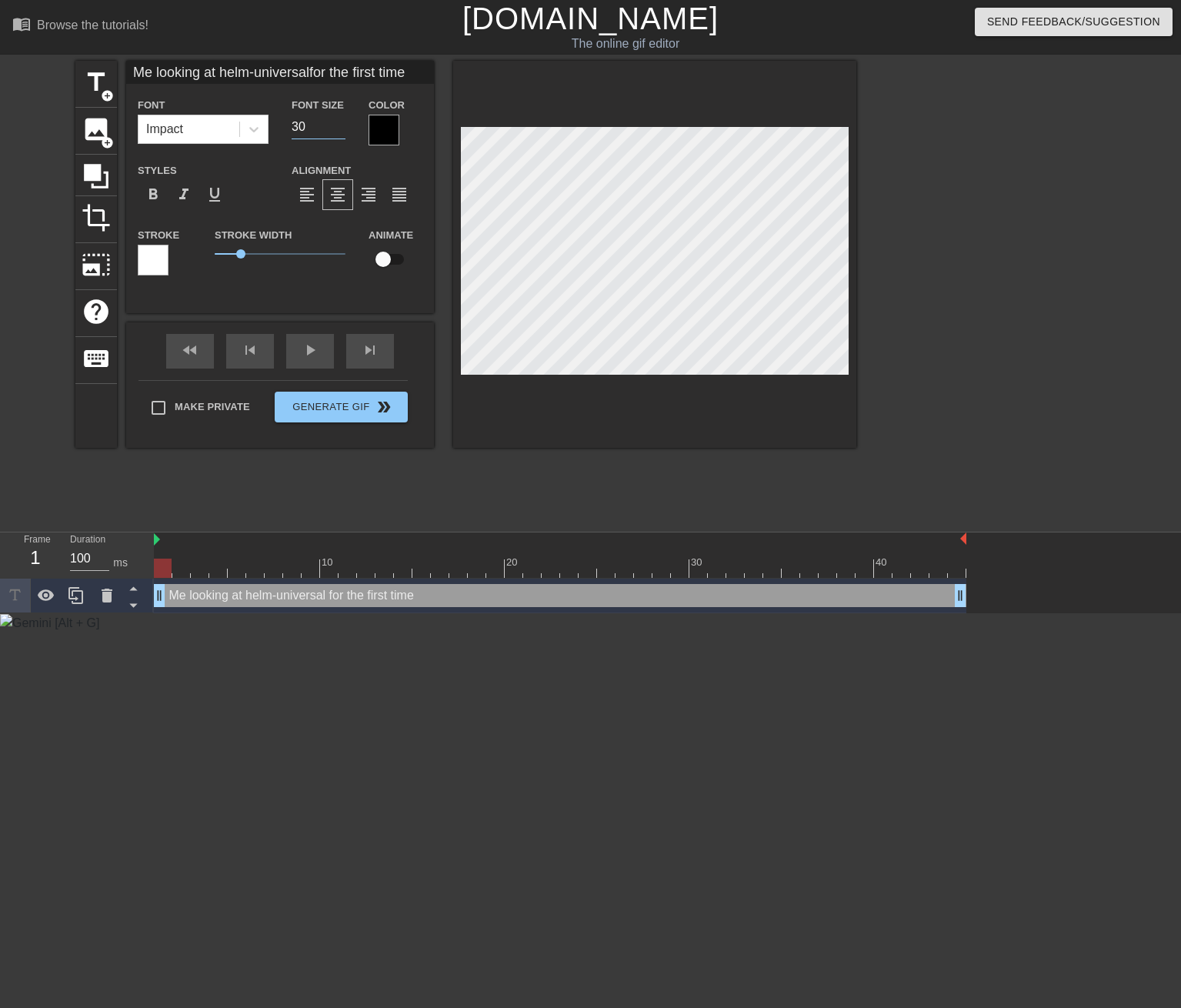
click at [339, 128] on input "30" at bounding box center [319, 127] width 54 height 25
type input "Me looking at helm-universalfor the first time"
drag, startPoint x: 241, startPoint y: 258, endPoint x: 234, endPoint y: 255, distance: 7.6
click at [234, 255] on span "0.7" at bounding box center [279, 254] width 131 height 18
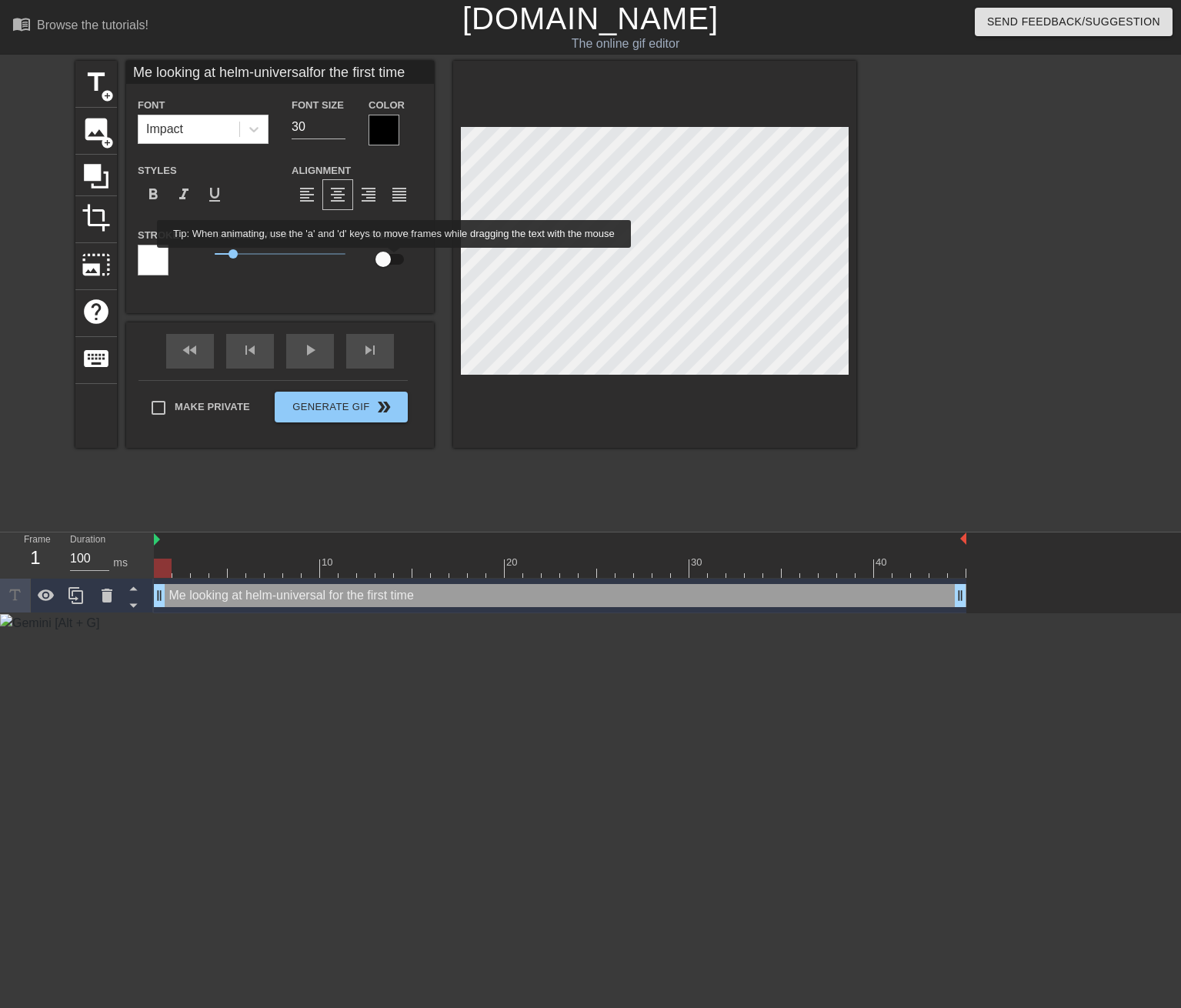
click at [393, 258] on input "checkbox" at bounding box center [383, 259] width 88 height 30
checkbox input "true"
type input "Me looking at helm-universalfor the first time"
click at [393, 258] on input "checkbox" at bounding box center [398, 259] width 88 height 30
checkbox input "false"
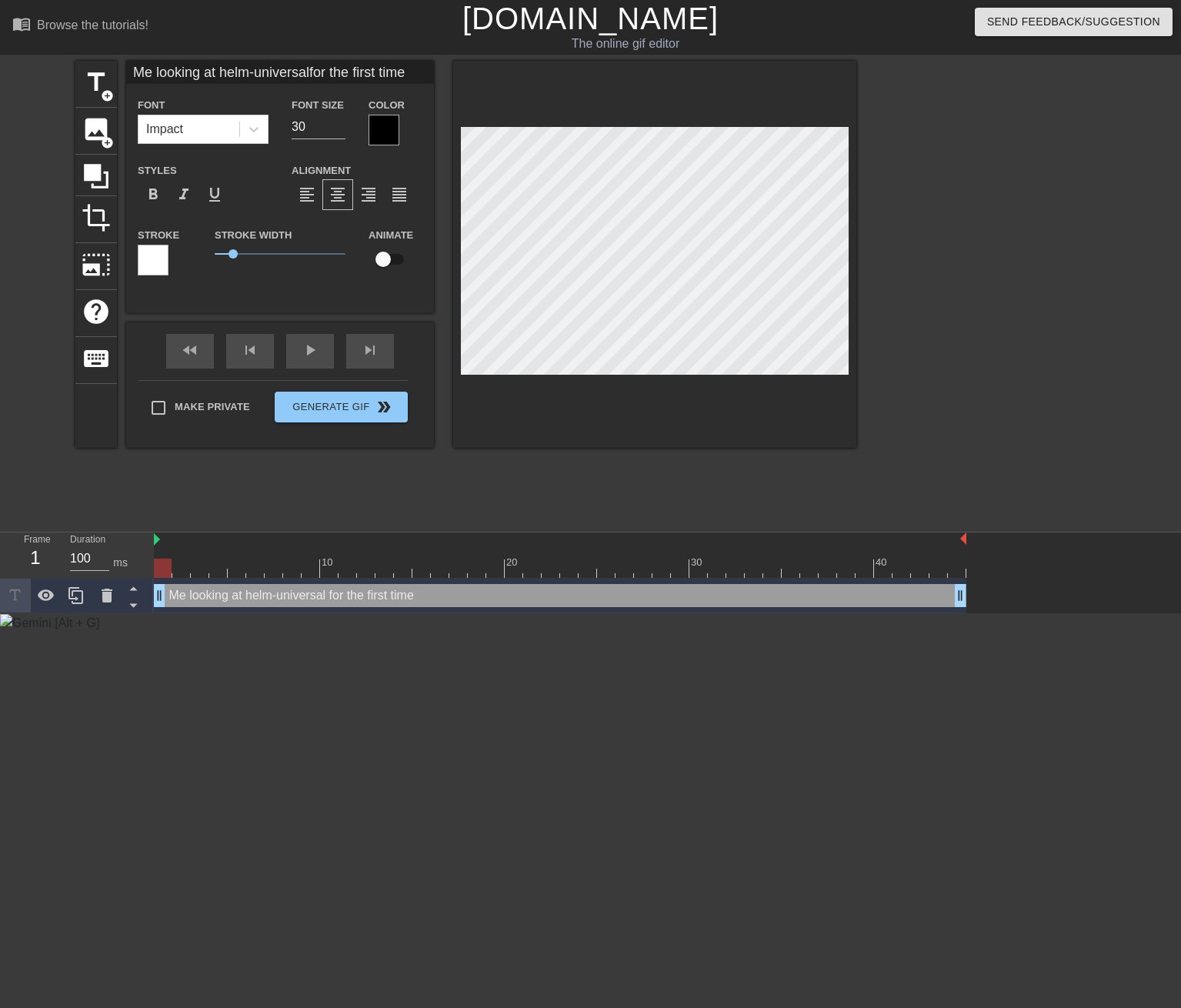
click at [157, 258] on div at bounding box center [153, 260] width 31 height 31
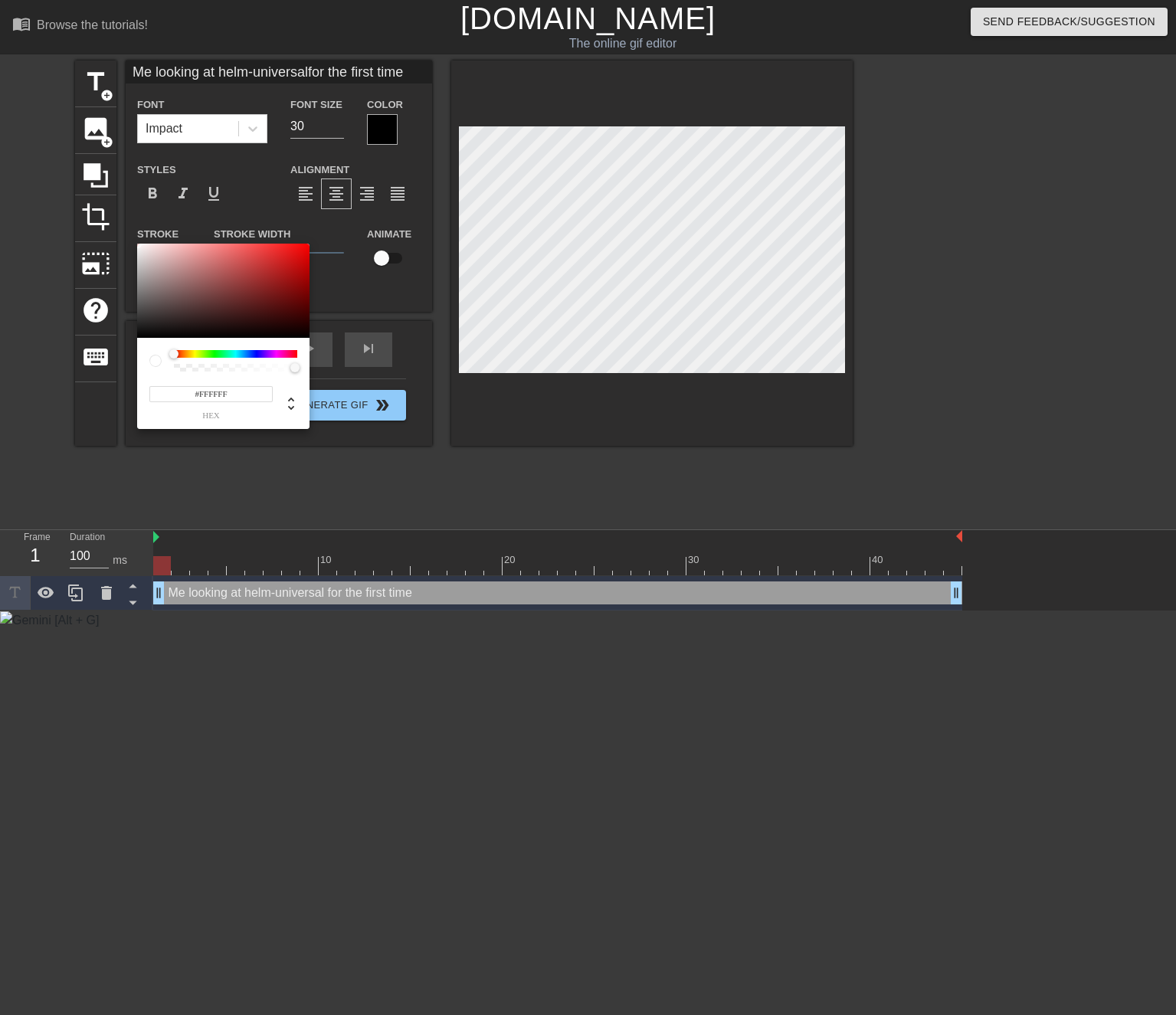
type input "Me looking at helm-universalfor the first time"
type input "#D9C1C1"
click at [156, 257] on div at bounding box center [223, 292] width 172 height 95
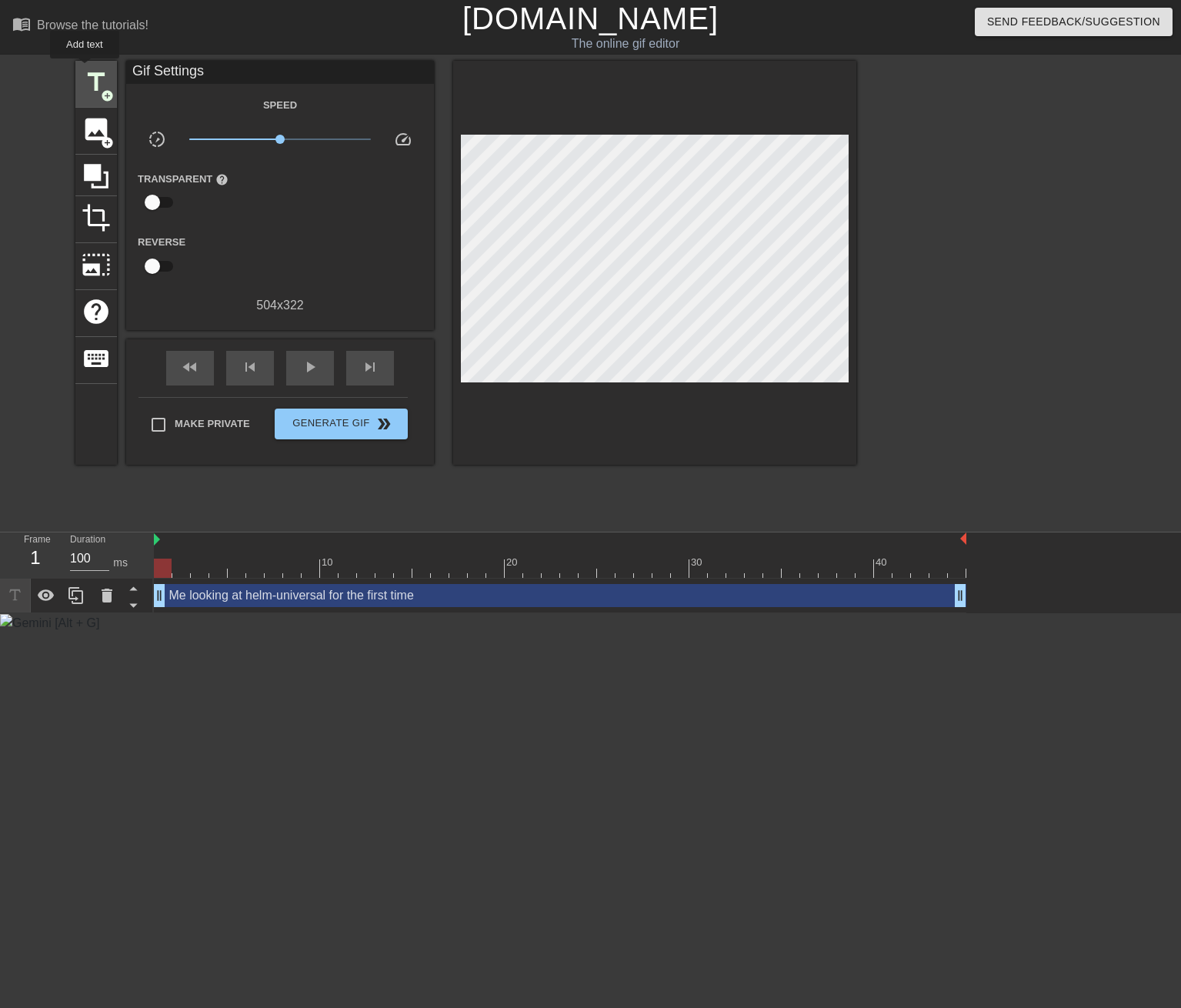
click at [84, 69] on span "title" at bounding box center [96, 82] width 30 height 30
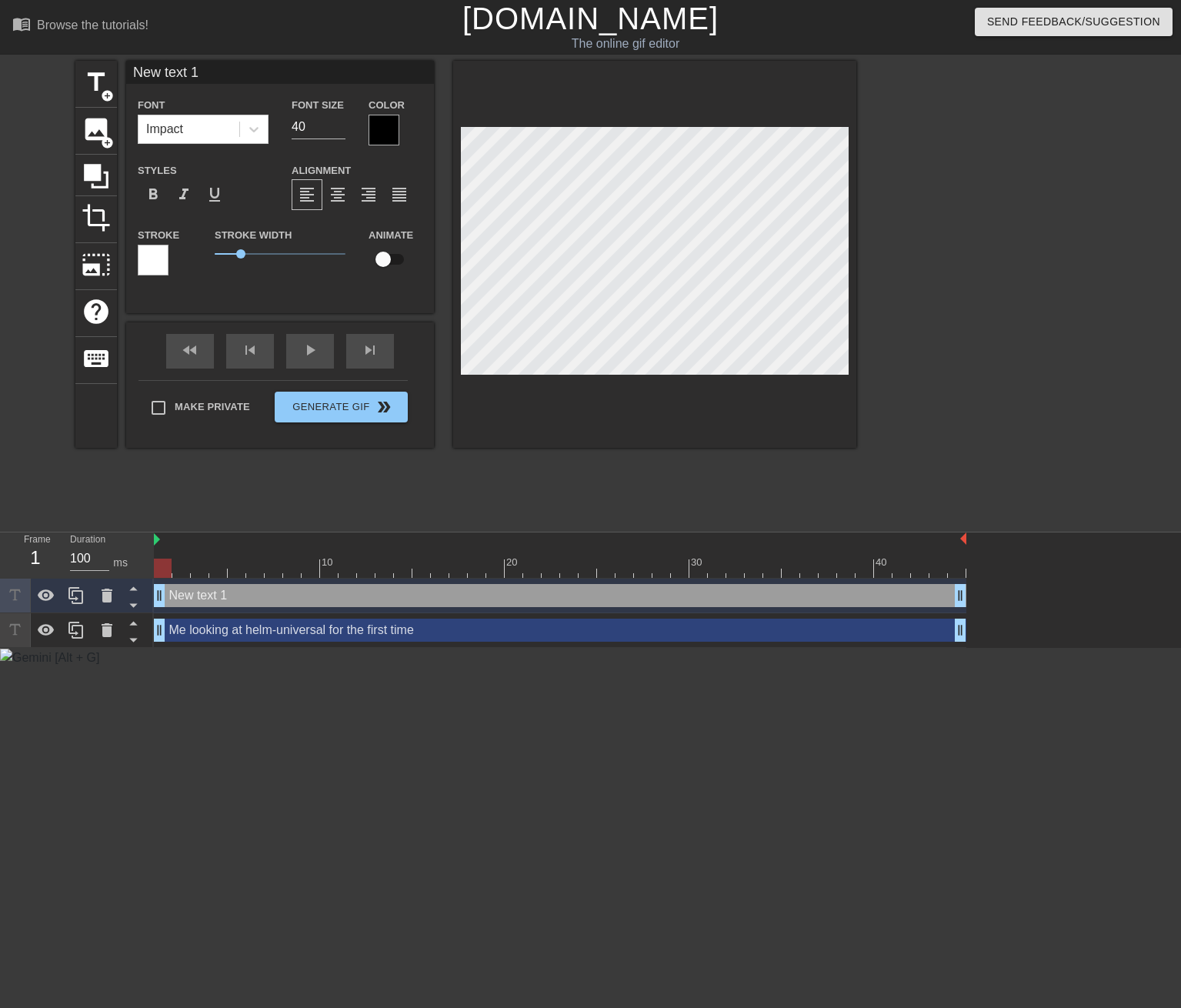
click at [495, 652] on html "menu_book Browse the tutorials! [DOMAIN_NAME] The online gif editor Send Feedba…" at bounding box center [590, 333] width 1181 height 667
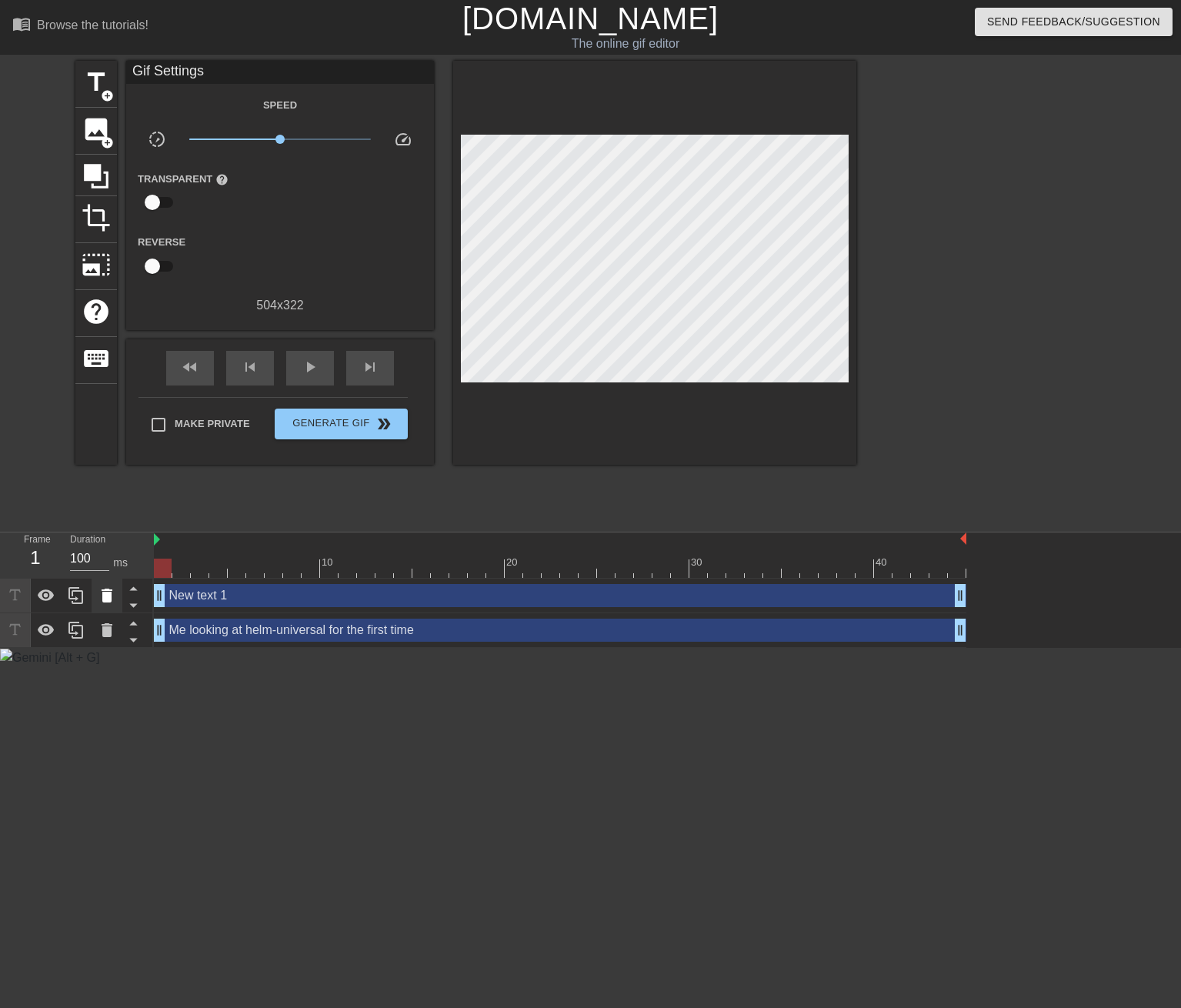
click at [112, 604] on div at bounding box center [107, 594] width 31 height 34
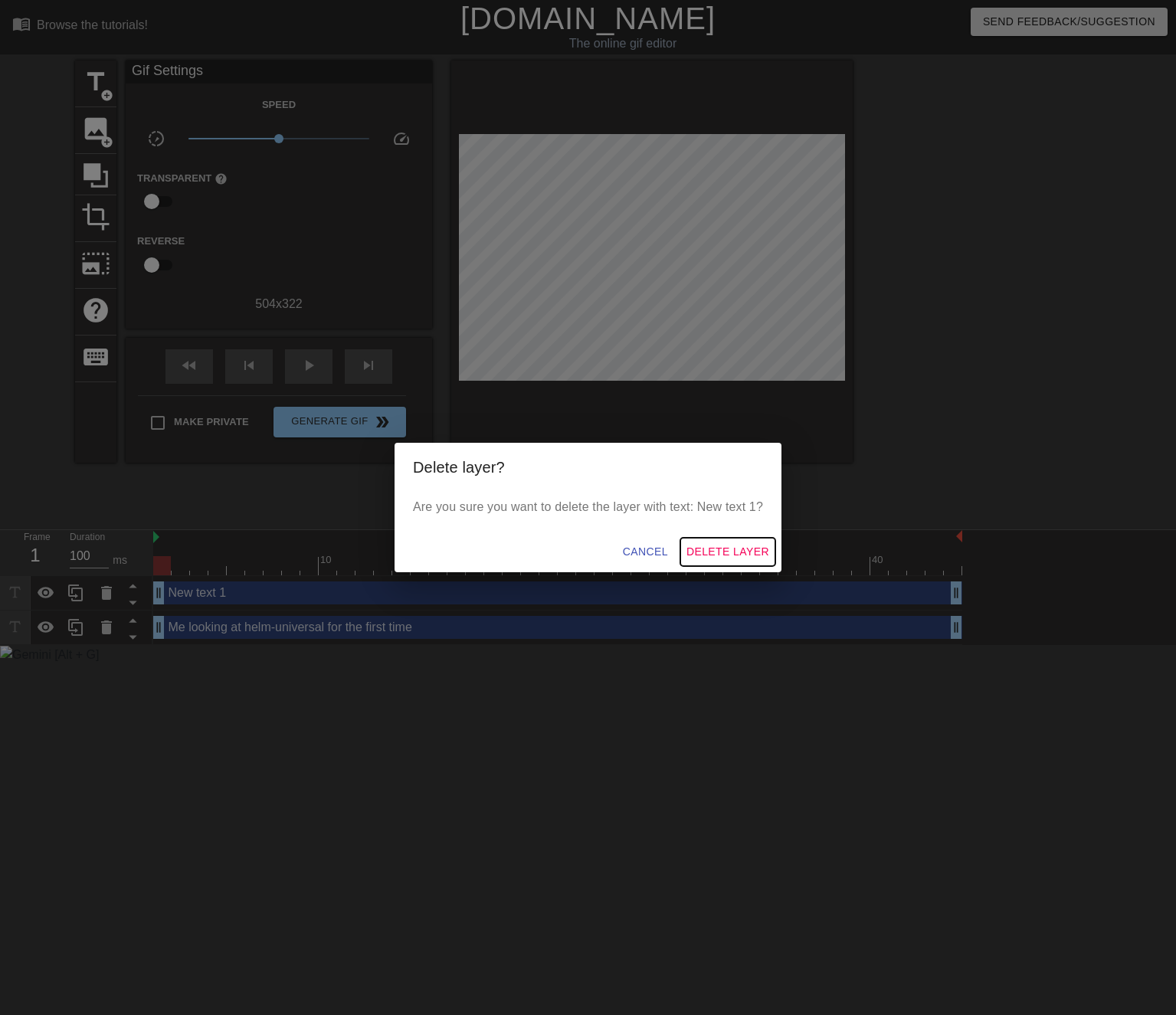
click at [735, 554] on span "Delete Layer" at bounding box center [727, 552] width 83 height 19
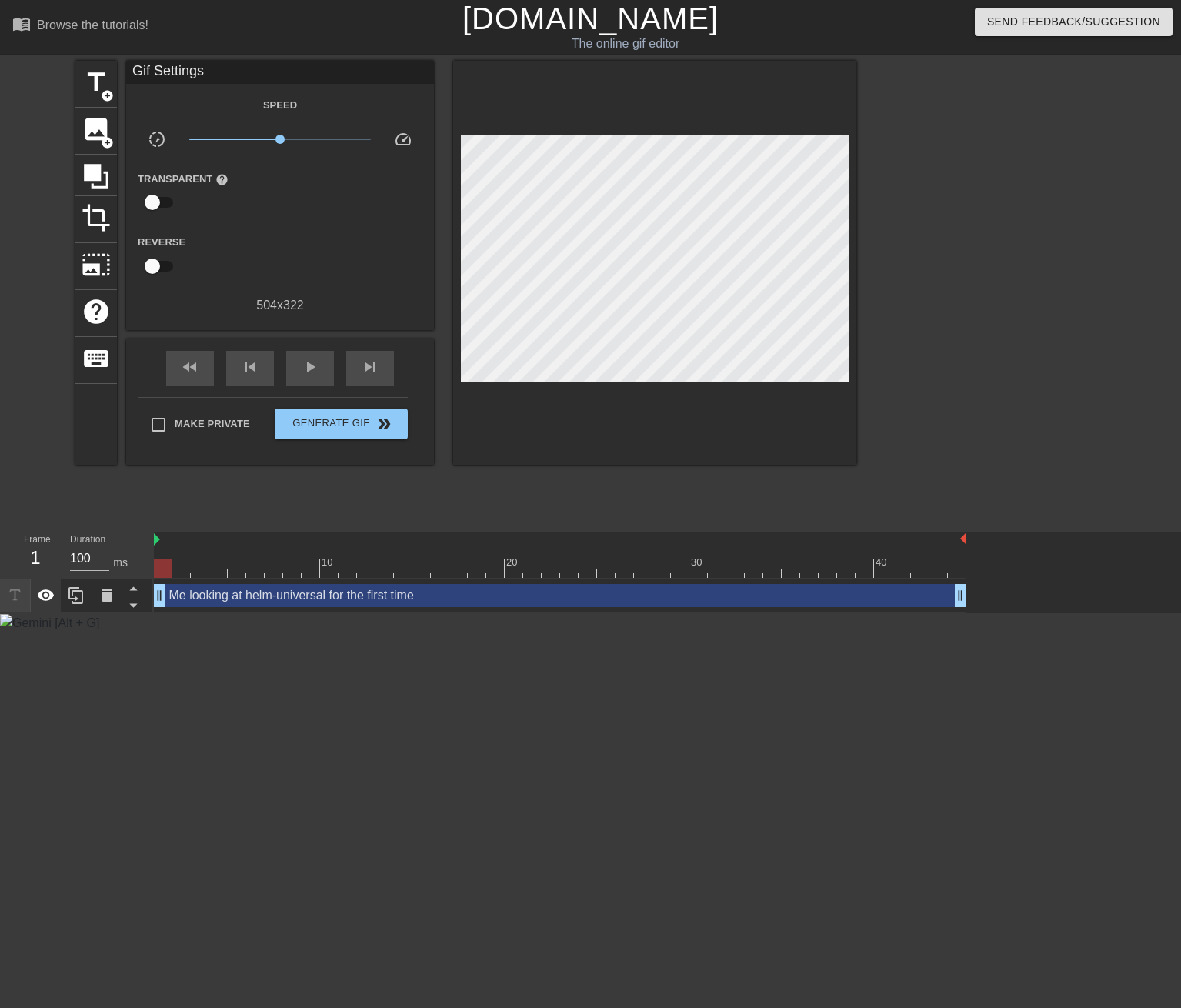
click at [49, 602] on icon at bounding box center [46, 594] width 18 height 18
drag, startPoint x: 376, startPoint y: 614, endPoint x: 471, endPoint y: 531, distance: 126.2
click at [382, 611] on html "menu_book Browse the tutorials! [DOMAIN_NAME] The online gif editor Send Feedba…" at bounding box center [590, 316] width 1181 height 633
click at [983, 316] on div "title add_circle image add_circle crop photo_size_select_large help keyboard Gi…" at bounding box center [590, 291] width 1181 height 461
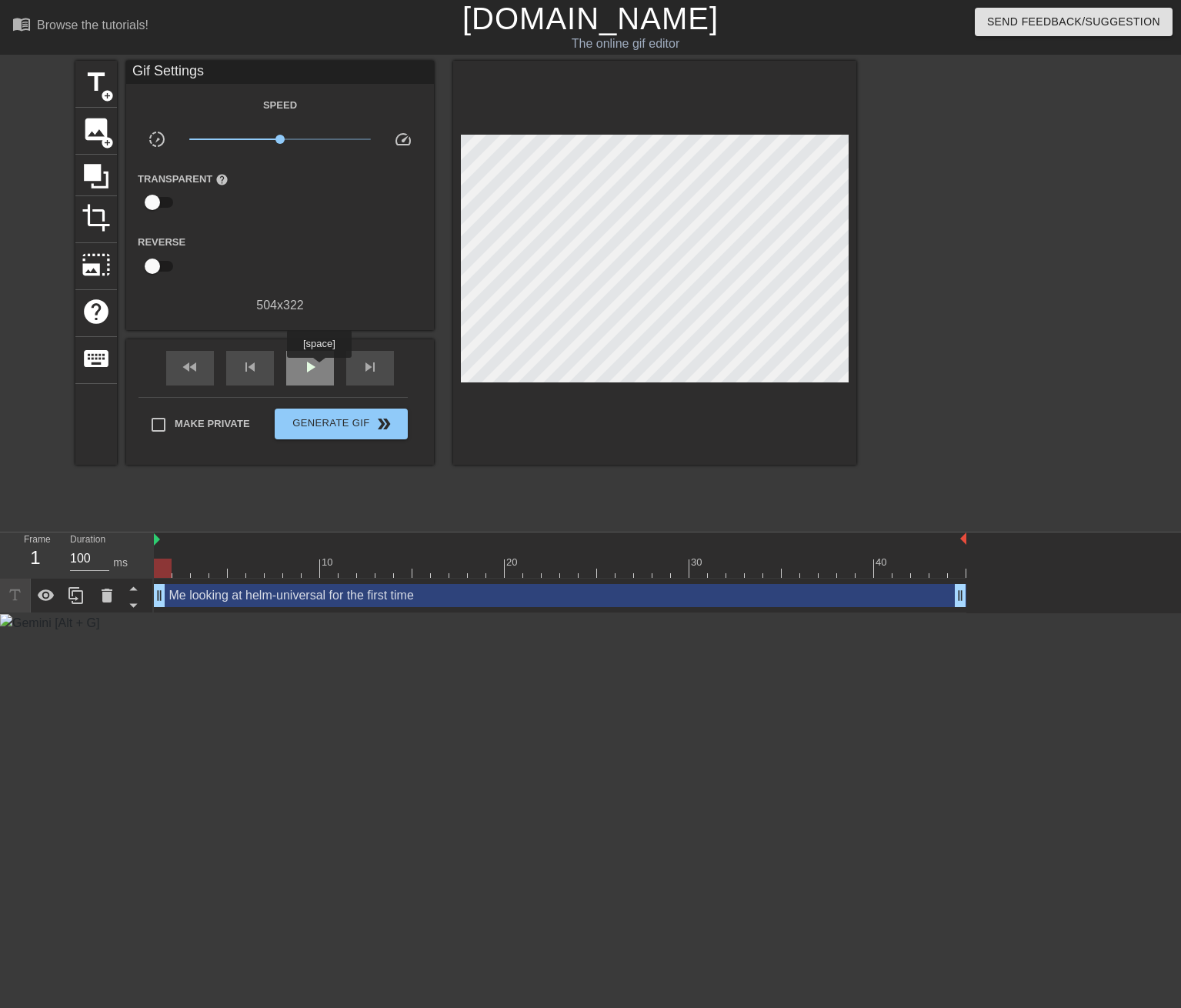
click at [320, 369] on div "play_arrow" at bounding box center [310, 368] width 48 height 34
type input "100"
click at [217, 429] on span "Make Private" at bounding box center [212, 424] width 76 height 15
click at [174, 429] on input "Make Private" at bounding box center [159, 425] width 33 height 33
checkbox input "true"
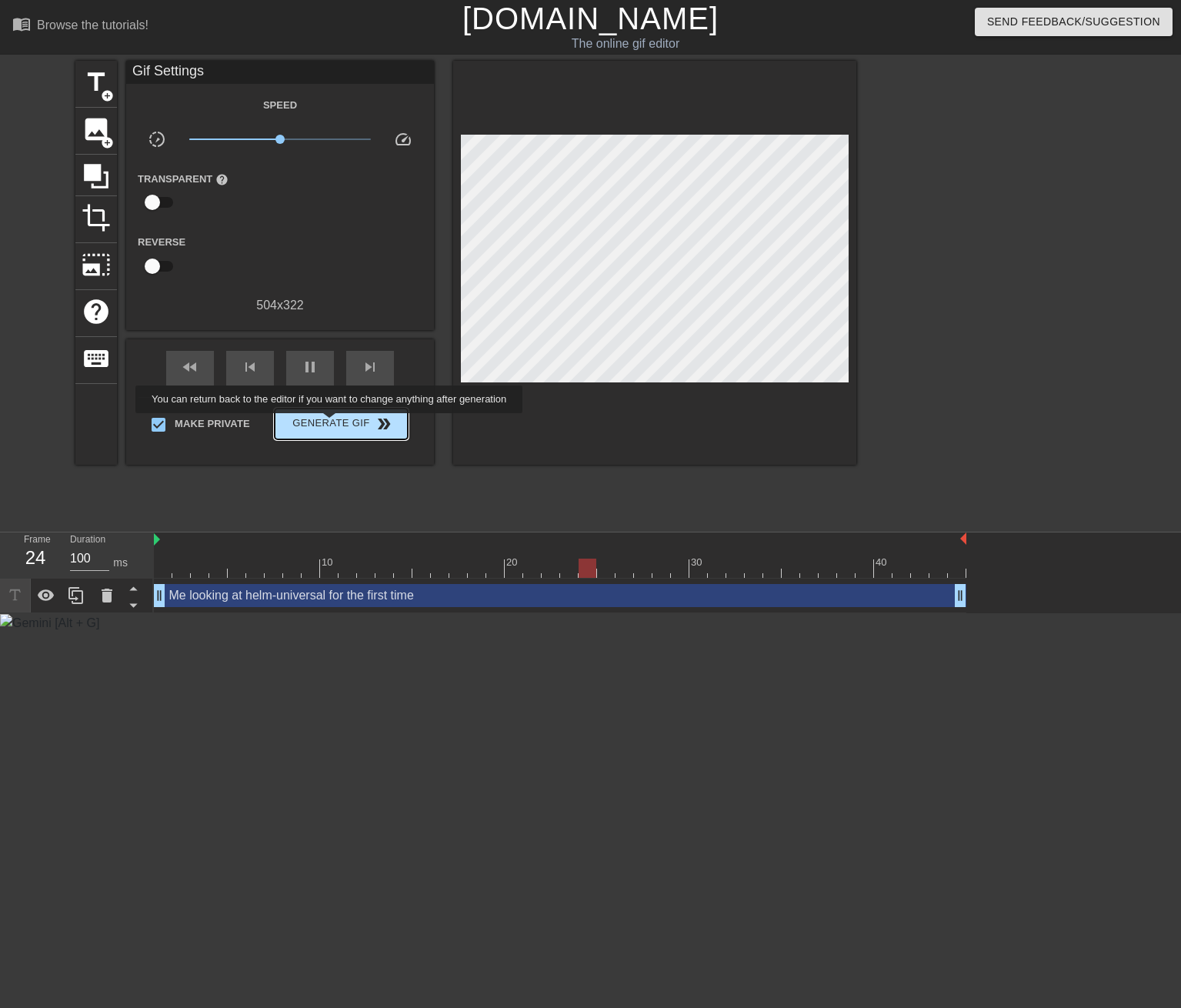
click at [332, 424] on span "Generate Gif double_arrow" at bounding box center [341, 423] width 121 height 18
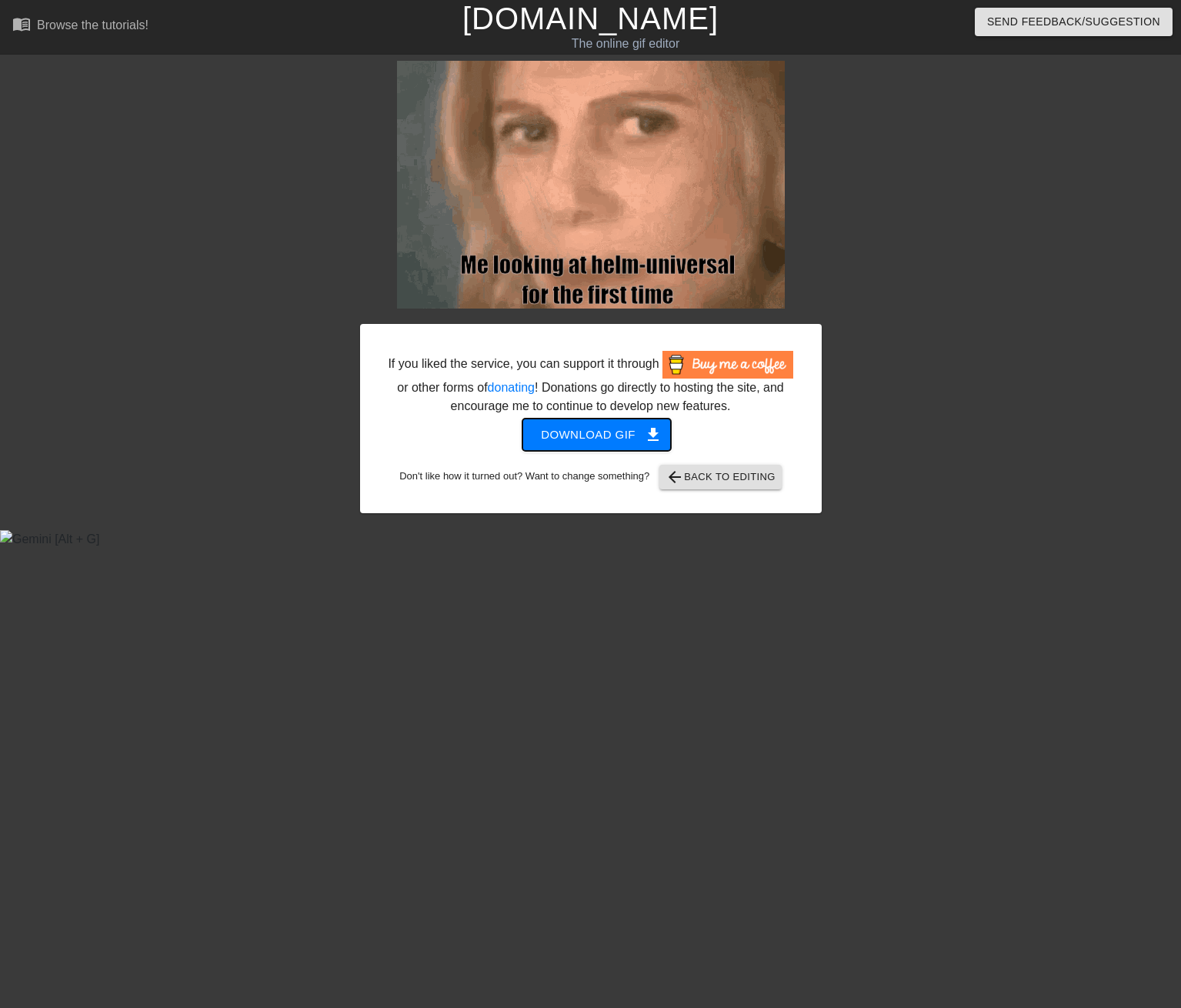
click at [609, 421] on button "Download gif get_app" at bounding box center [596, 435] width 148 height 33
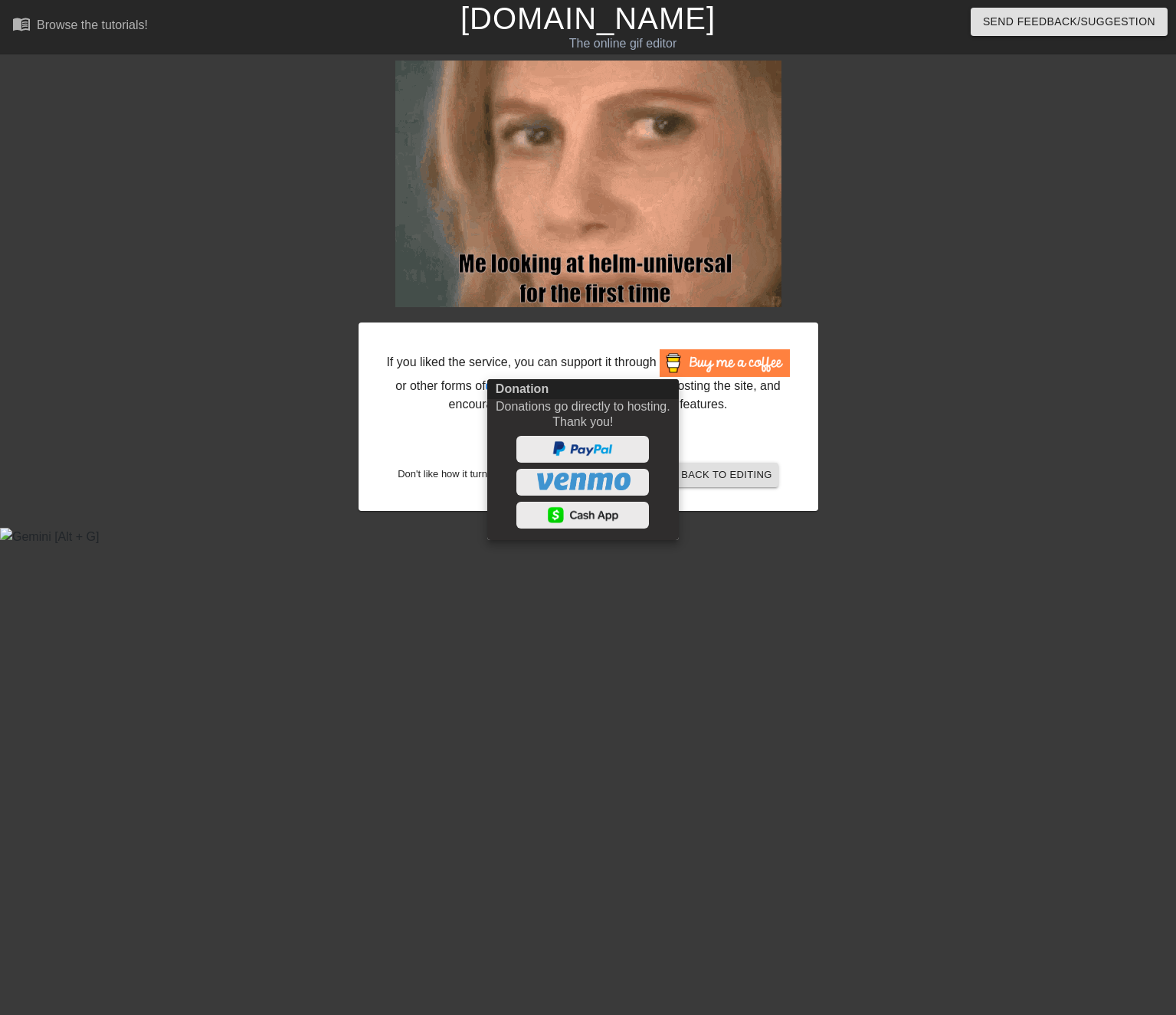
click at [158, 160] on div at bounding box center [588, 507] width 1176 height 1015
